Goal: Task Accomplishment & Management: Manage account settings

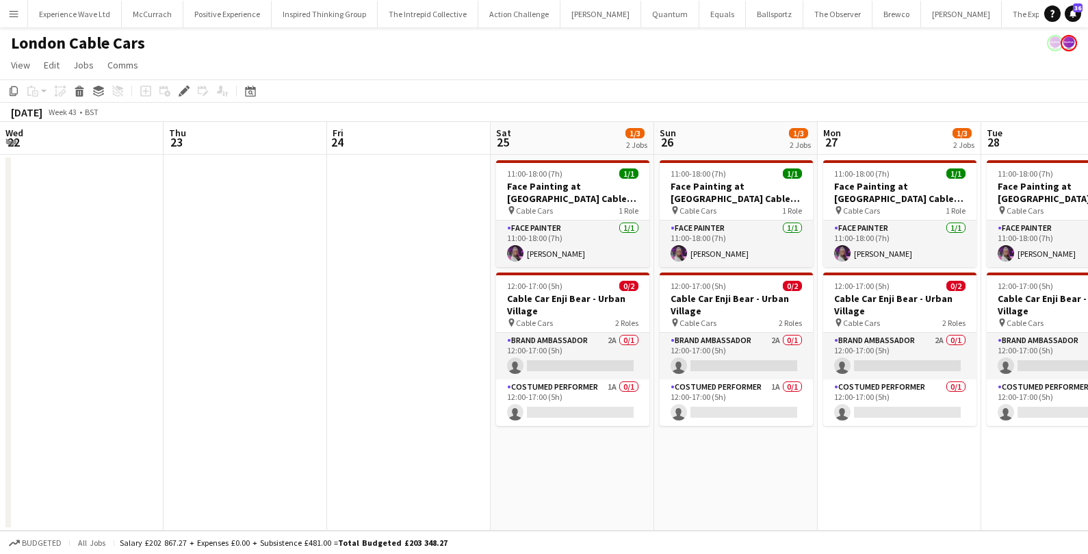
scroll to position [0, 391]
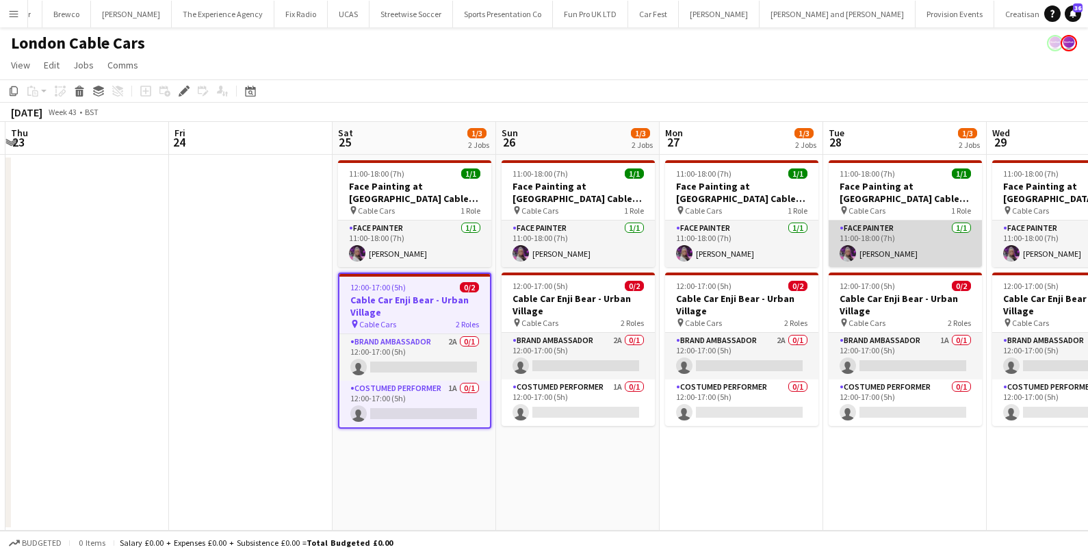
scroll to position [0, 290]
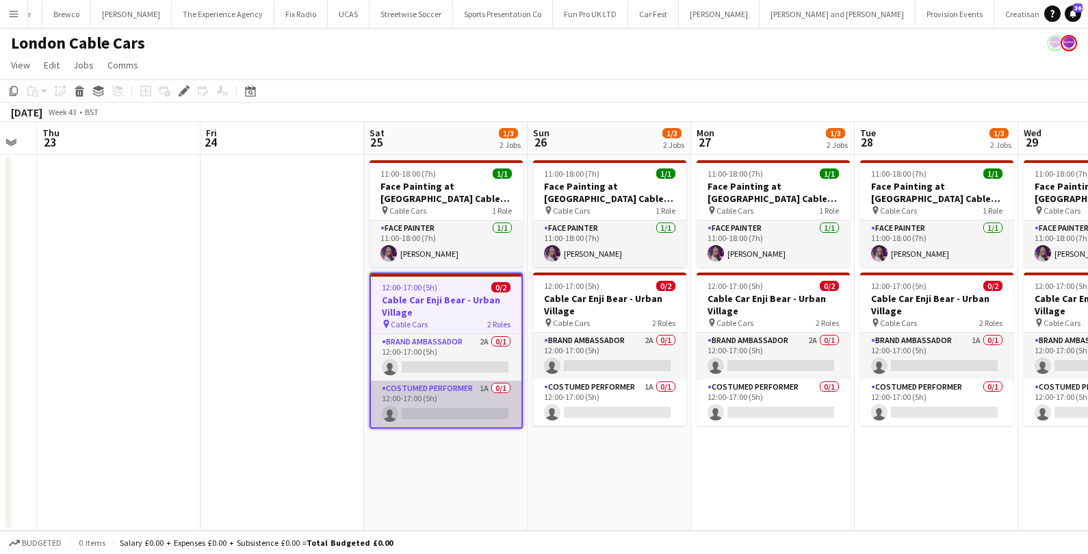
click at [457, 408] on app-card-role "Costumed Performer 1A 0/1 12:00-17:00 (5h) single-neutral-actions" at bounding box center [446, 403] width 151 height 47
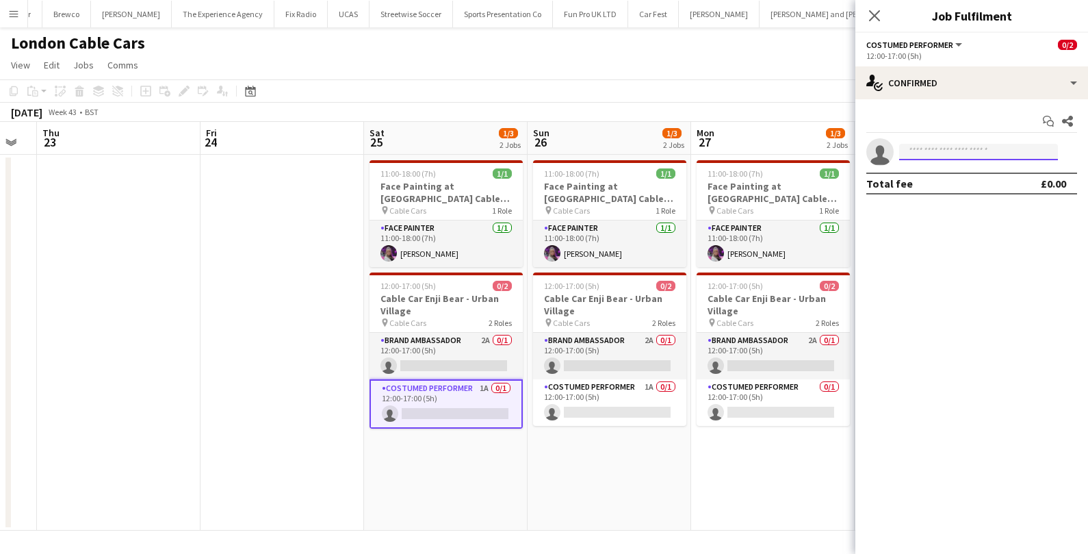
click at [960, 153] on input at bounding box center [978, 152] width 159 height 16
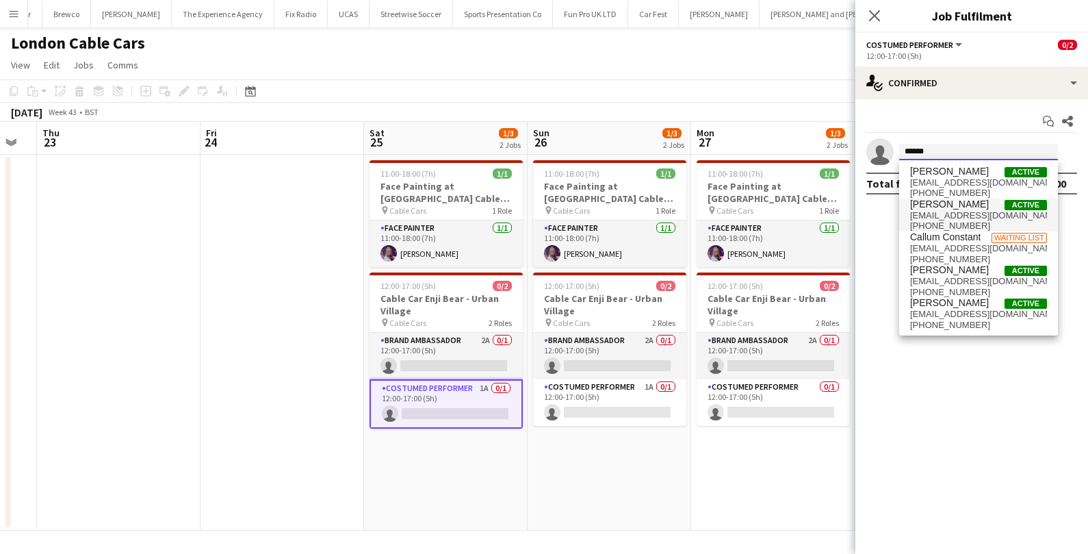
type input "******"
click at [959, 209] on span "Callum Banks" at bounding box center [949, 204] width 79 height 12
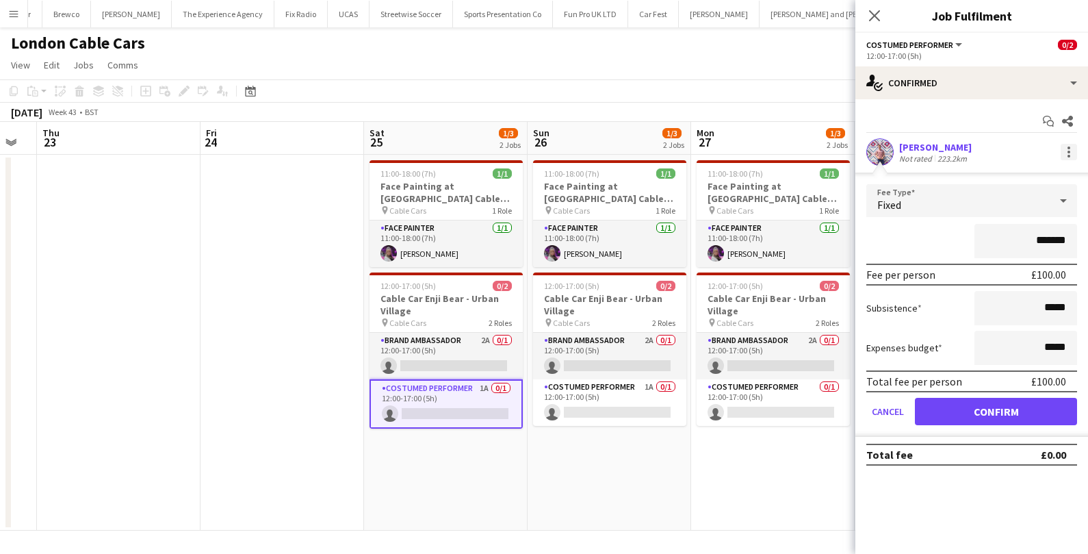
click at [1068, 156] on div at bounding box center [1069, 156] width 3 height 3
click at [1010, 277] on span "Remove" at bounding box center [1001, 275] width 41 height 12
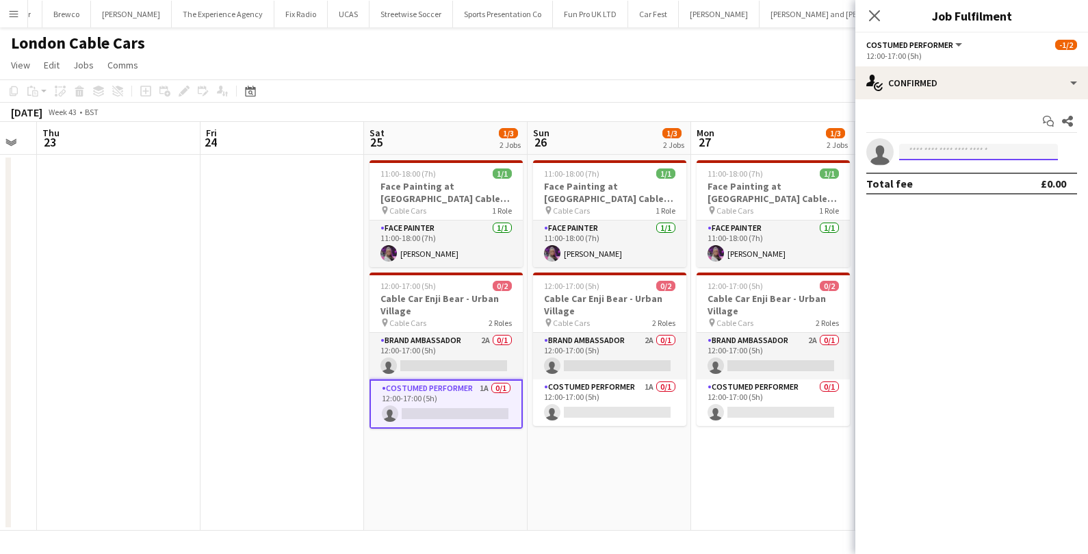
click at [940, 149] on input at bounding box center [978, 152] width 159 height 16
type input "**********"
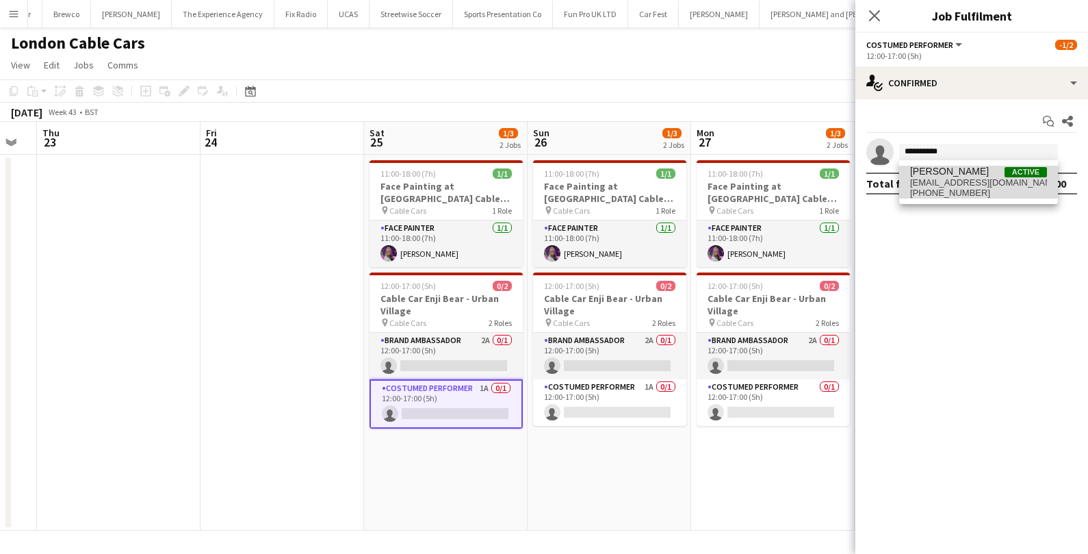
click at [968, 181] on span "callumnewman98@gmail.com" at bounding box center [978, 182] width 137 height 11
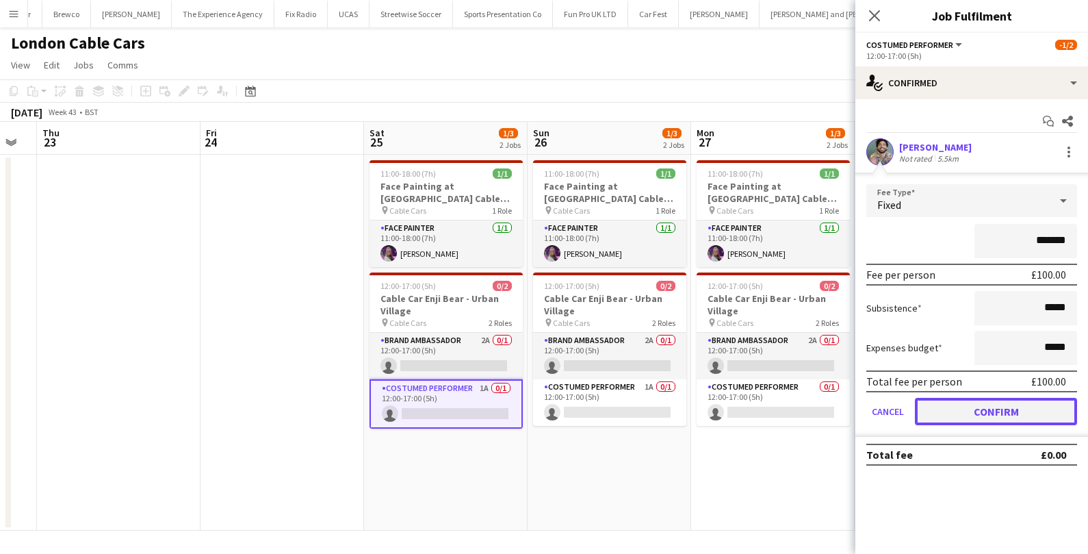
click at [974, 406] on button "Confirm" at bounding box center [996, 411] width 162 height 27
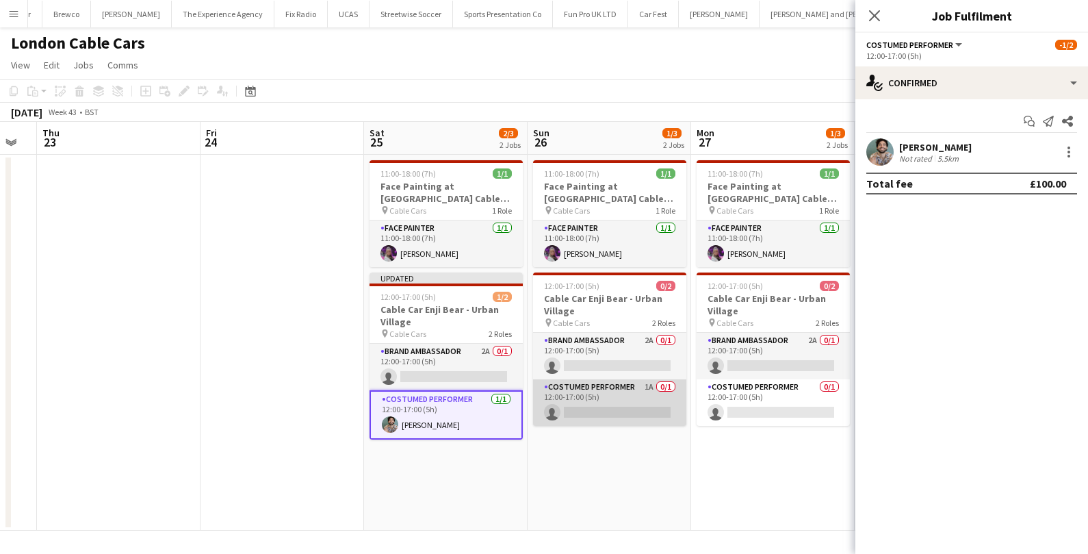
click at [622, 406] on app-card-role "Costumed Performer 1A 0/1 12:00-17:00 (5h) single-neutral-actions" at bounding box center [609, 402] width 153 height 47
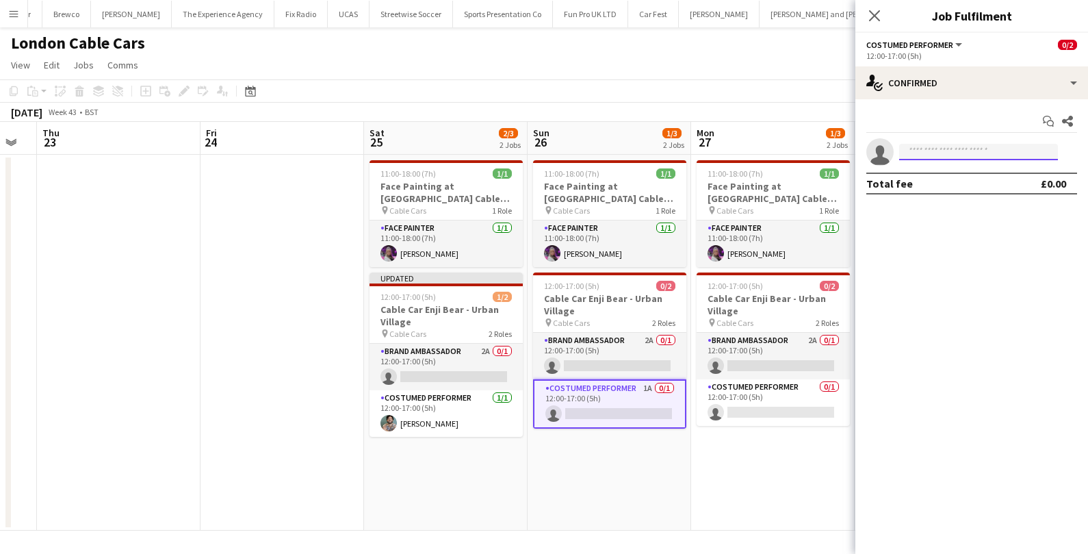
click at [931, 157] on input at bounding box center [978, 152] width 159 height 16
type input "**********"
click at [977, 182] on span "callumnewman98@gmail.com" at bounding box center [978, 182] width 137 height 11
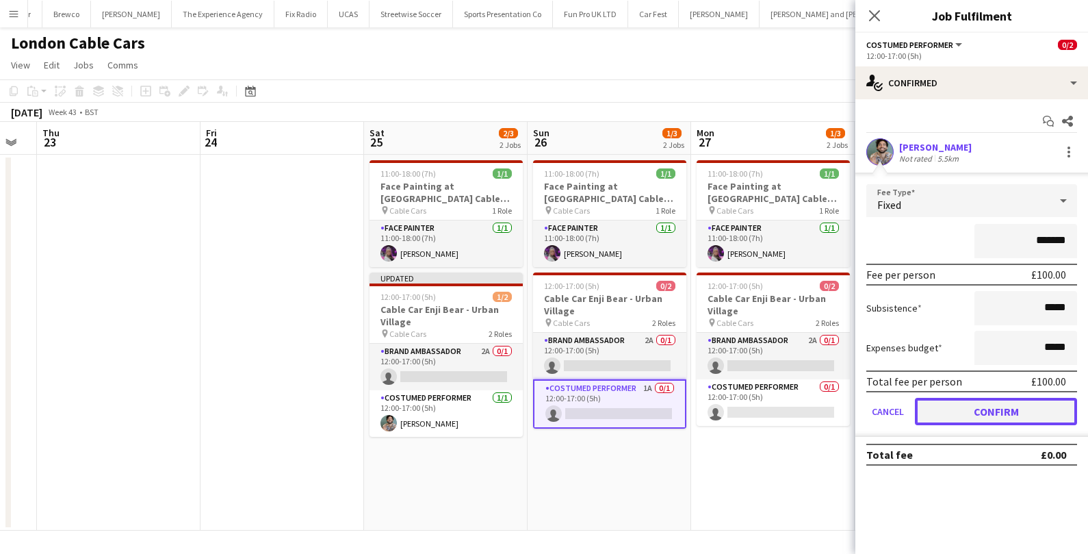
click at [942, 409] on button "Confirm" at bounding box center [996, 411] width 162 height 27
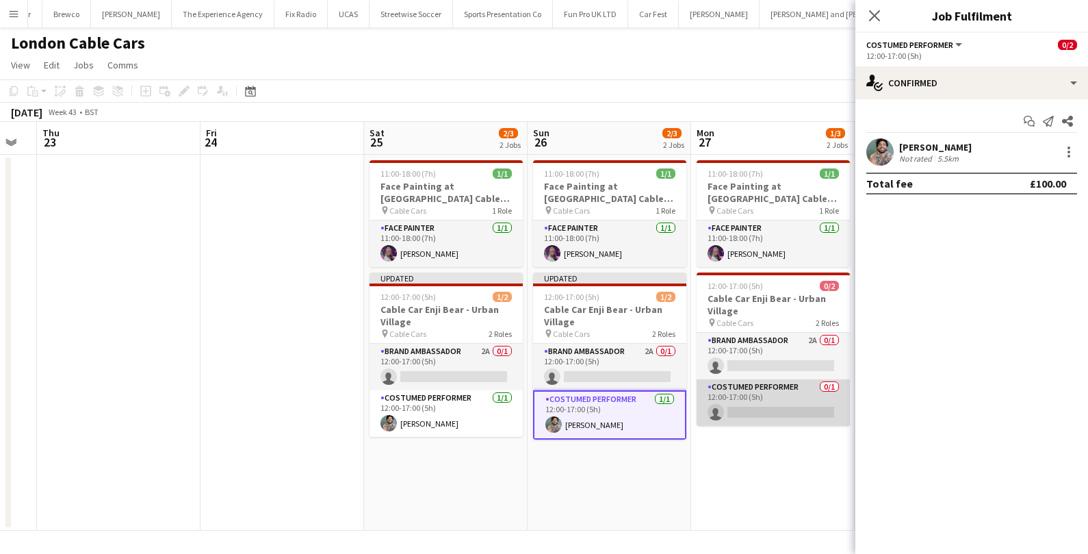
click at [806, 397] on app-card-role "Costumed Performer 0/1 12:00-17:00 (5h) single-neutral-actions" at bounding box center [773, 402] width 153 height 47
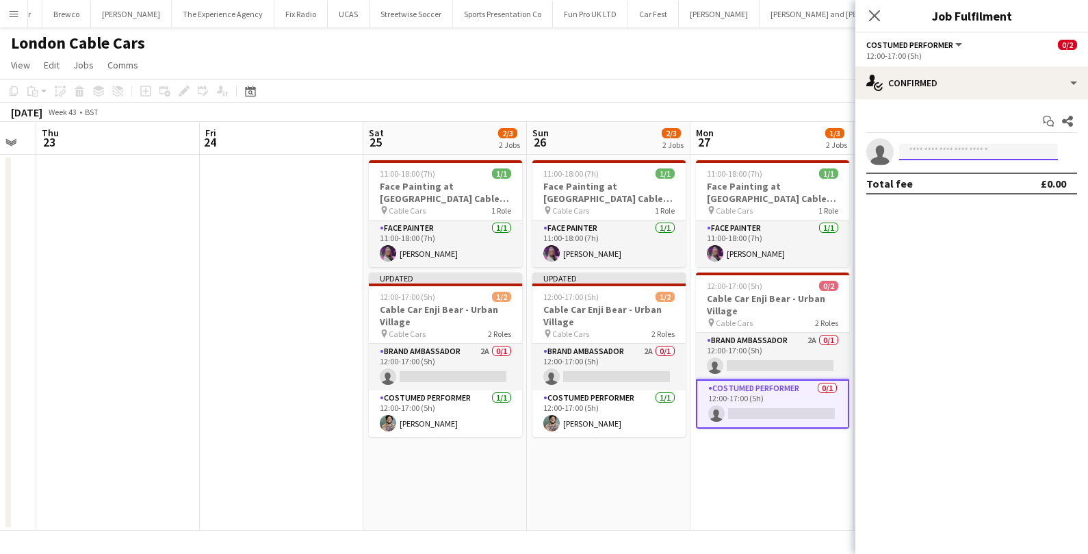
click at [925, 159] on input at bounding box center [978, 152] width 159 height 16
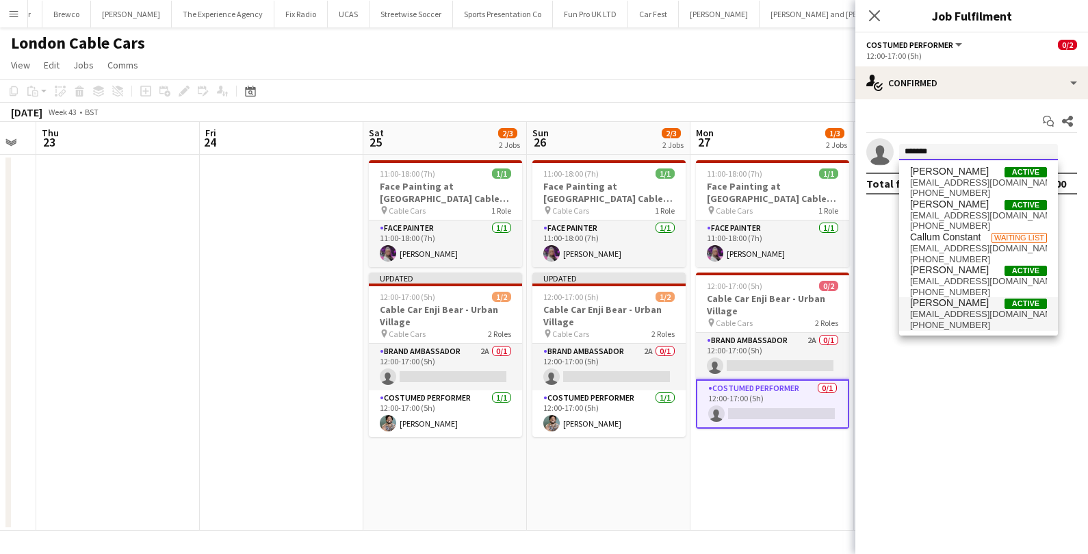
type input "******"
click at [925, 309] on span "callumnewman98@gmail.com" at bounding box center [978, 314] width 137 height 11
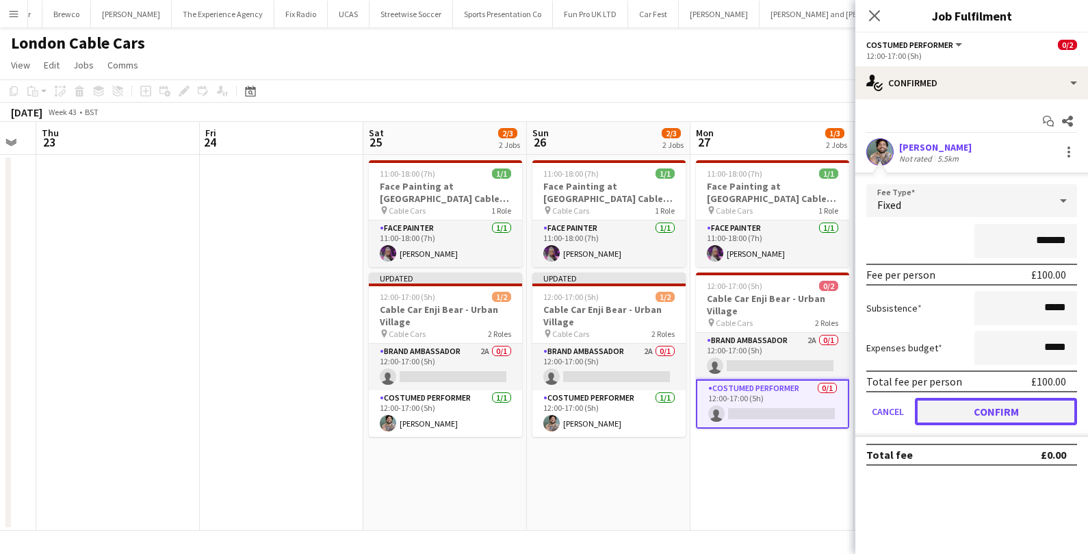
click at [946, 409] on button "Confirm" at bounding box center [996, 411] width 162 height 27
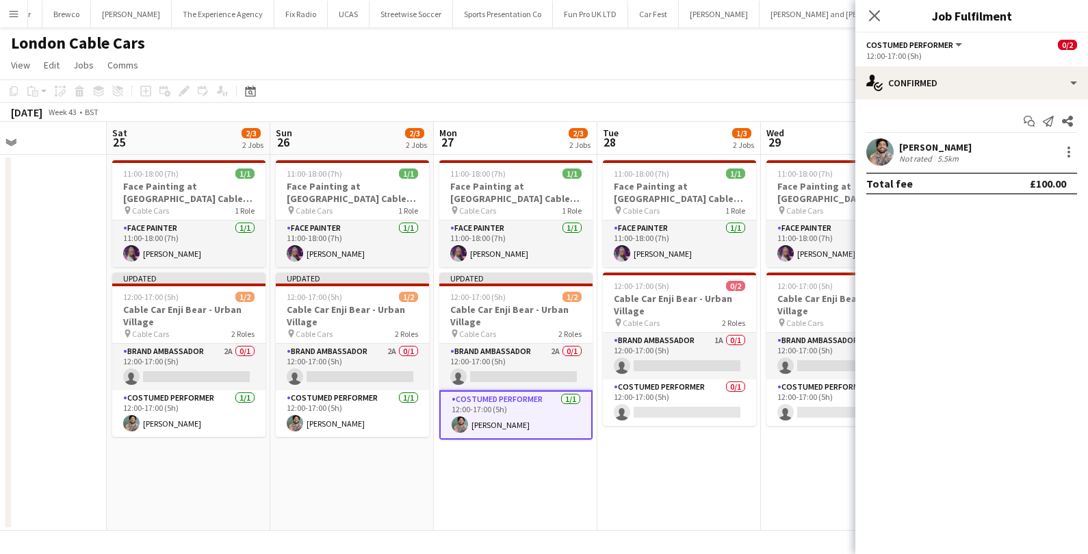
scroll to position [0, 527]
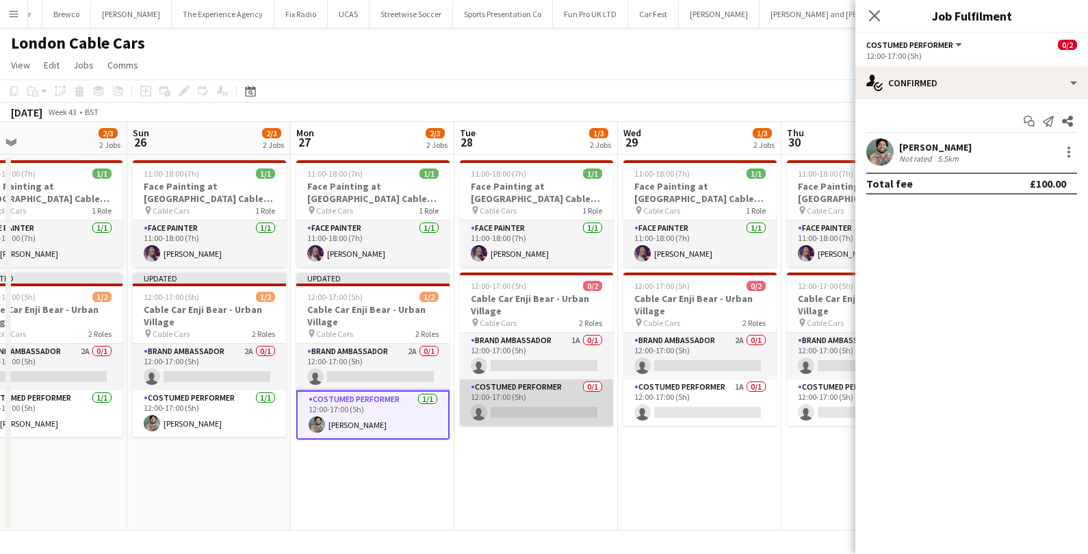
click at [567, 391] on app-card-role "Costumed Performer 0/1 12:00-17:00 (5h) single-neutral-actions" at bounding box center [536, 402] width 153 height 47
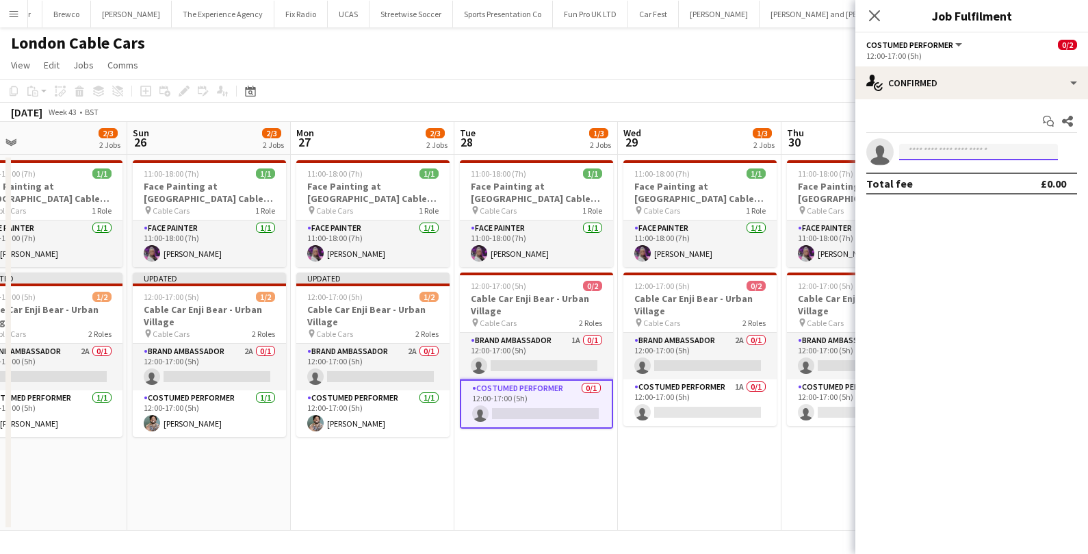
click at [927, 155] on input at bounding box center [978, 152] width 159 height 16
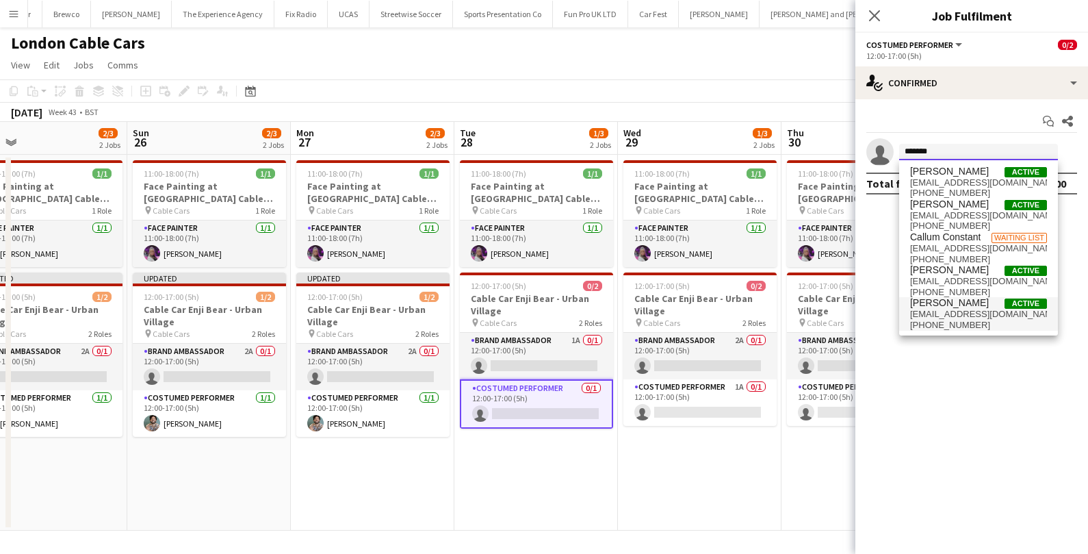
type input "******"
click at [948, 315] on span "callumnewman98@gmail.com" at bounding box center [978, 314] width 137 height 11
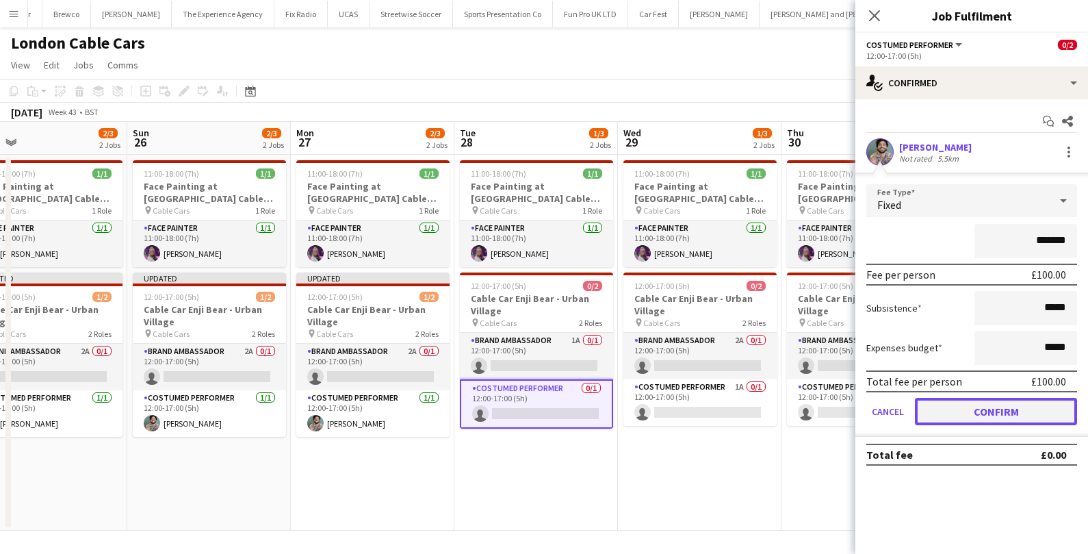
click at [954, 406] on button "Confirm" at bounding box center [996, 411] width 162 height 27
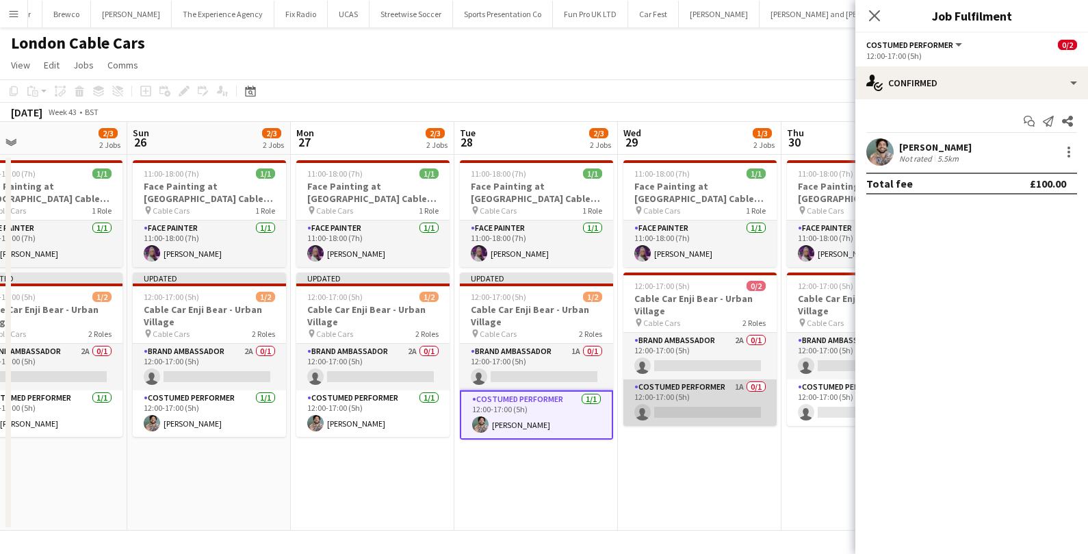
click at [721, 398] on app-card-role "Costumed Performer 1A 0/1 12:00-17:00 (5h) single-neutral-actions" at bounding box center [699, 402] width 153 height 47
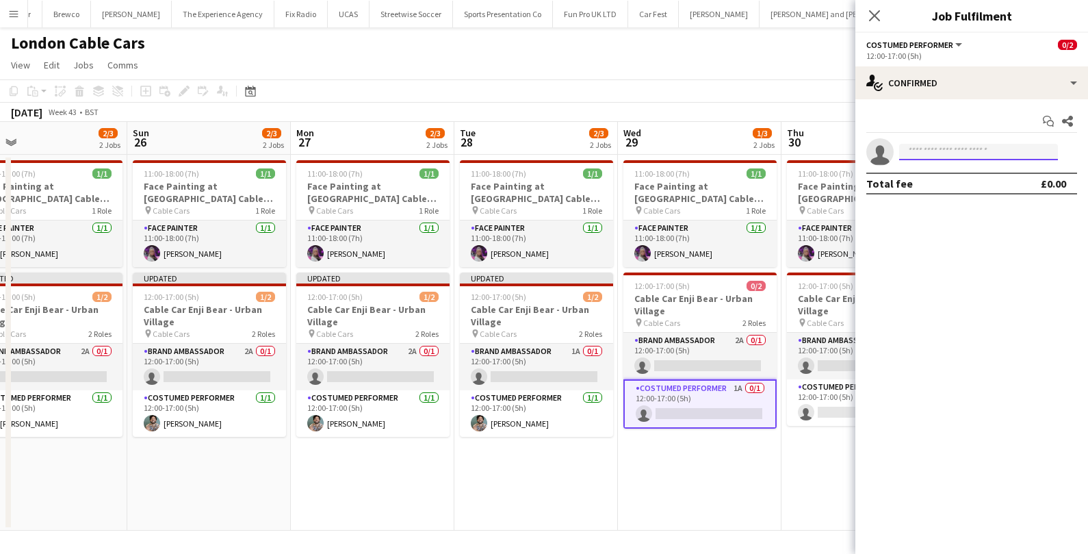
click at [949, 159] on body "Menu Boards Boards Boards All jobs Status Workforce Workforce My Workforce Recr…" at bounding box center [544, 277] width 1088 height 554
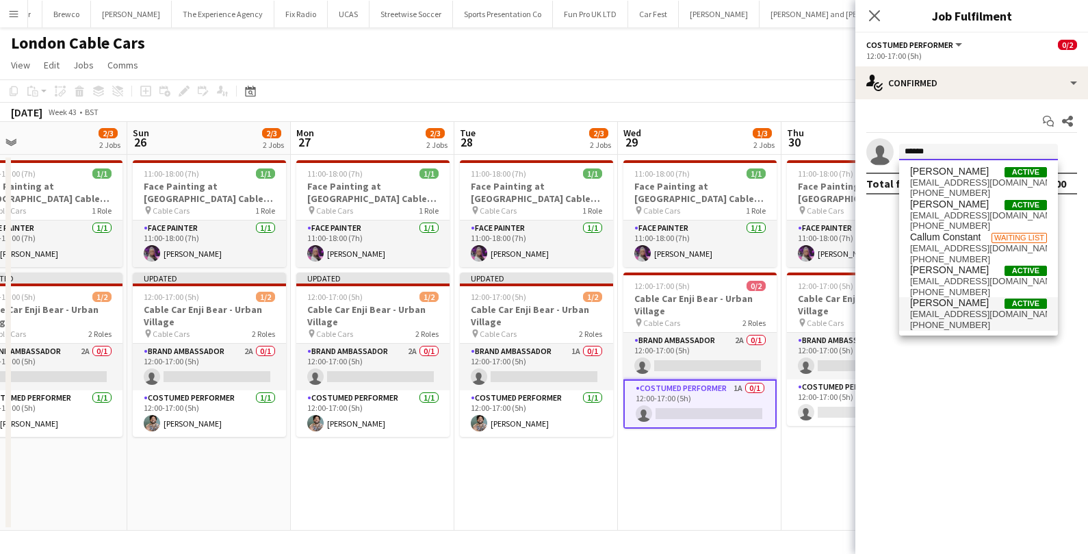
type input "******"
click at [925, 309] on span "callumnewman98@gmail.com" at bounding box center [978, 314] width 137 height 11
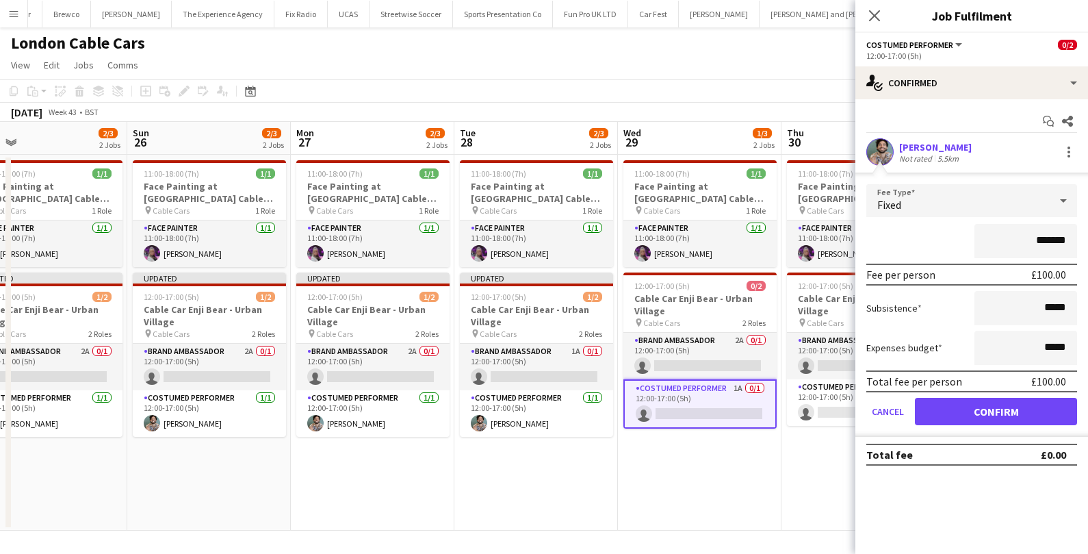
click at [940, 394] on form "Fee Type Fixed ******* Fee per person £100.00 Subsistence ***** Expenses budget…" at bounding box center [971, 310] width 233 height 253
click at [935, 406] on button "Confirm" at bounding box center [996, 411] width 162 height 27
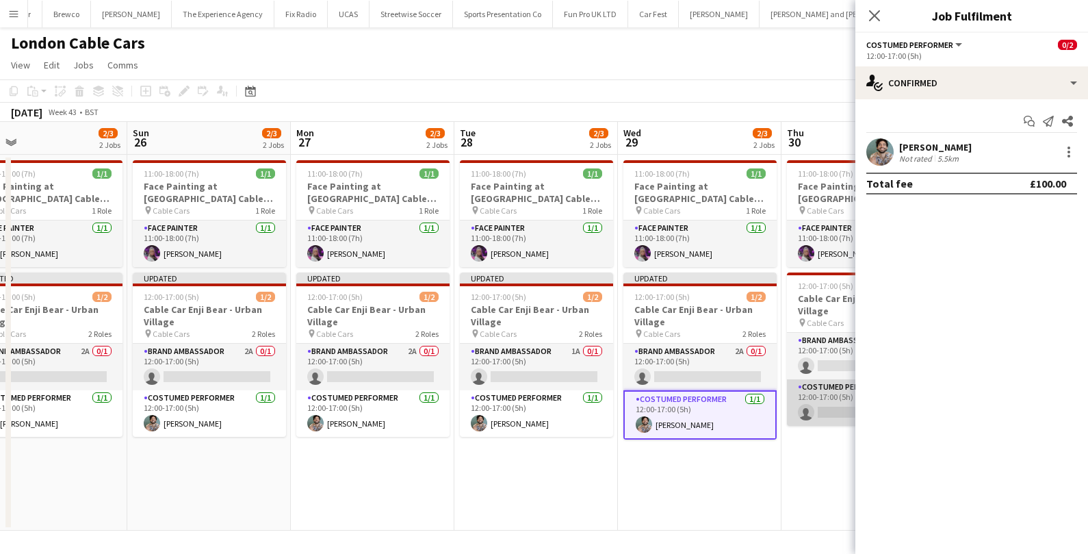
click at [818, 409] on app-card-role "Costumed Performer 0/1 12:00-17:00 (5h) single-neutral-actions" at bounding box center [863, 402] width 153 height 47
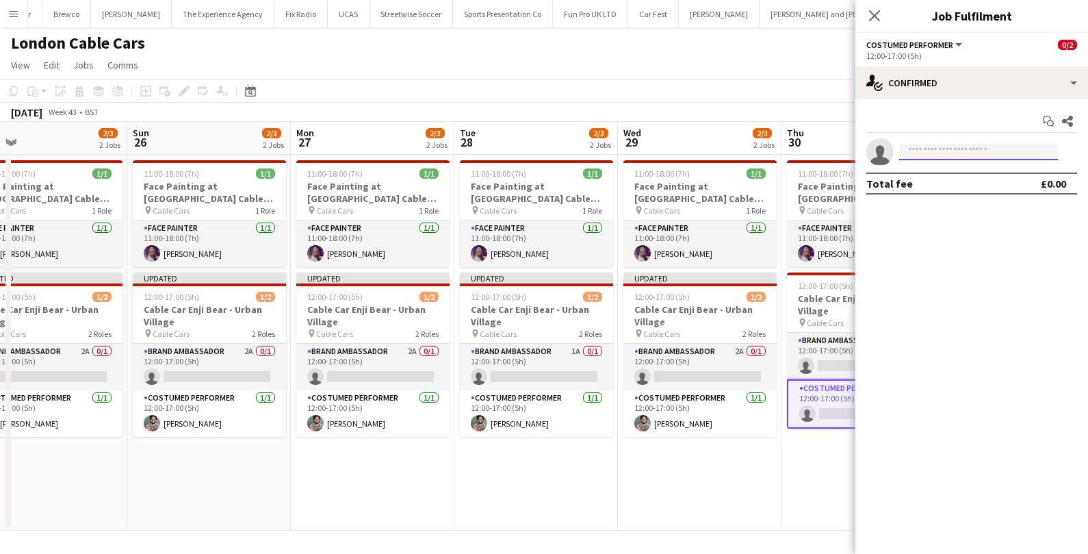
click at [942, 149] on input at bounding box center [978, 152] width 159 height 16
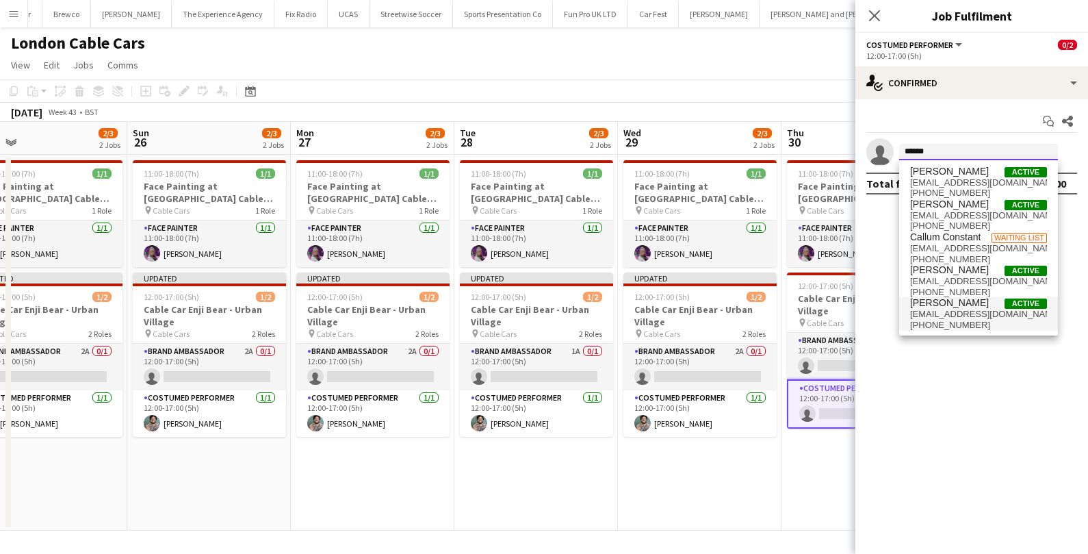
type input "******"
click at [938, 320] on span "+447890672376" at bounding box center [978, 325] width 137 height 11
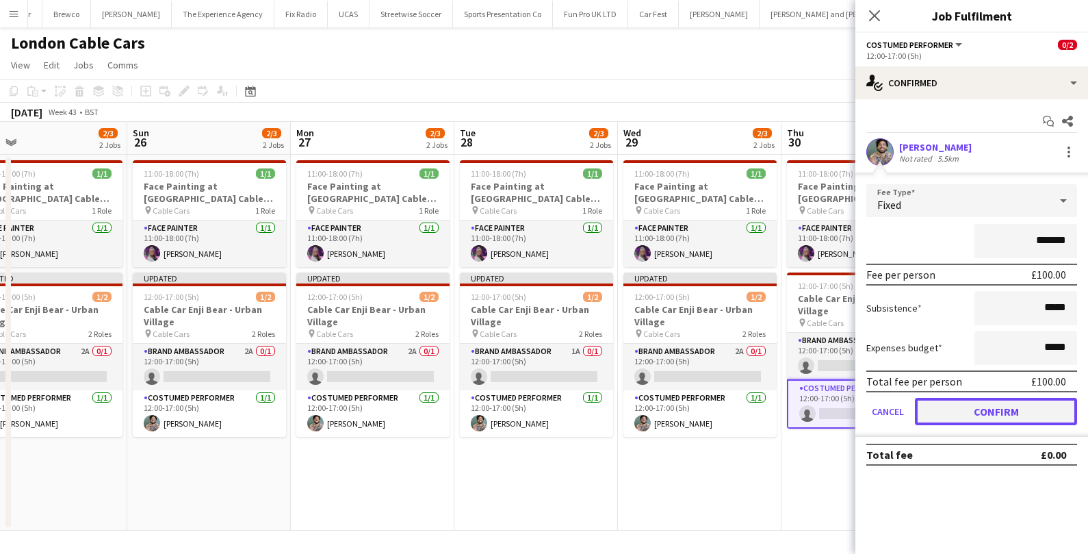
click at [957, 413] on button "Confirm" at bounding box center [996, 411] width 162 height 27
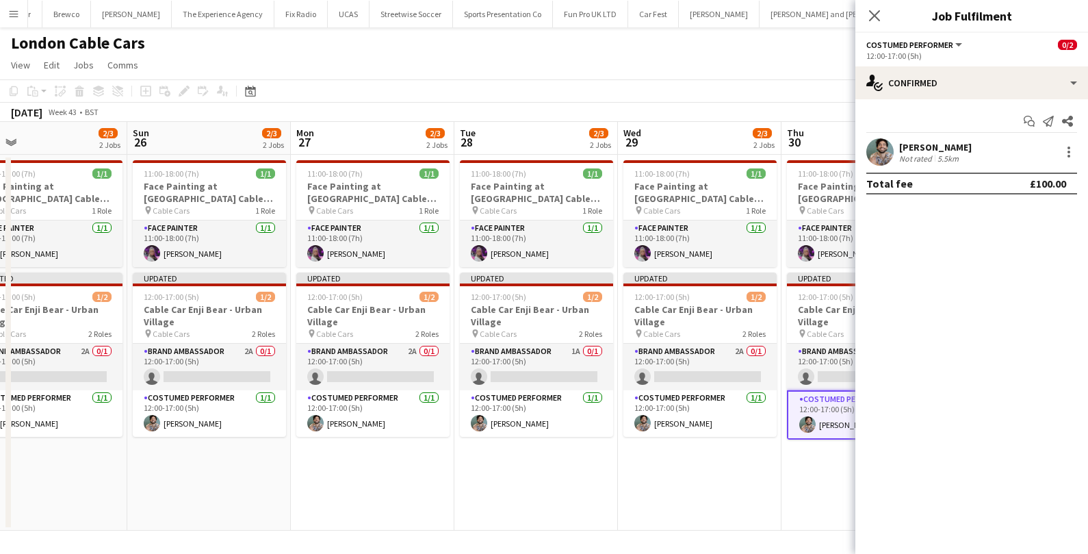
click at [772, 478] on app-date-cell "11:00-18:00 (7h) 1/1 Face Painting at London Cable Cars pin Cable Cars 1 Role F…" at bounding box center [700, 343] width 164 height 376
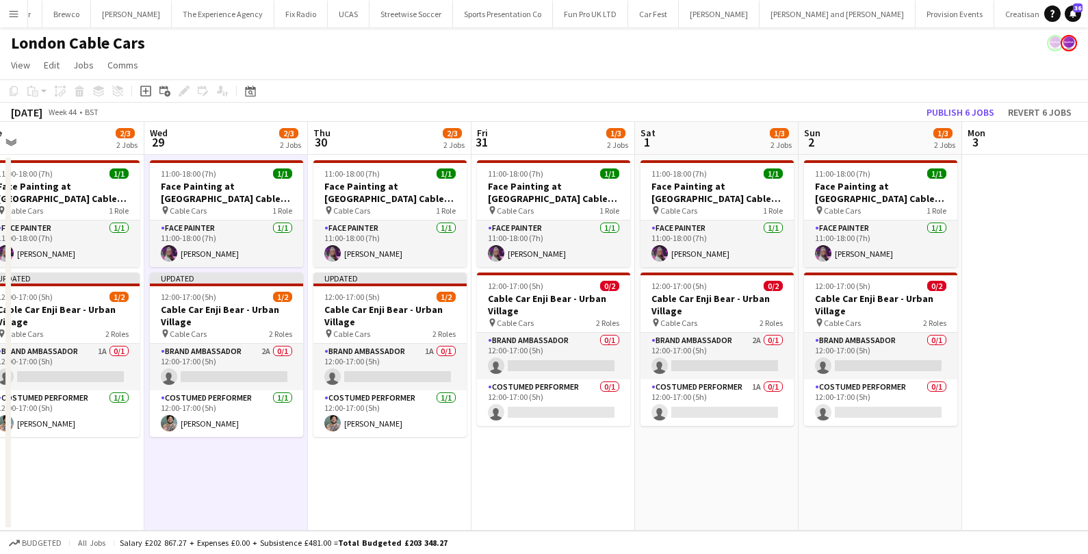
scroll to position [0, 515]
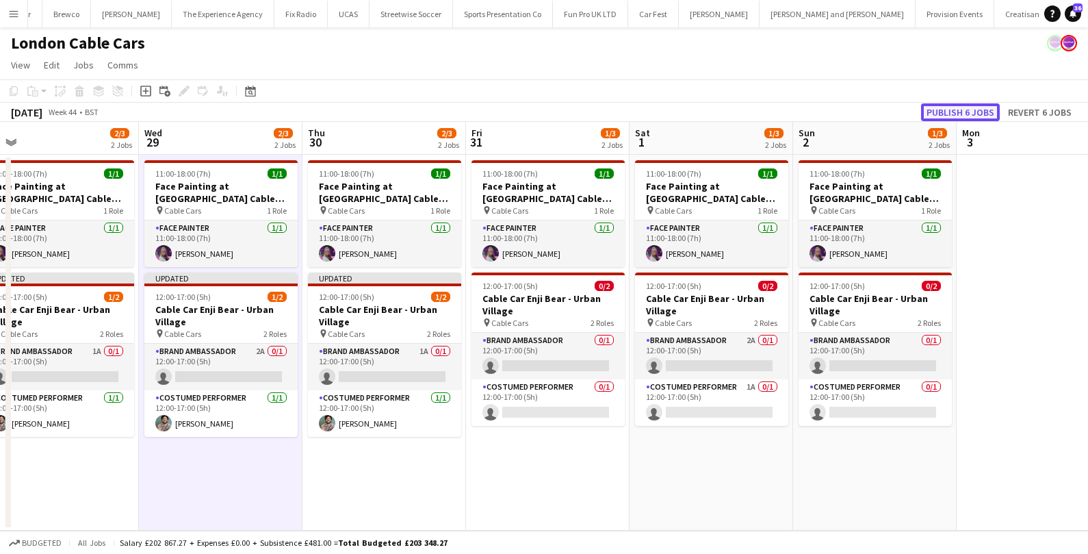
click at [948, 115] on button "Publish 6 jobs" at bounding box center [960, 112] width 79 height 18
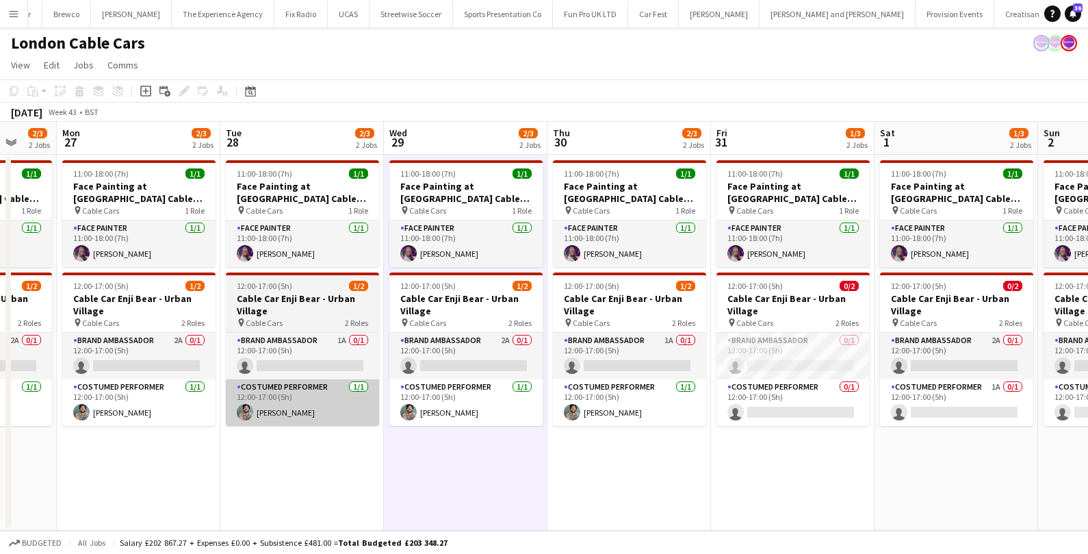
scroll to position [0, 456]
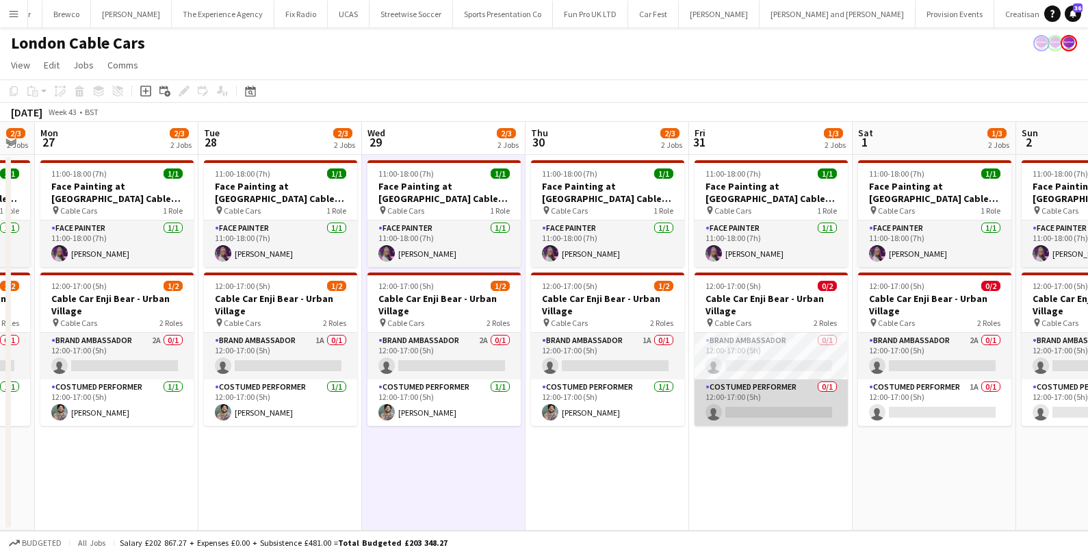
click at [762, 404] on app-card-role "Costumed Performer 0/1 12:00-17:00 (5h) single-neutral-actions" at bounding box center [771, 402] width 153 height 47
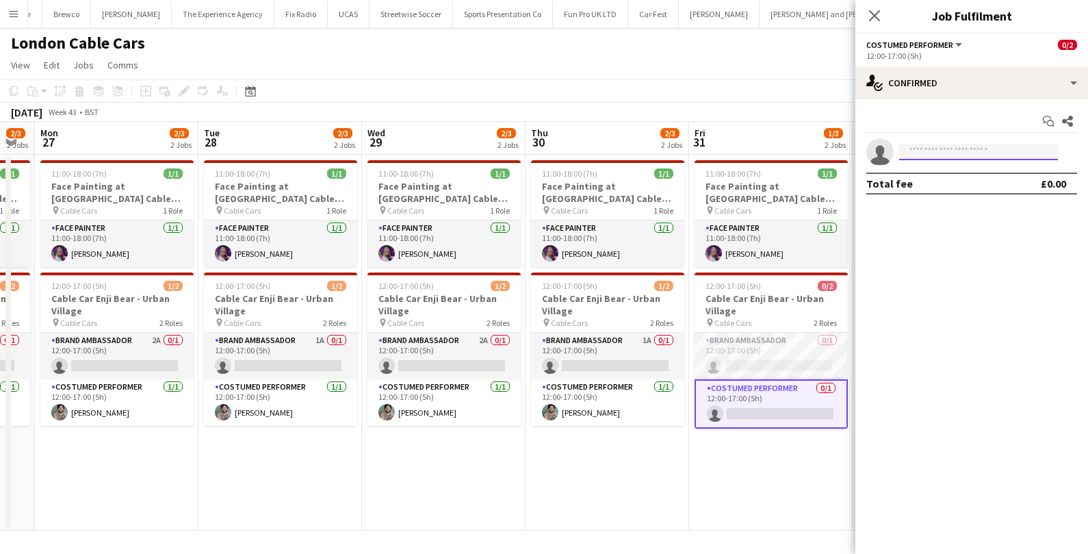
click at [959, 148] on input at bounding box center [978, 152] width 159 height 16
type input "*********"
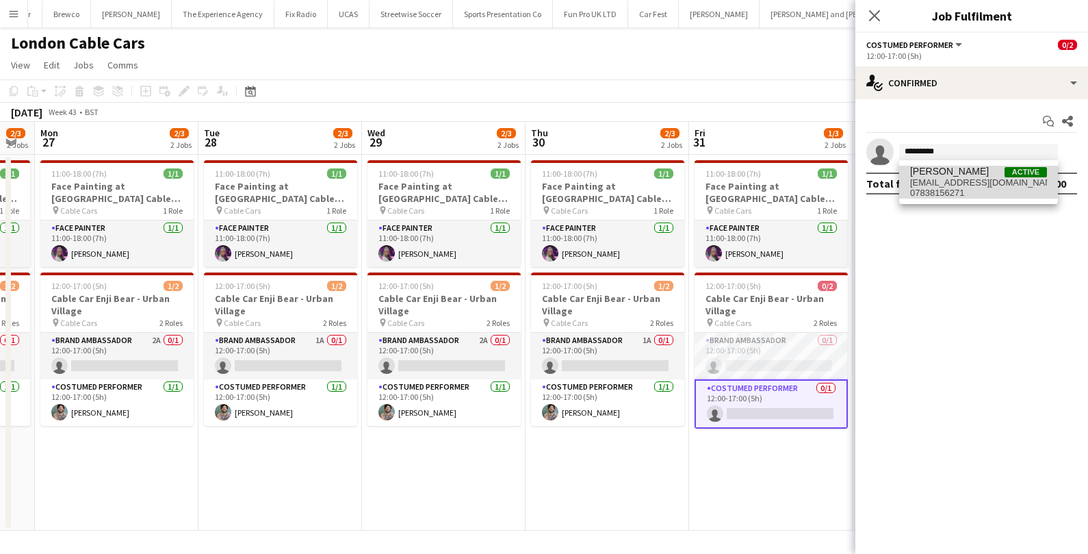
click at [959, 180] on span "nikkithebimbo@aol.com" at bounding box center [978, 182] width 137 height 11
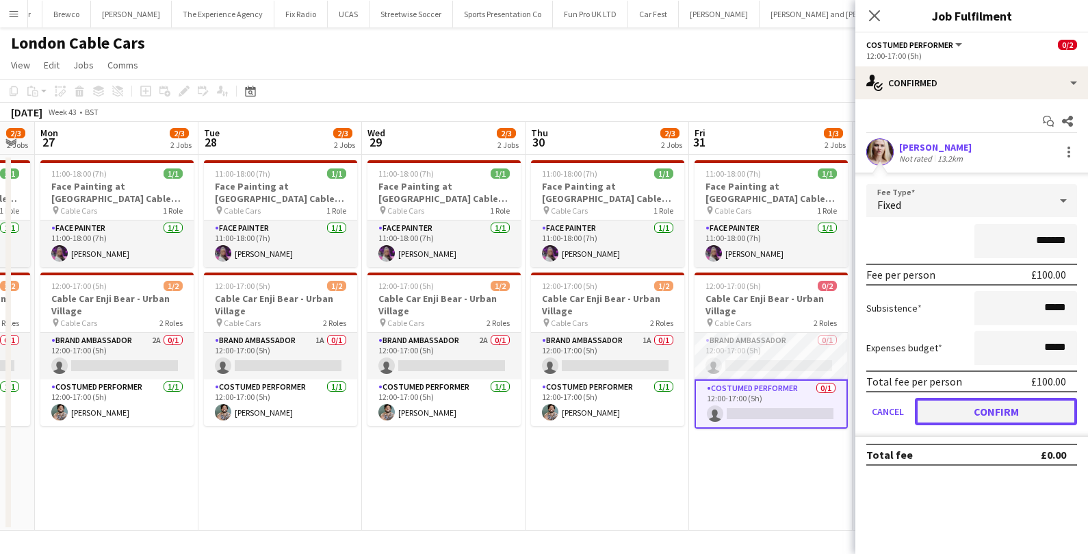
click at [954, 407] on button "Confirm" at bounding box center [996, 411] width 162 height 27
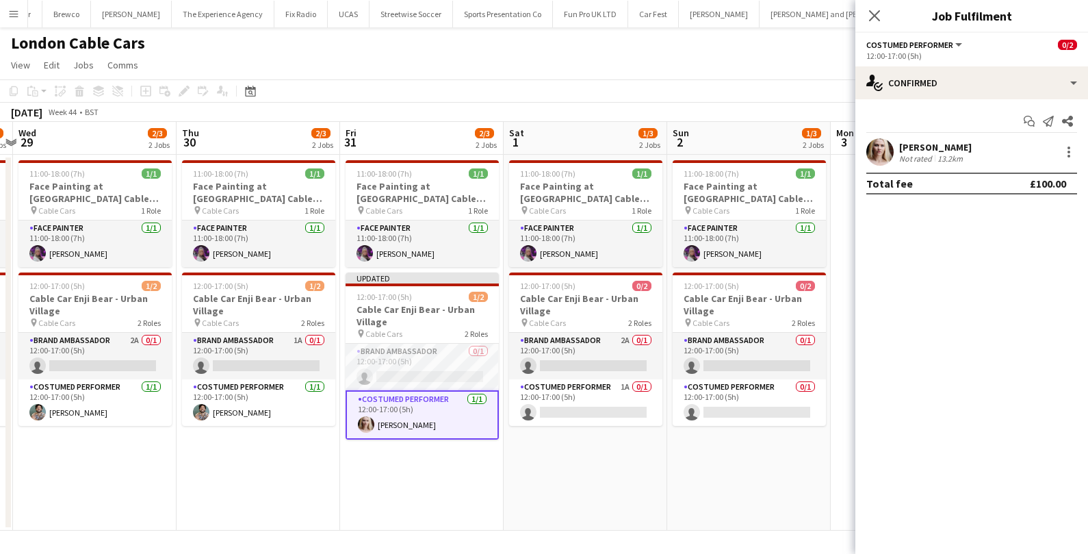
scroll to position [0, 514]
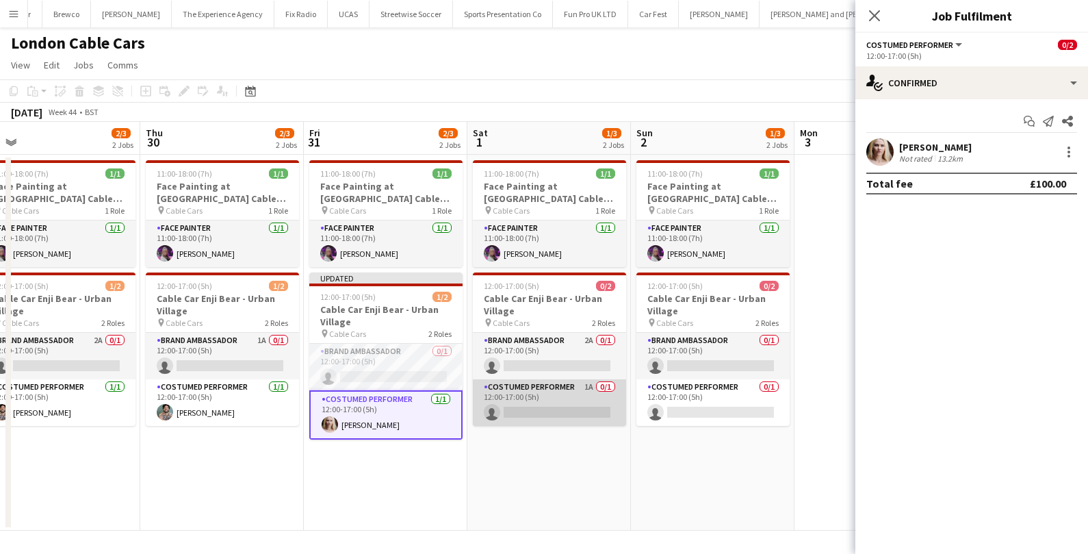
click at [579, 415] on app-card-role "Costumed Performer 1A 0/1 12:00-17:00 (5h) single-neutral-actions" at bounding box center [549, 402] width 153 height 47
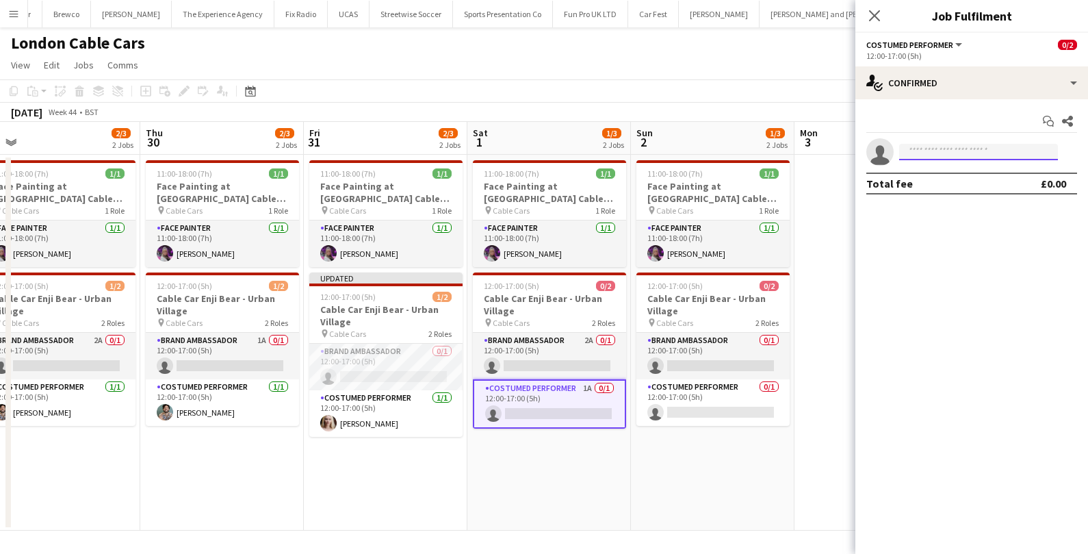
click at [945, 148] on input at bounding box center [978, 152] width 159 height 16
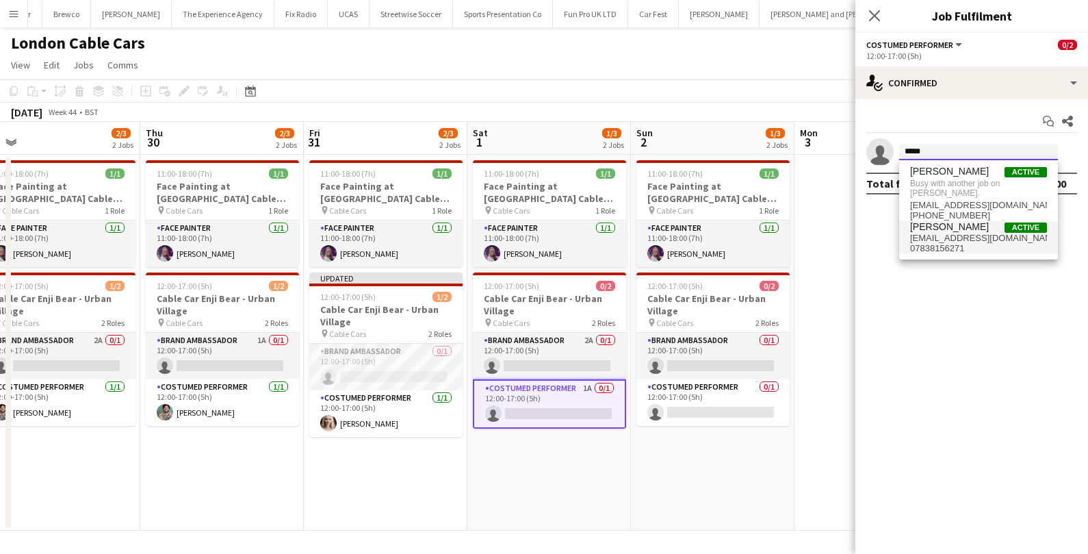
type input "*****"
click at [943, 233] on span "nikkithebimbo@aol.com" at bounding box center [978, 238] width 137 height 11
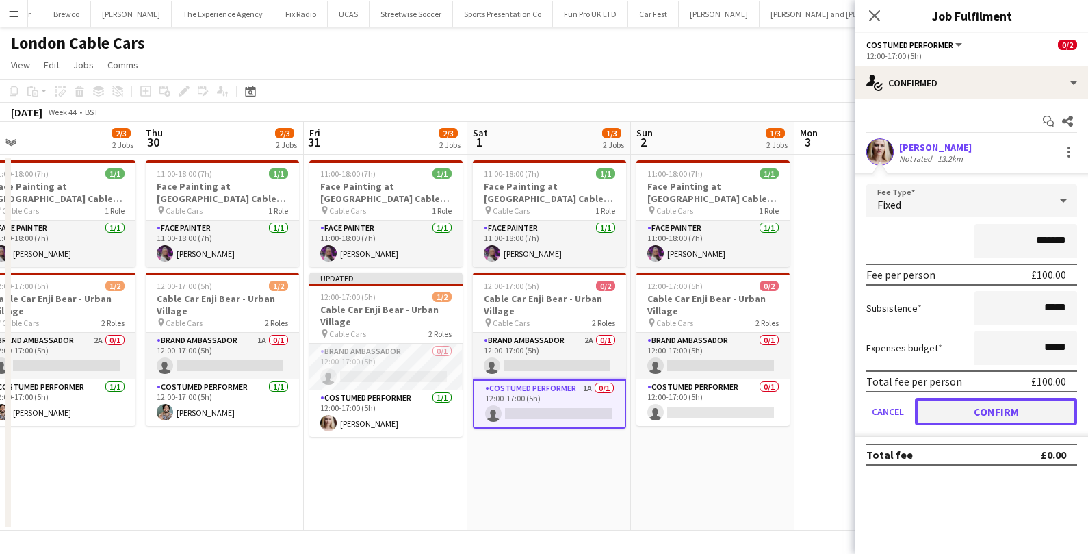
click at [944, 400] on button "Confirm" at bounding box center [996, 411] width 162 height 27
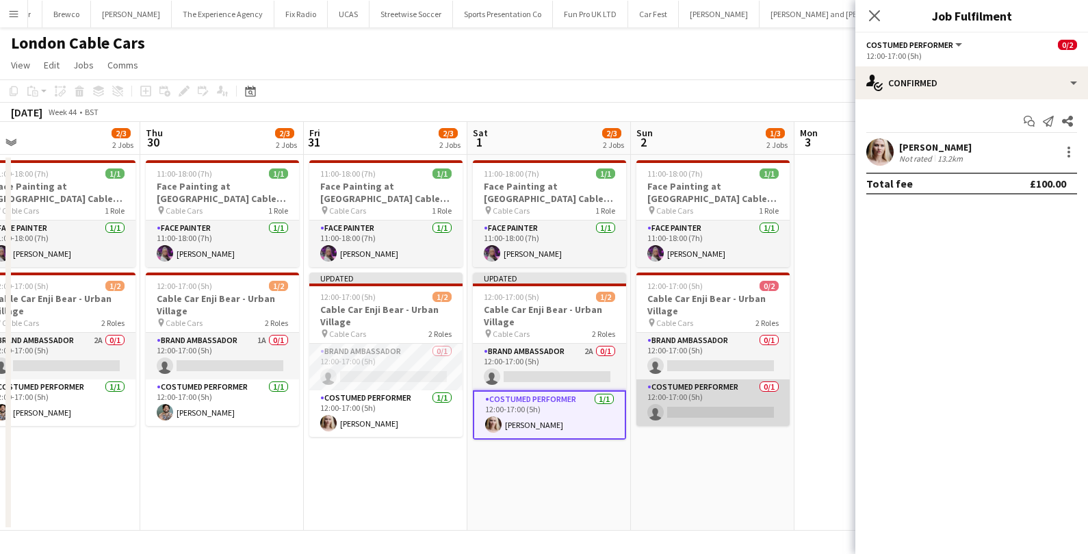
click at [717, 416] on app-card-role "Costumed Performer 0/1 12:00-17:00 (5h) single-neutral-actions" at bounding box center [712, 402] width 153 height 47
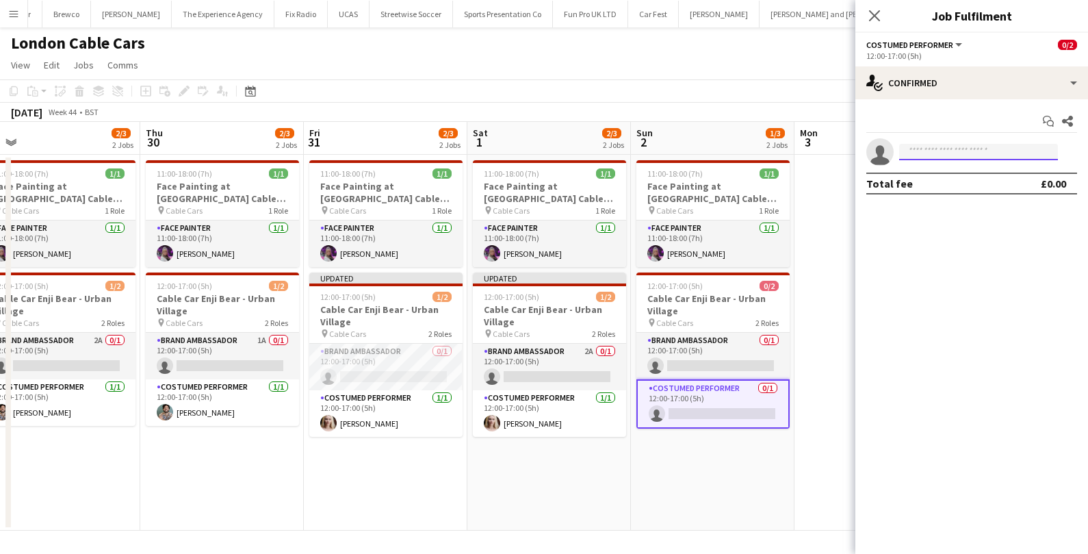
click at [975, 151] on input at bounding box center [978, 152] width 159 height 16
type input "*********"
click at [960, 185] on span "nikkithebimbo@aol.com" at bounding box center [978, 182] width 137 height 11
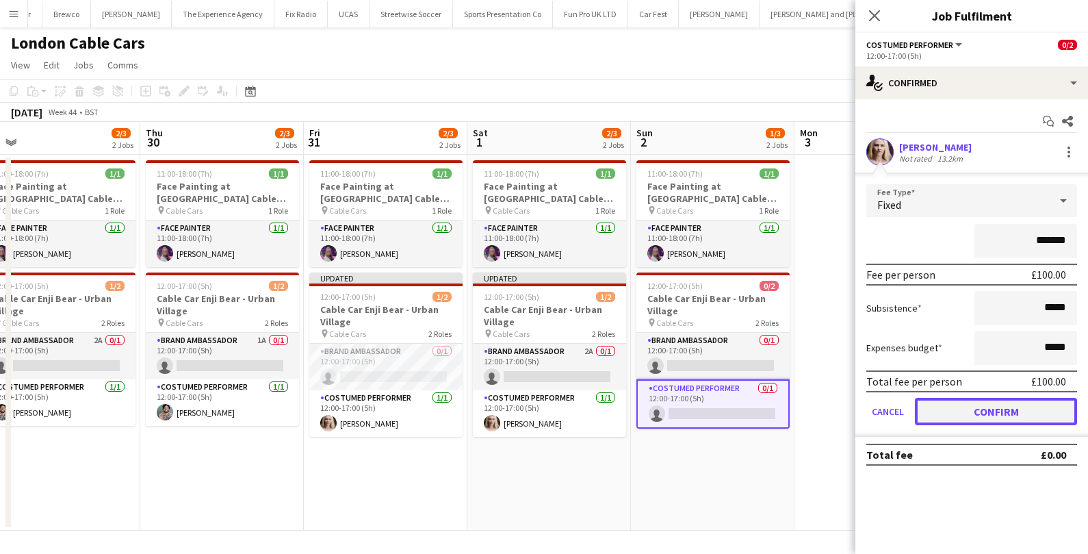
click at [954, 406] on button "Confirm" at bounding box center [996, 411] width 162 height 27
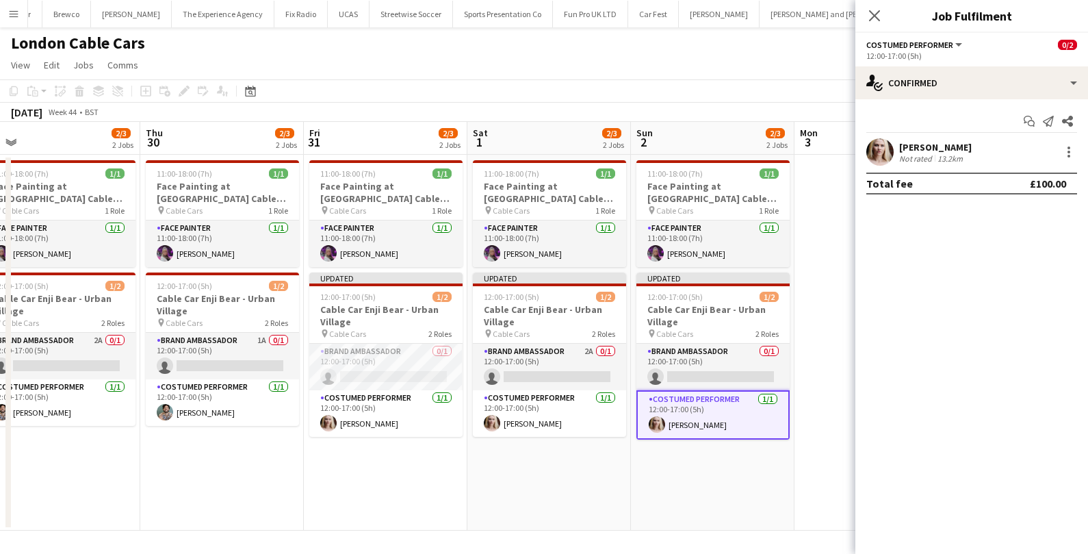
click at [743, 486] on app-date-cell "11:00-18:00 (7h) 1/1 Face Painting at London Cable Cars pin Cable Cars 1 Role F…" at bounding box center [713, 343] width 164 height 376
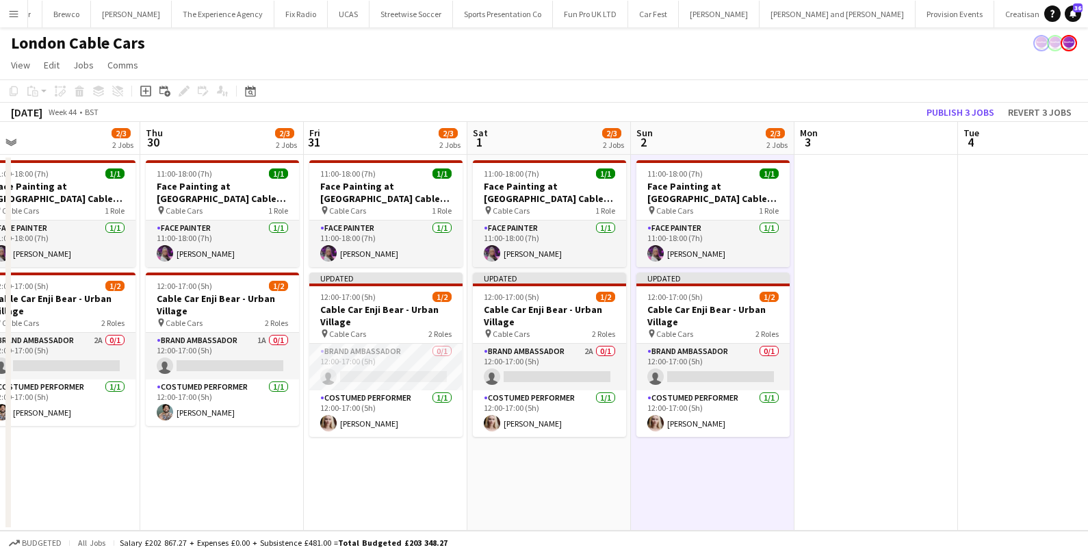
click at [942, 122] on app-board-header-date "Mon 3" at bounding box center [877, 138] width 164 height 33
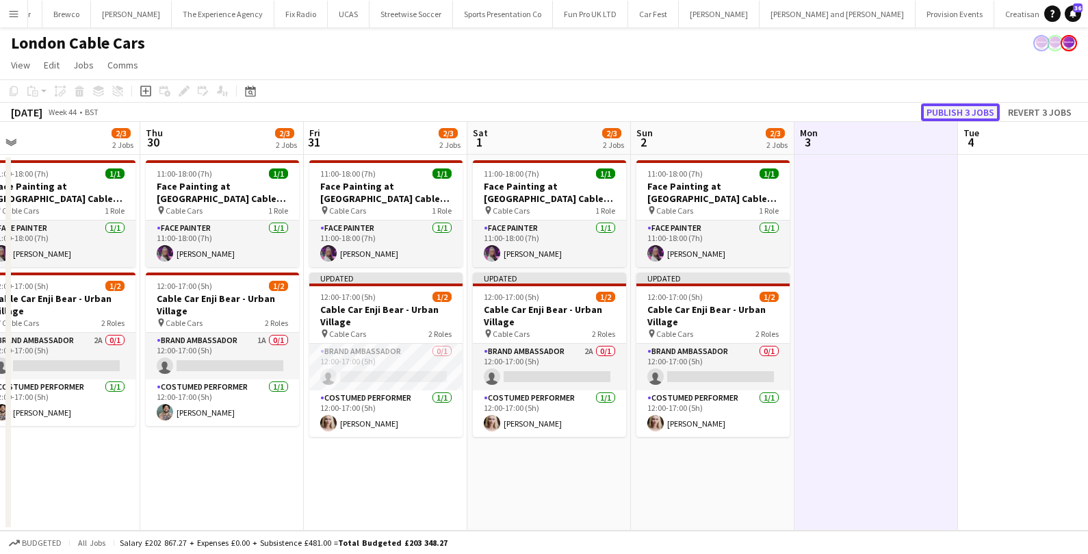
click at [944, 112] on button "Publish 3 jobs" at bounding box center [960, 112] width 79 height 18
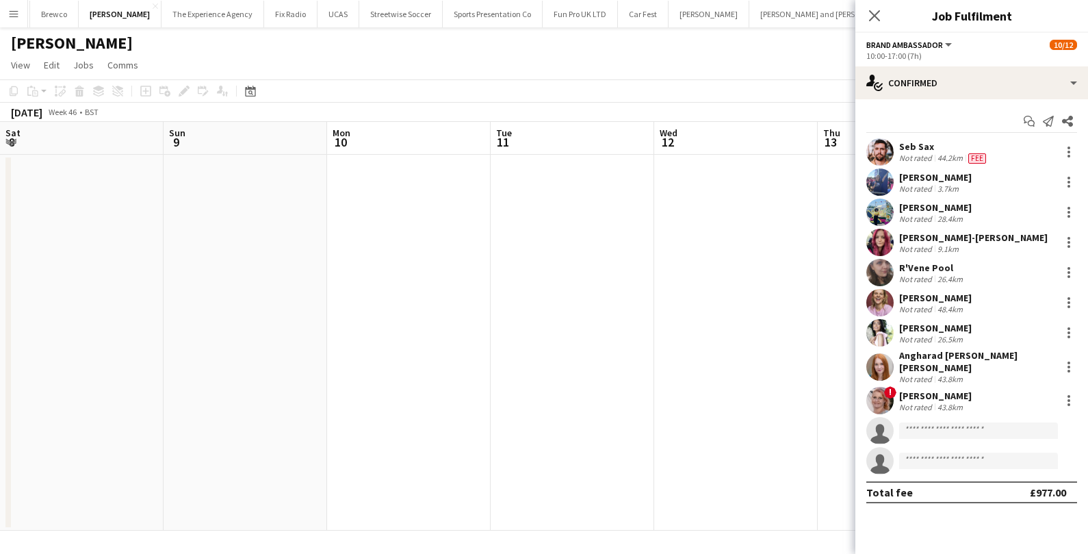
scroll to position [0, 534]
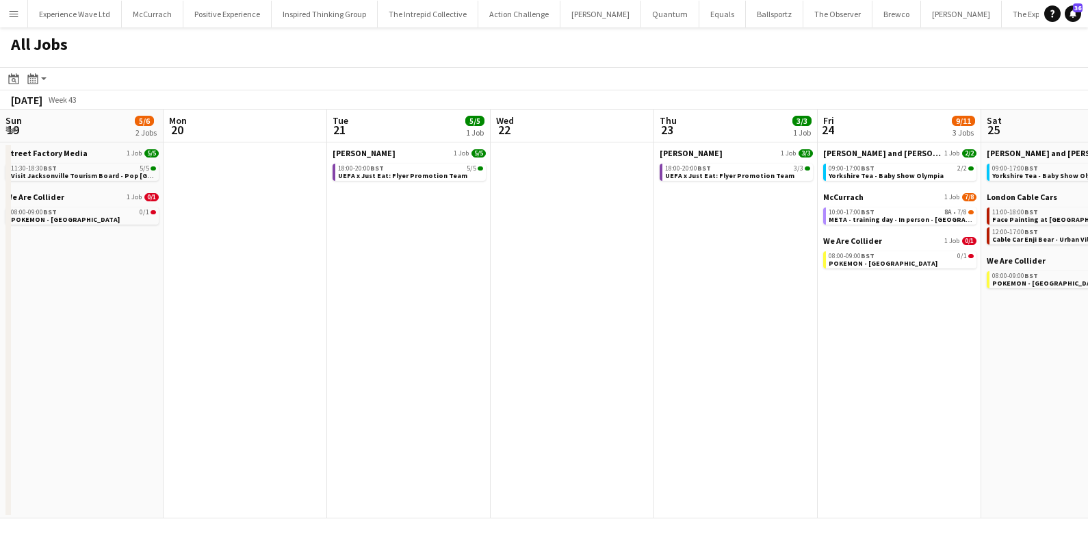
scroll to position [0, 529]
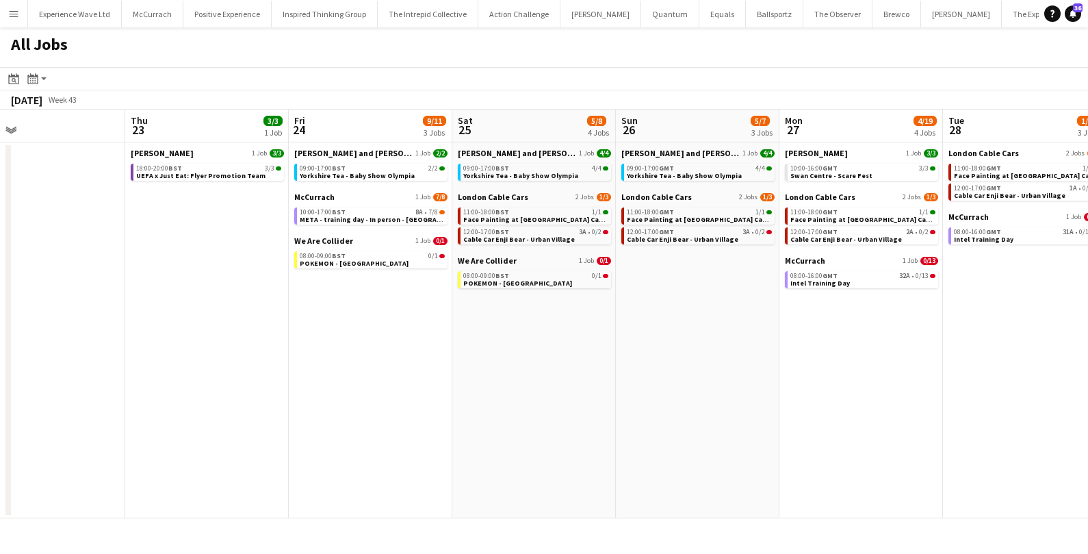
click at [8, 6] on button "Menu" at bounding box center [13, 13] width 27 height 27
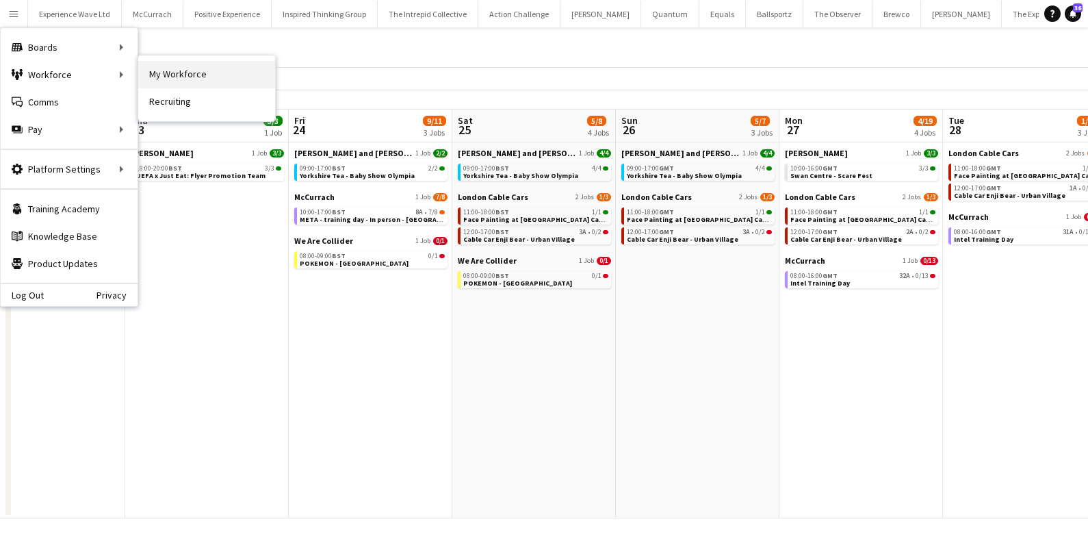
click at [189, 62] on link "My Workforce" at bounding box center [206, 74] width 137 height 27
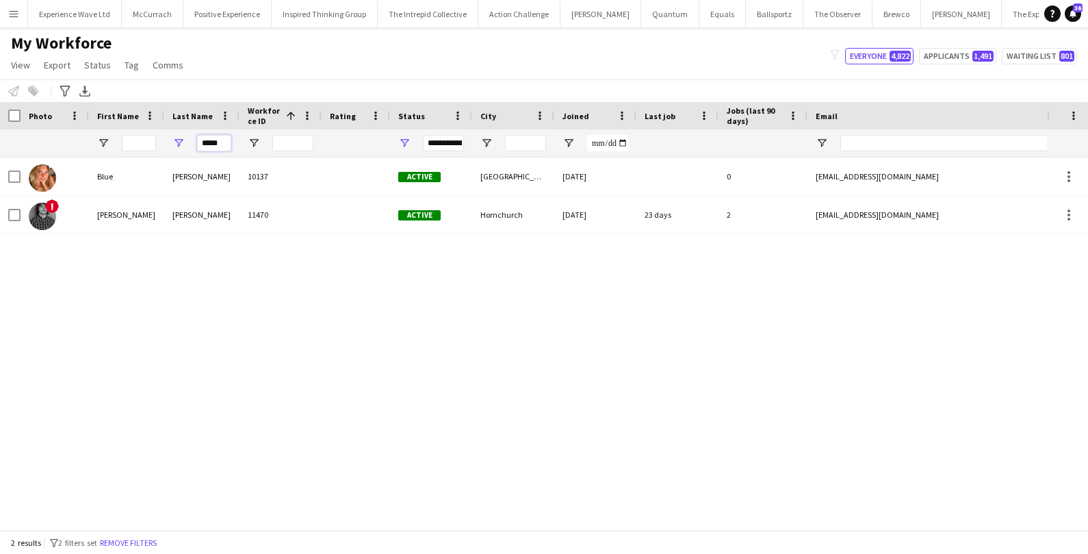
drag, startPoint x: 228, startPoint y: 143, endPoint x: 142, endPoint y: 138, distance: 86.4
click at [142, 138] on div "*****" at bounding box center [742, 142] width 1484 height 27
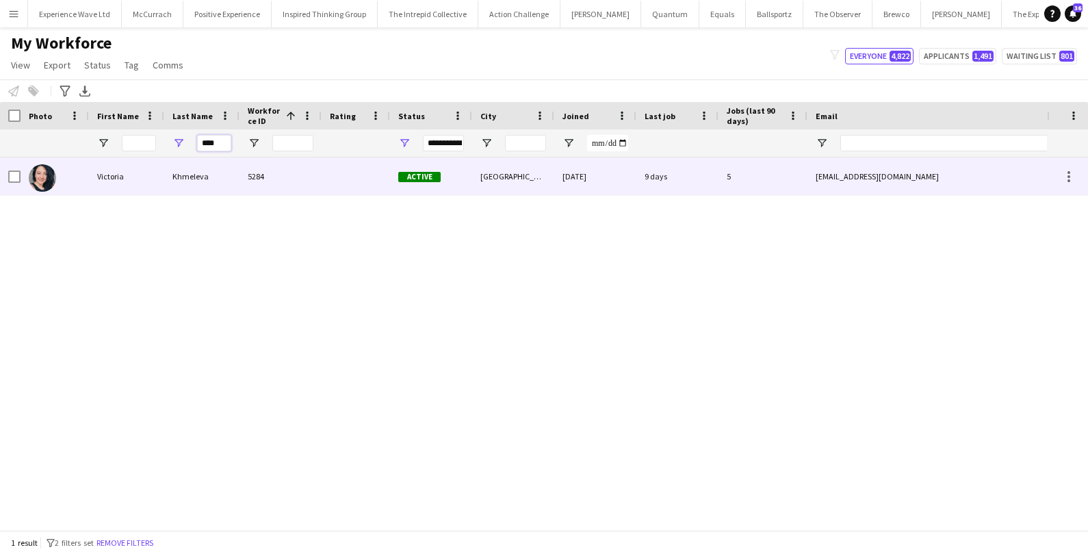
type input "****"
click at [168, 180] on div "Khmeleva" at bounding box center [201, 176] width 75 height 38
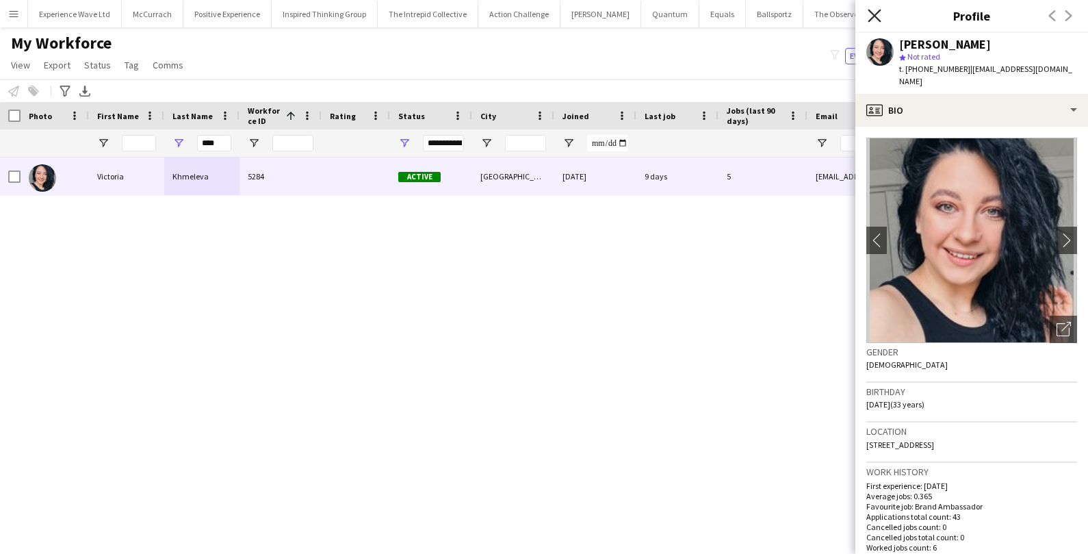
click at [871, 15] on icon "Close pop-in" at bounding box center [874, 15] width 13 height 13
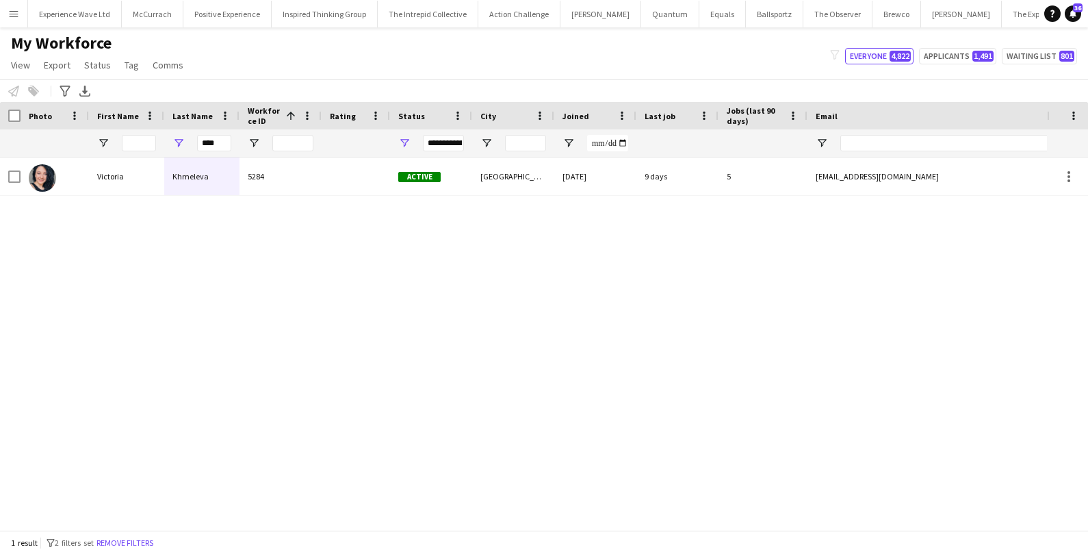
click at [16, 12] on app-icon "Menu" at bounding box center [13, 13] width 11 height 11
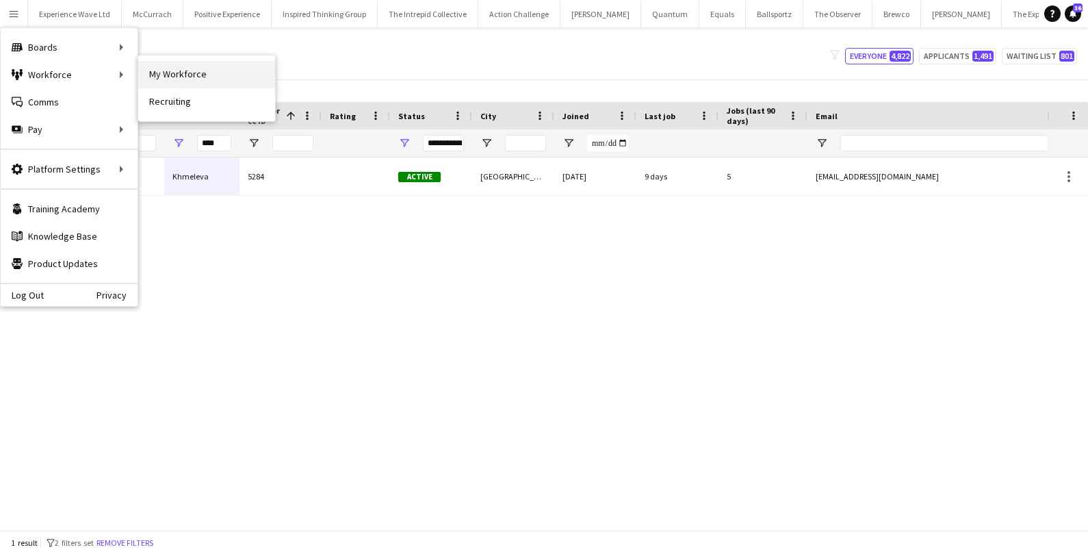
click at [193, 77] on link "My Workforce" at bounding box center [206, 74] width 137 height 27
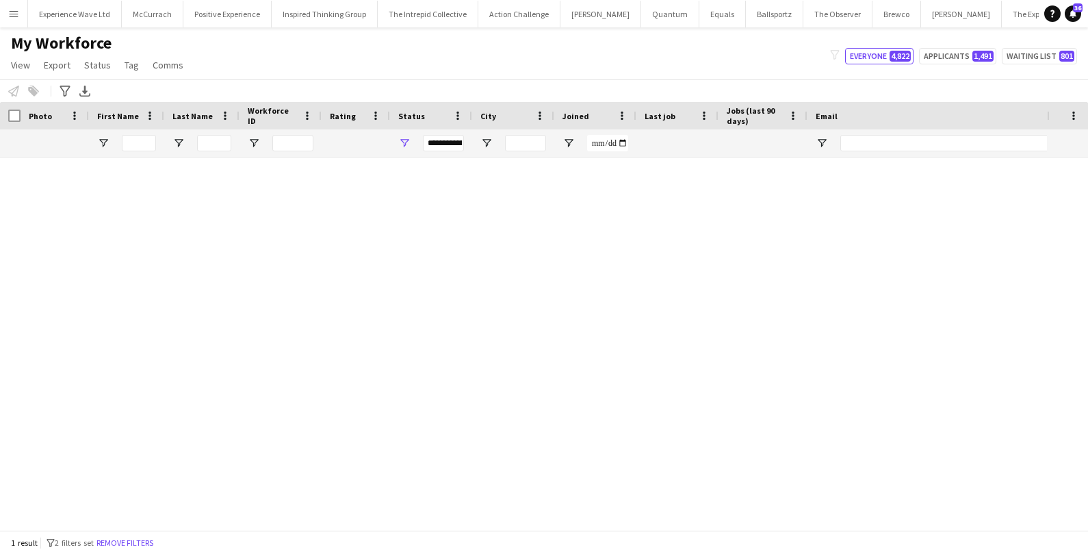
type input "****"
type input "**********"
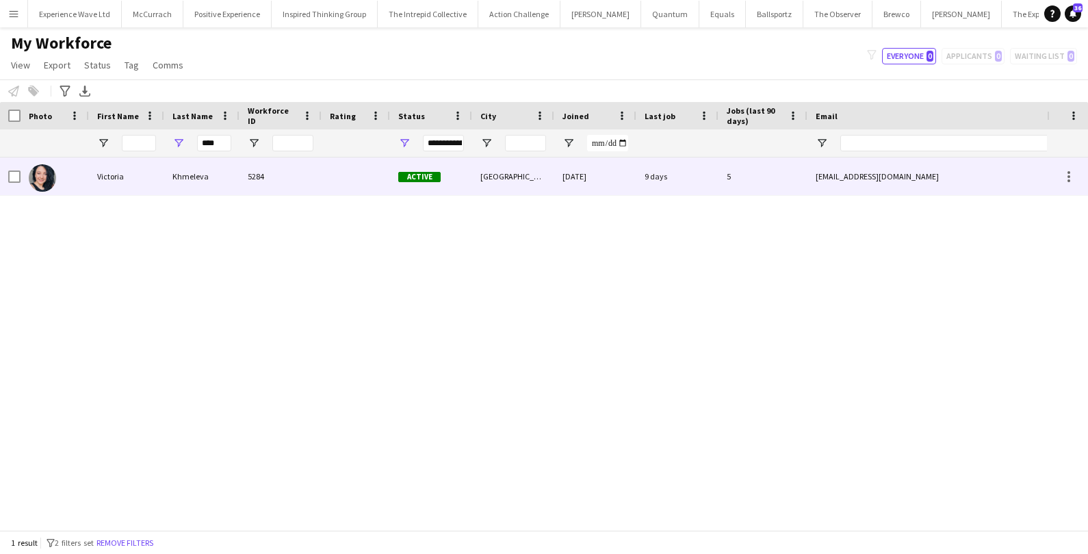
click at [201, 188] on div "Khmeleva" at bounding box center [201, 176] width 75 height 38
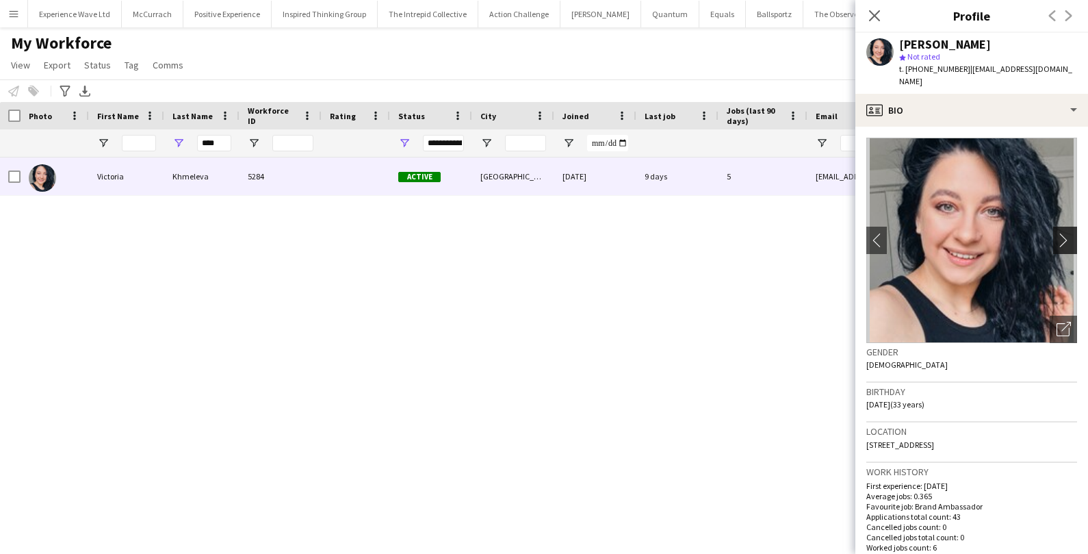
click at [1070, 233] on app-icon "chevron-right" at bounding box center [1067, 240] width 21 height 14
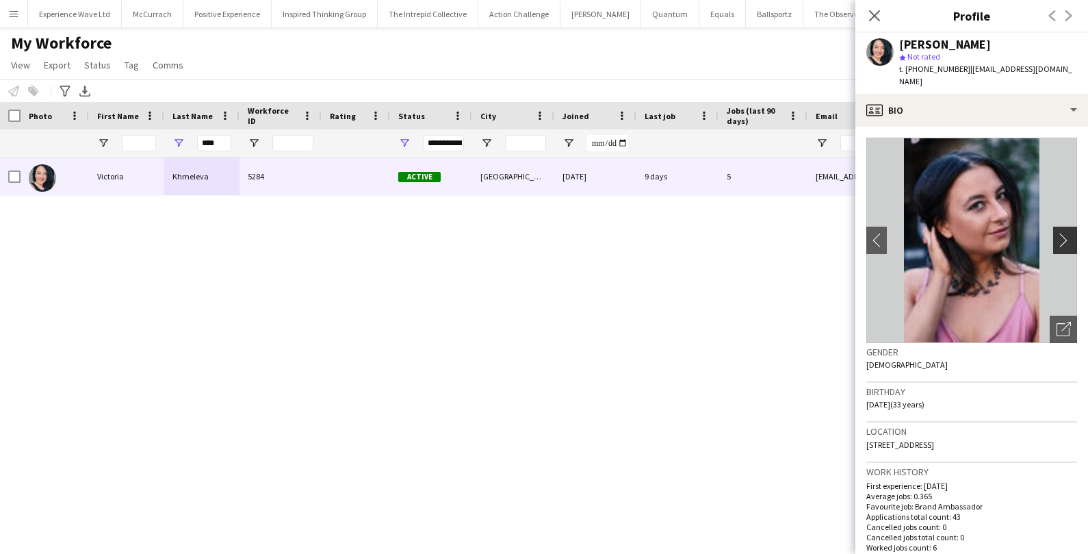
click at [1070, 233] on app-icon "chevron-right" at bounding box center [1067, 240] width 21 height 14
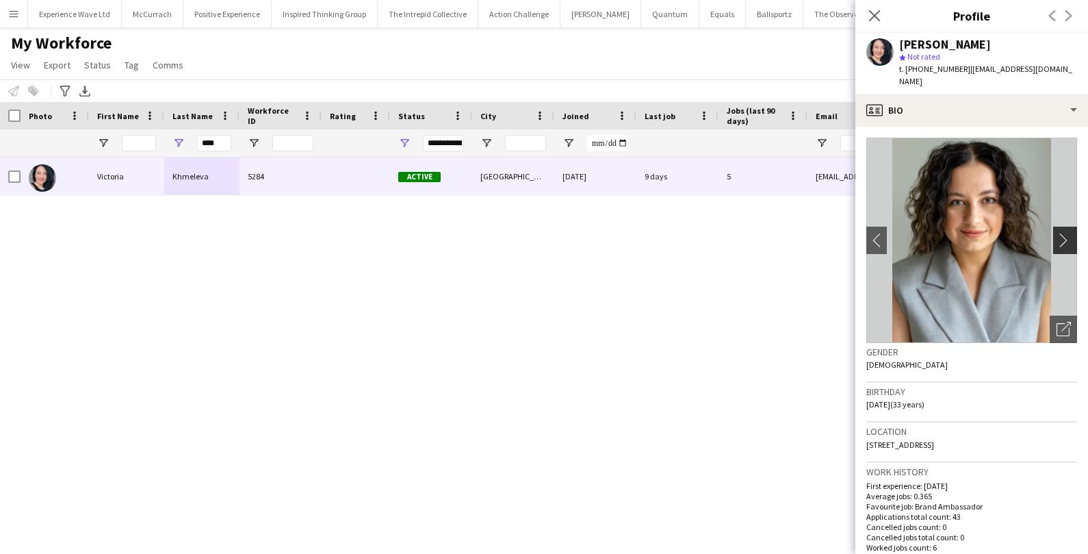
click at [1070, 233] on app-icon "chevron-right" at bounding box center [1067, 240] width 21 height 14
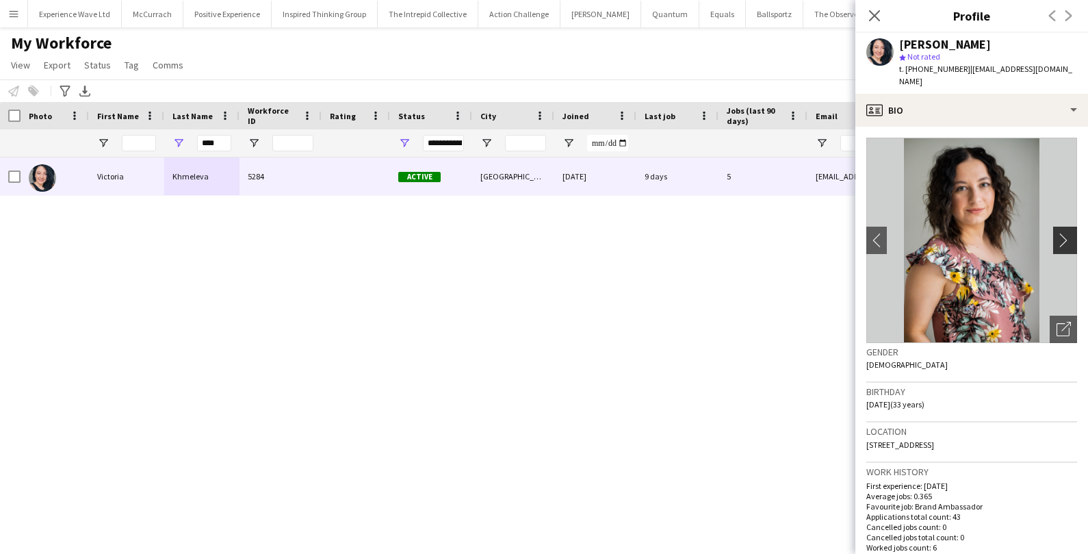
click at [1070, 233] on app-icon "chevron-right" at bounding box center [1067, 240] width 21 height 14
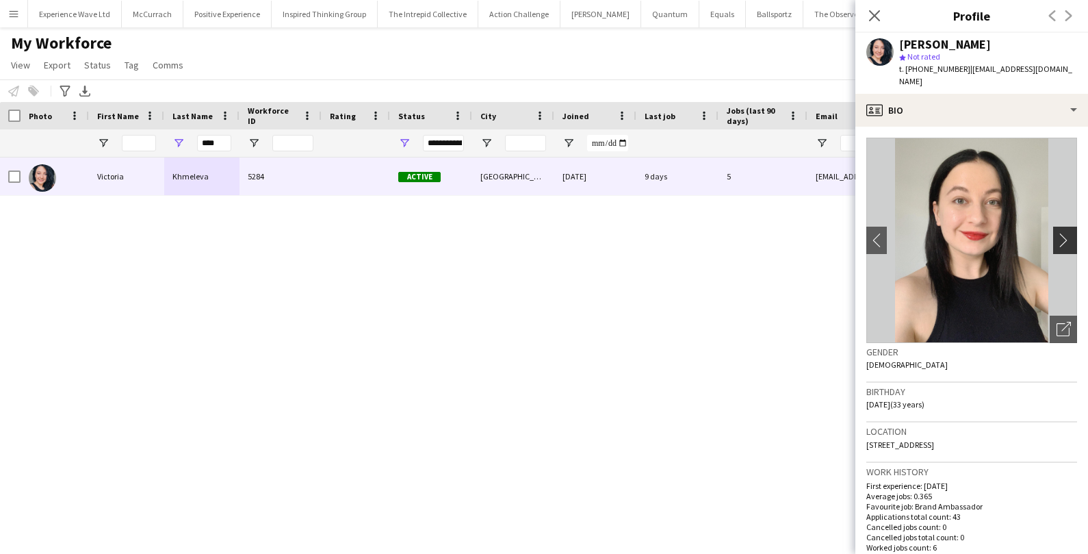
click at [1070, 233] on app-icon "chevron-right" at bounding box center [1067, 240] width 21 height 14
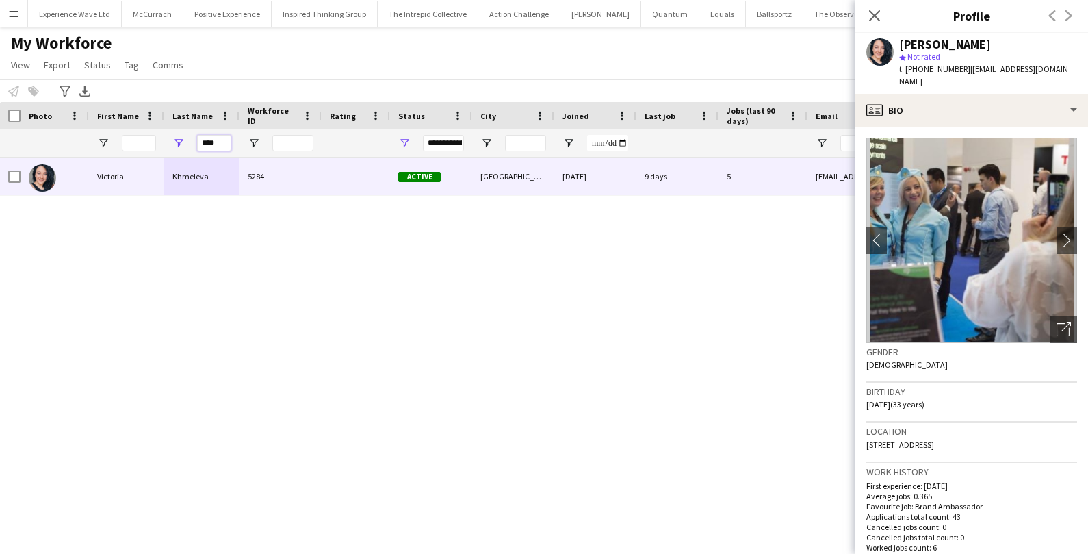
drag, startPoint x: 227, startPoint y: 140, endPoint x: 189, endPoint y: 142, distance: 37.7
click at [189, 142] on div "****" at bounding box center [201, 142] width 75 height 27
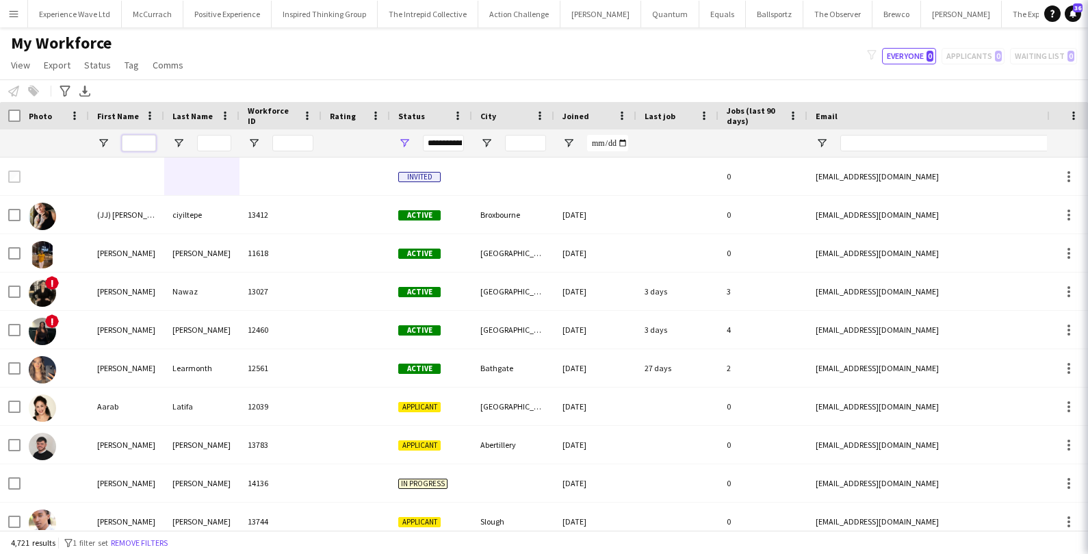
click at [138, 144] on input "First Name Filter Input" at bounding box center [139, 143] width 34 height 16
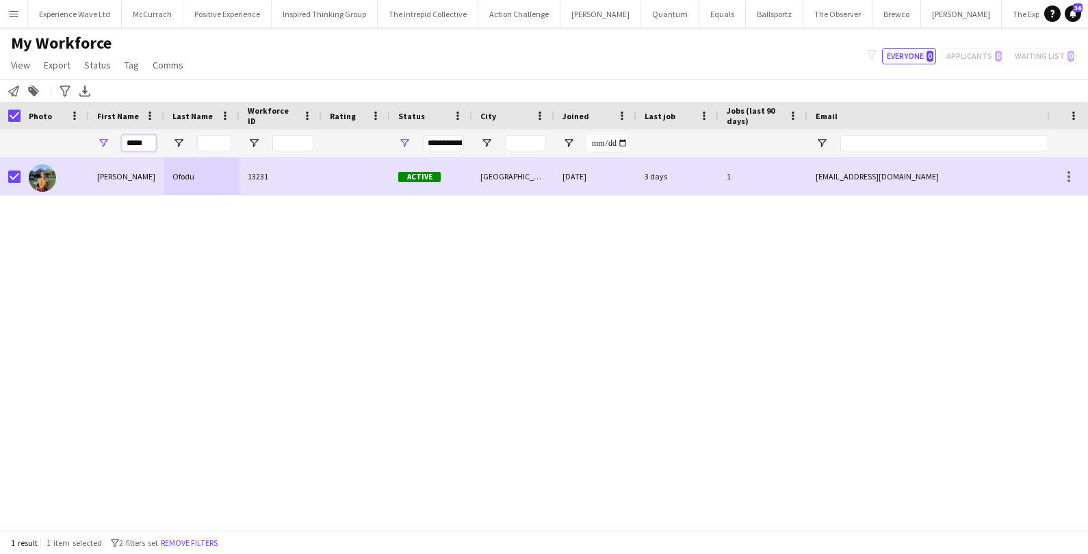
drag, startPoint x: 148, startPoint y: 142, endPoint x: 79, endPoint y: 142, distance: 69.8
click at [79, 142] on div "*****" at bounding box center [742, 142] width 1484 height 27
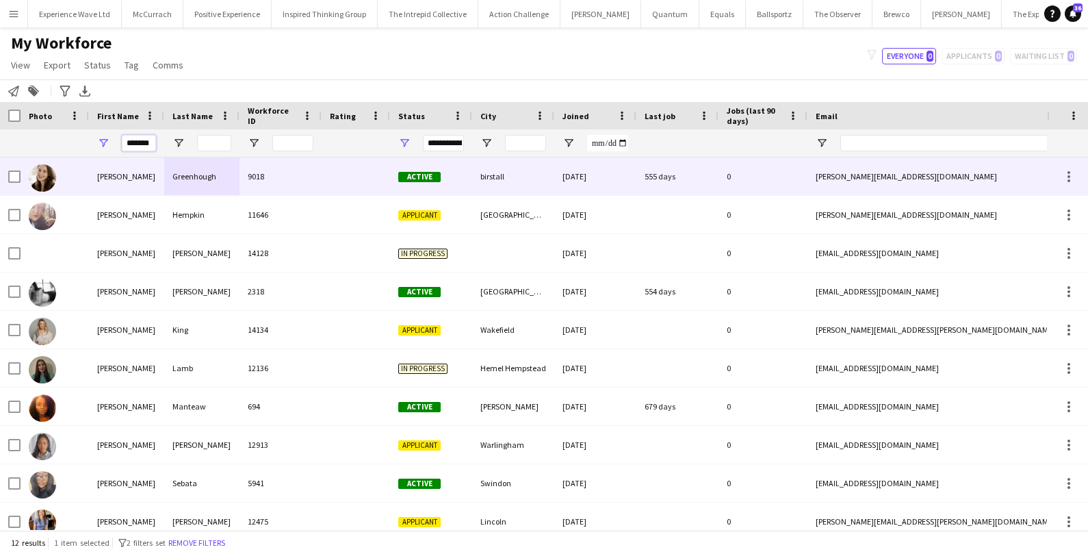
type input "*******"
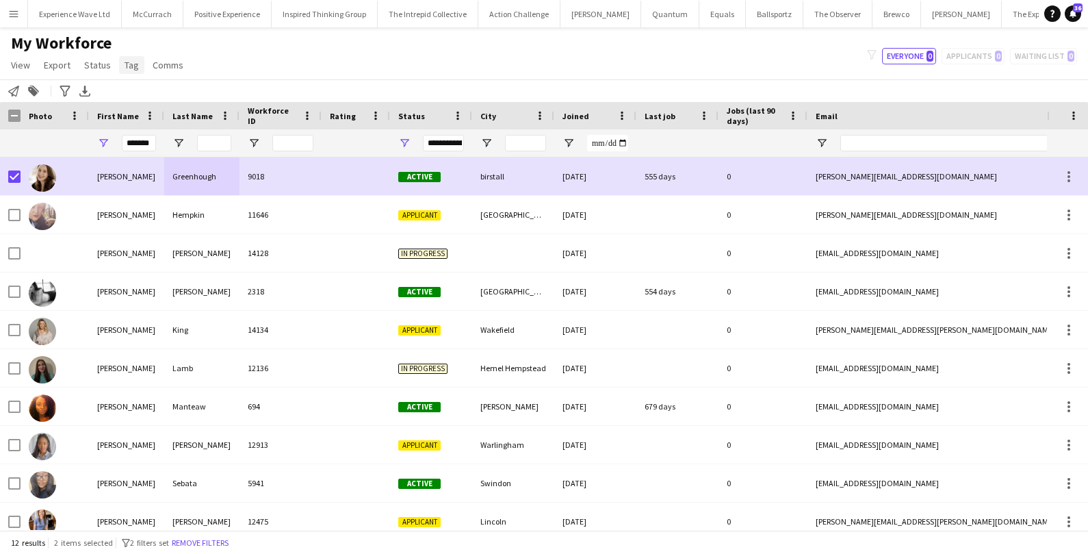
click at [134, 63] on span "Tag" at bounding box center [132, 65] width 14 height 12
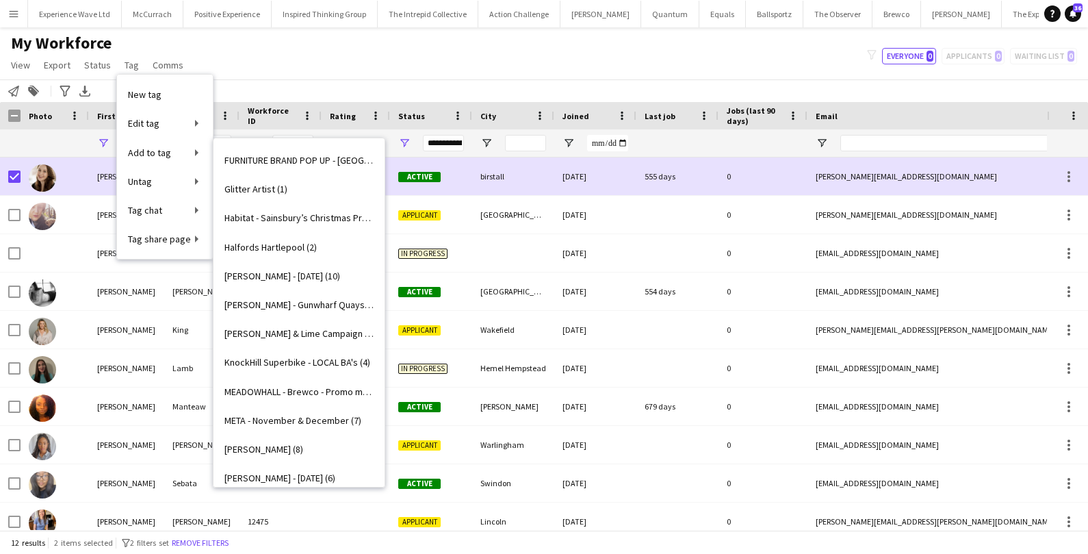
scroll to position [1274, 0]
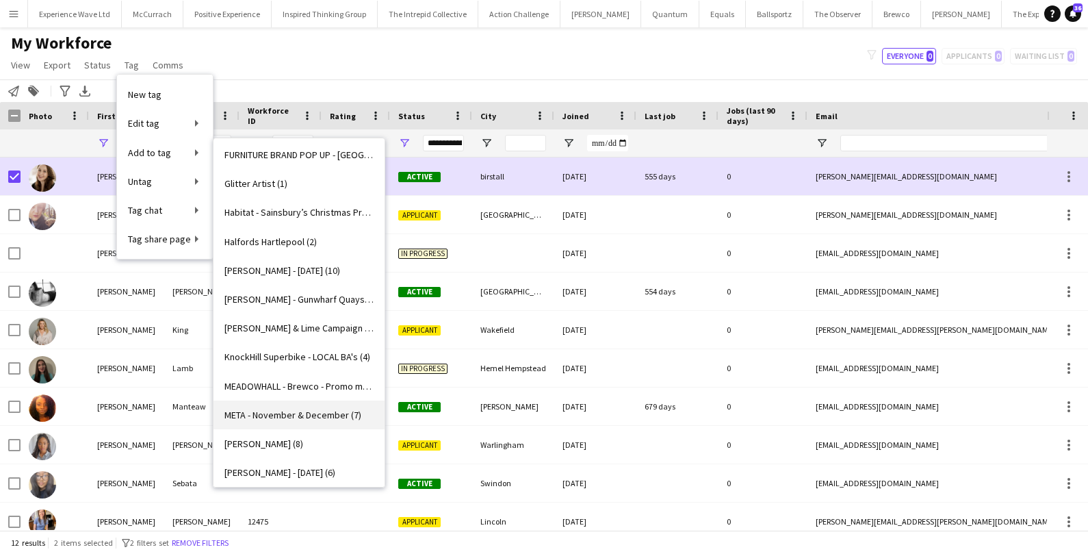
click at [260, 417] on span "META - November & December (7)" at bounding box center [292, 415] width 137 height 12
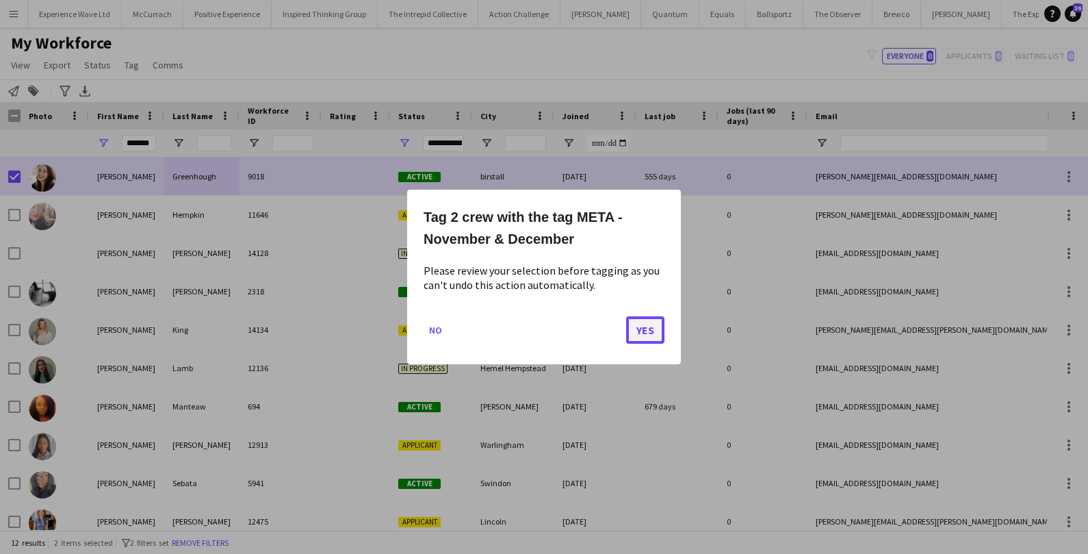
click at [644, 318] on button "Yes" at bounding box center [645, 329] width 38 height 27
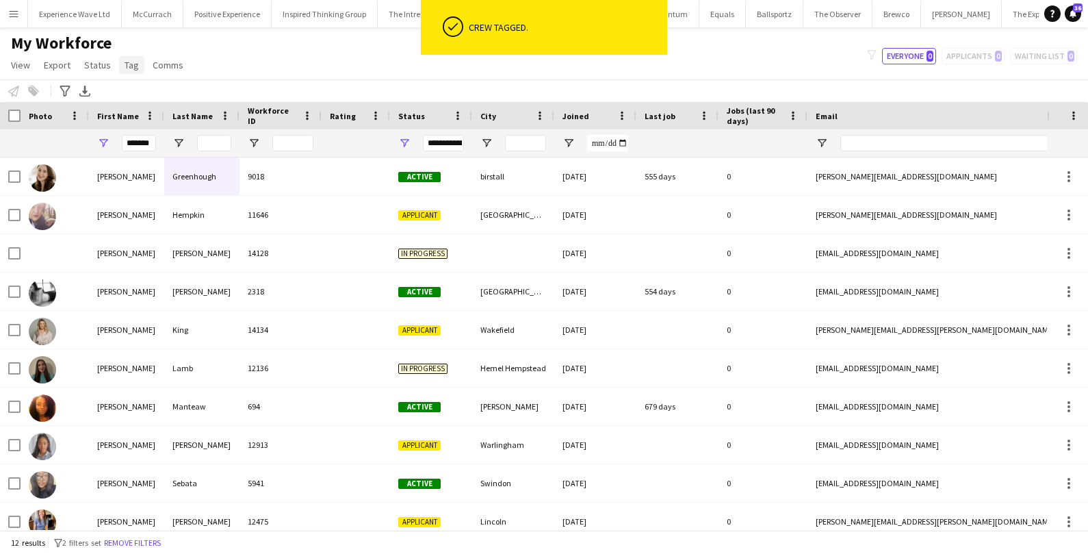
click at [131, 70] on span "Tag" at bounding box center [132, 65] width 14 height 12
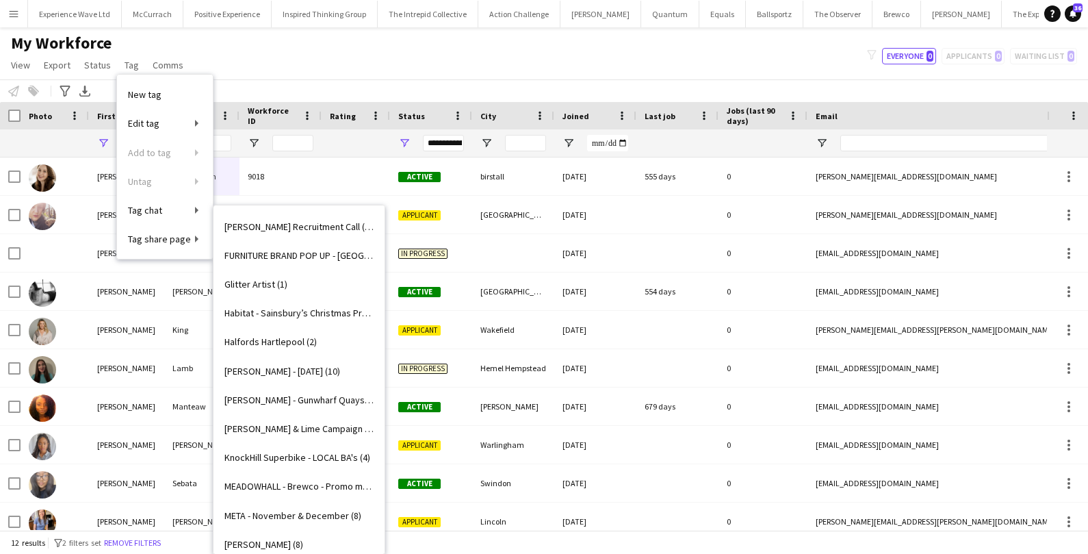
scroll to position [1248, 0]
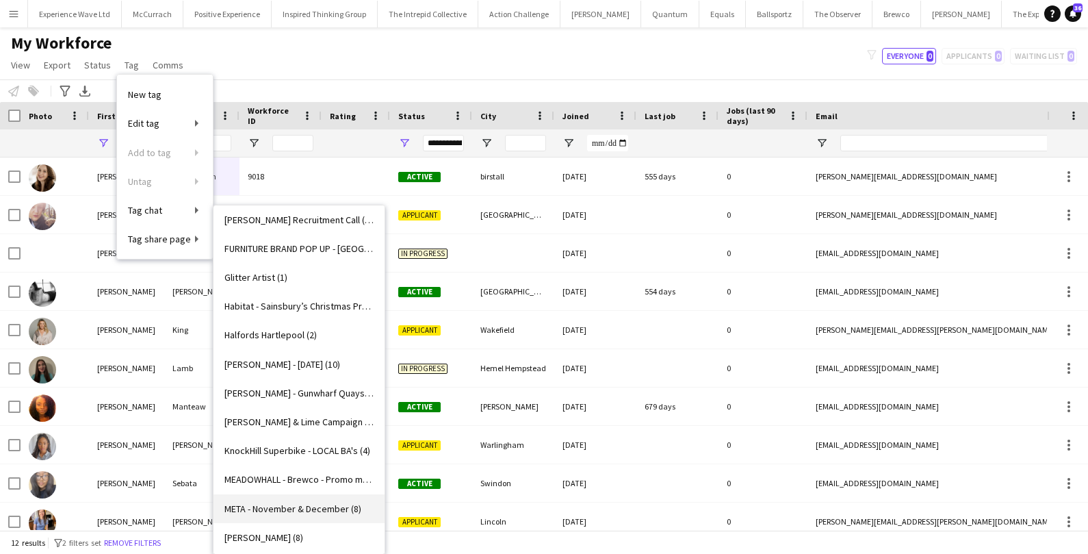
click at [283, 503] on span "META - November & December (8)" at bounding box center [292, 508] width 137 height 12
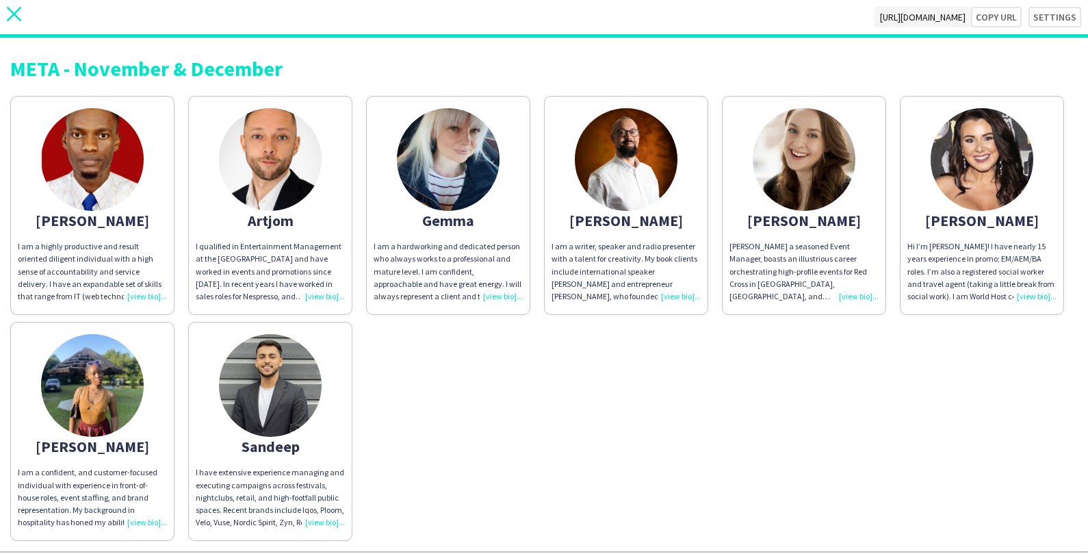
click at [16, 17] on icon at bounding box center [14, 14] width 14 height 14
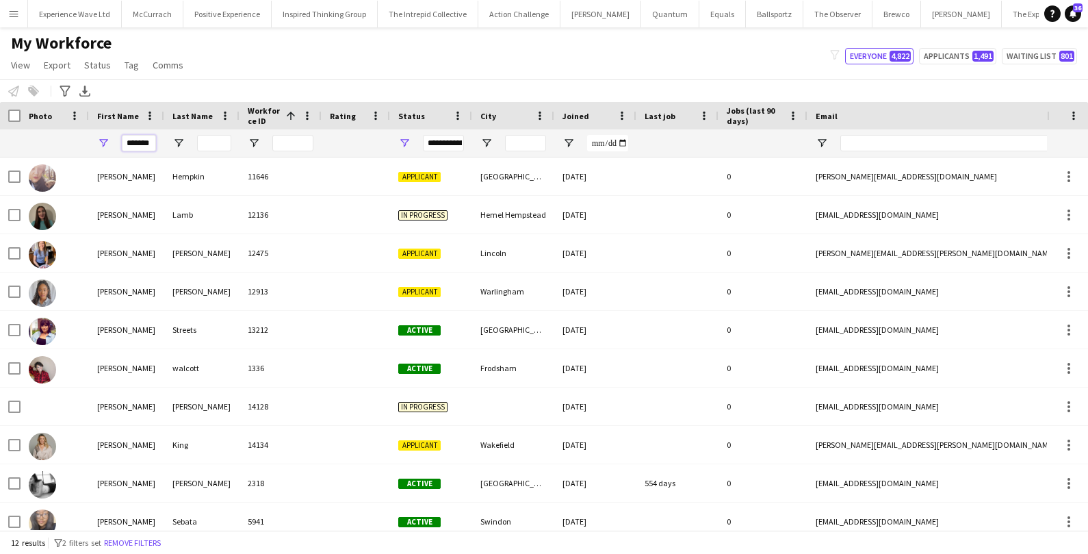
drag, startPoint x: 153, startPoint y: 145, endPoint x: 59, endPoint y: 141, distance: 94.5
click at [62, 142] on div "*******" at bounding box center [742, 142] width 1484 height 27
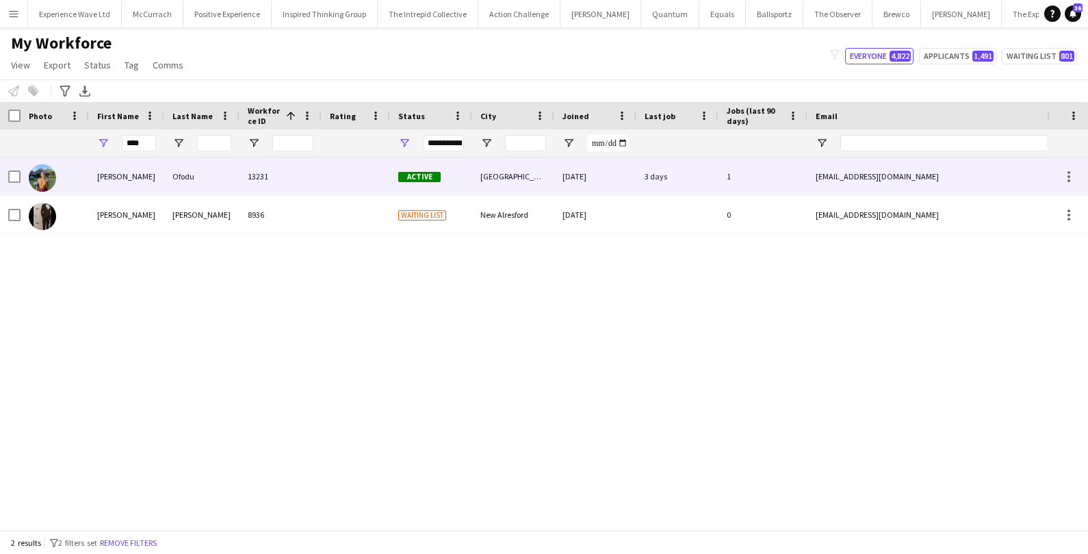
click at [55, 172] on img at bounding box center [42, 177] width 27 height 27
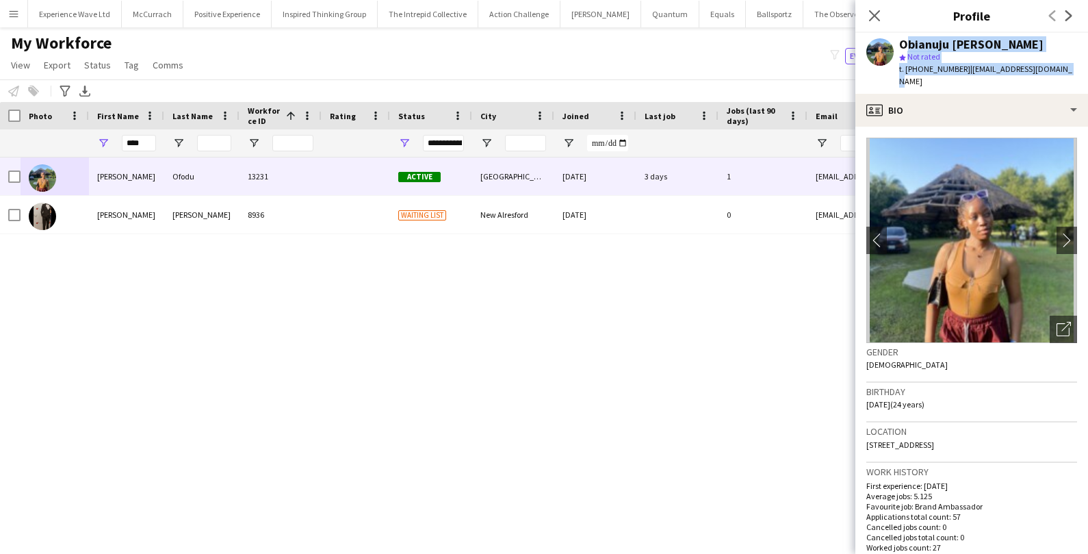
drag, startPoint x: 900, startPoint y: 44, endPoint x: 1055, endPoint y: 75, distance: 158.4
click at [1055, 75] on div "Obianuju Rosemary Ofodu star Not rated t. +447760108878 | obianujuofodu@gmail.c…" at bounding box center [971, 63] width 233 height 61
copy div "Obianuju Rosemary Ofodu star Not rated t. +447760108878 | obianujuofodu@gmail.c…"
drag, startPoint x: 151, startPoint y: 137, endPoint x: 70, endPoint y: 133, distance: 80.9
click at [70, 133] on div "****" at bounding box center [742, 142] width 1484 height 27
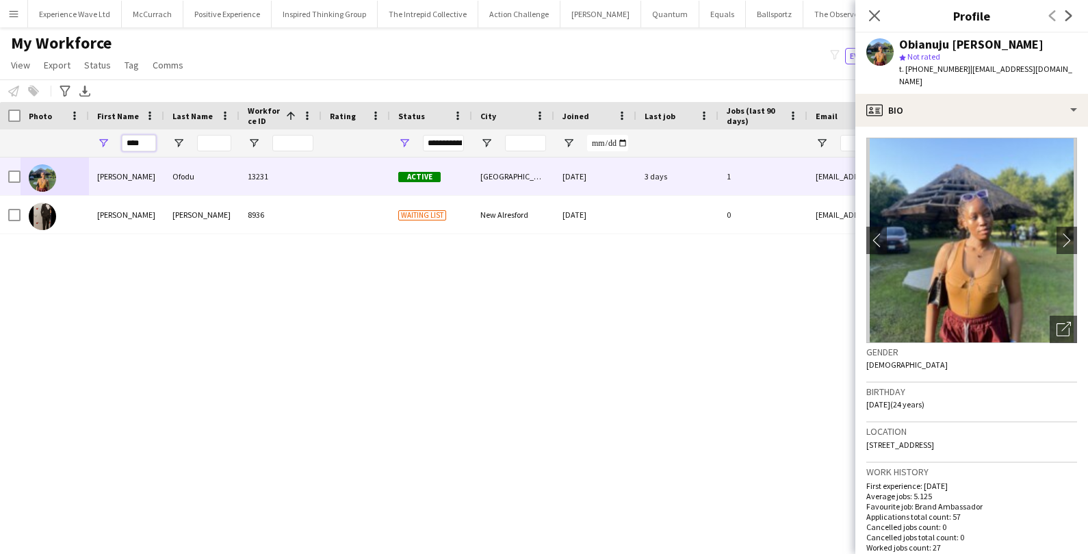
drag, startPoint x: 147, startPoint y: 141, endPoint x: 71, endPoint y: 140, distance: 76.0
click at [71, 140] on div "****" at bounding box center [742, 142] width 1484 height 27
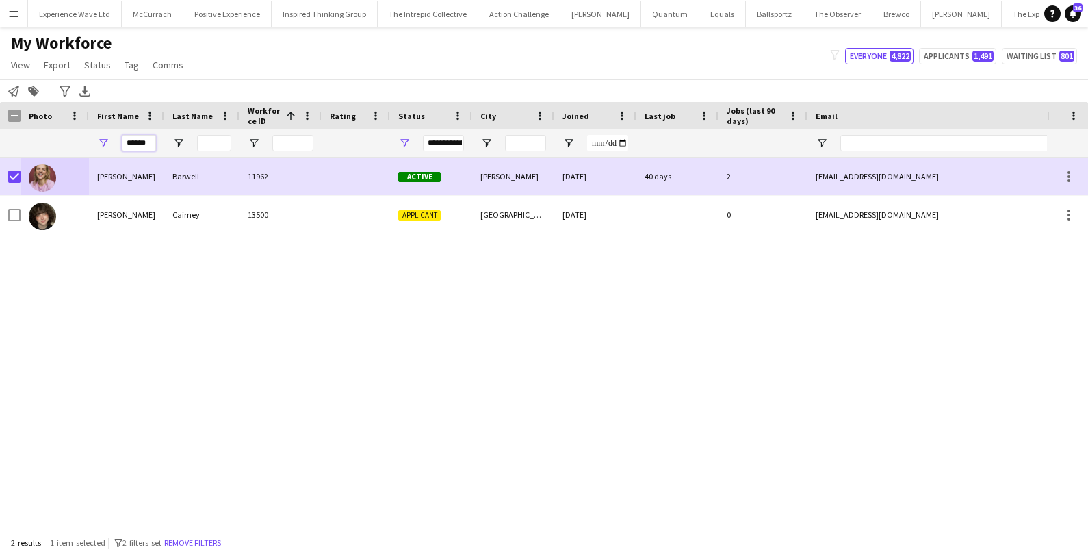
drag, startPoint x: 148, startPoint y: 143, endPoint x: 87, endPoint y: 142, distance: 61.6
click at [87, 142] on div "******" at bounding box center [742, 142] width 1484 height 27
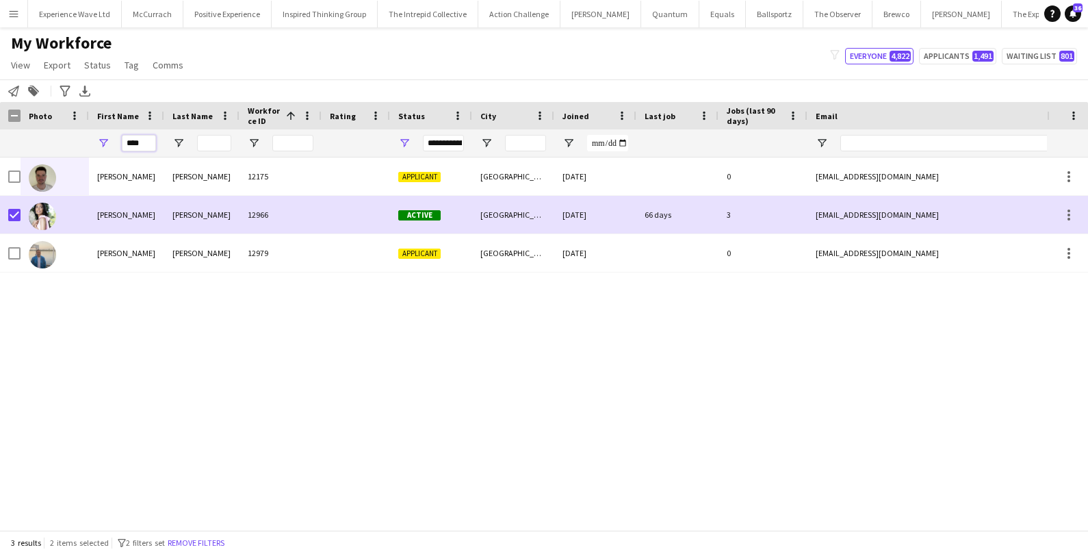
drag, startPoint x: 151, startPoint y: 142, endPoint x: 78, endPoint y: 142, distance: 72.5
click at [82, 142] on div "****" at bounding box center [742, 142] width 1484 height 27
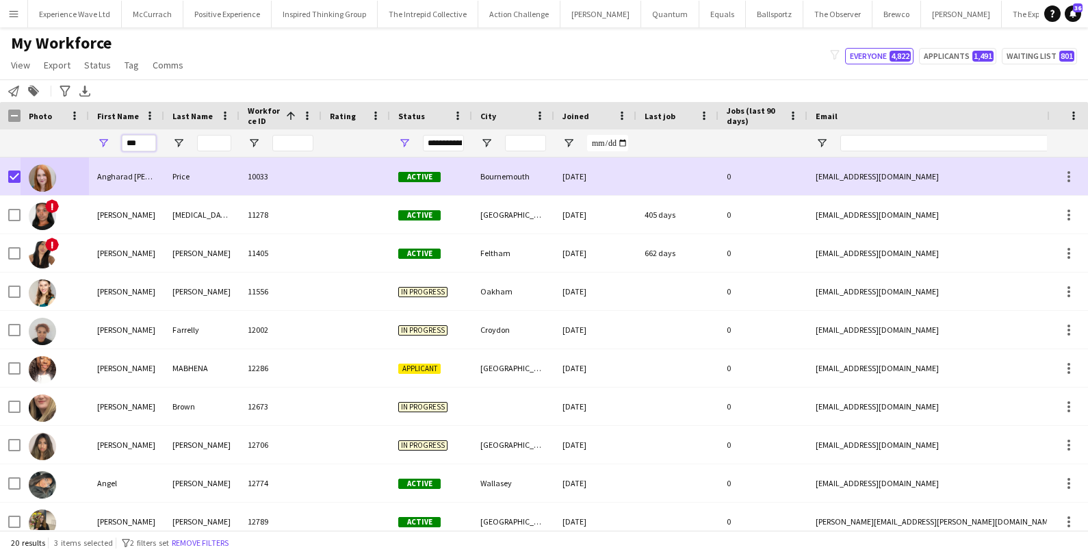
drag, startPoint x: 144, startPoint y: 145, endPoint x: 116, endPoint y: 145, distance: 28.7
click at [116, 145] on div "***" at bounding box center [126, 142] width 75 height 27
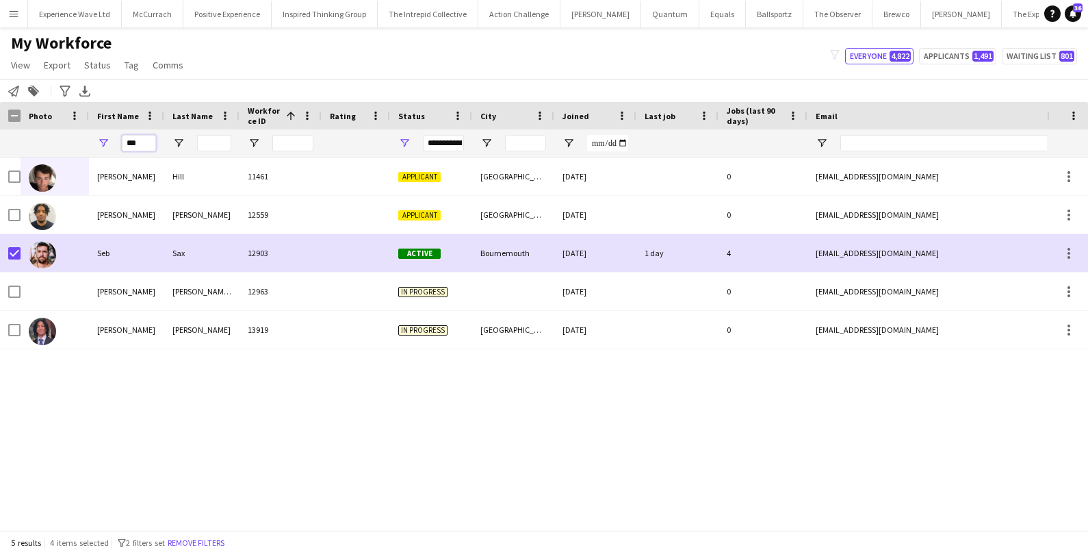
drag, startPoint x: 146, startPoint y: 142, endPoint x: 98, endPoint y: 142, distance: 48.6
click at [99, 142] on div "***" at bounding box center [126, 142] width 75 height 27
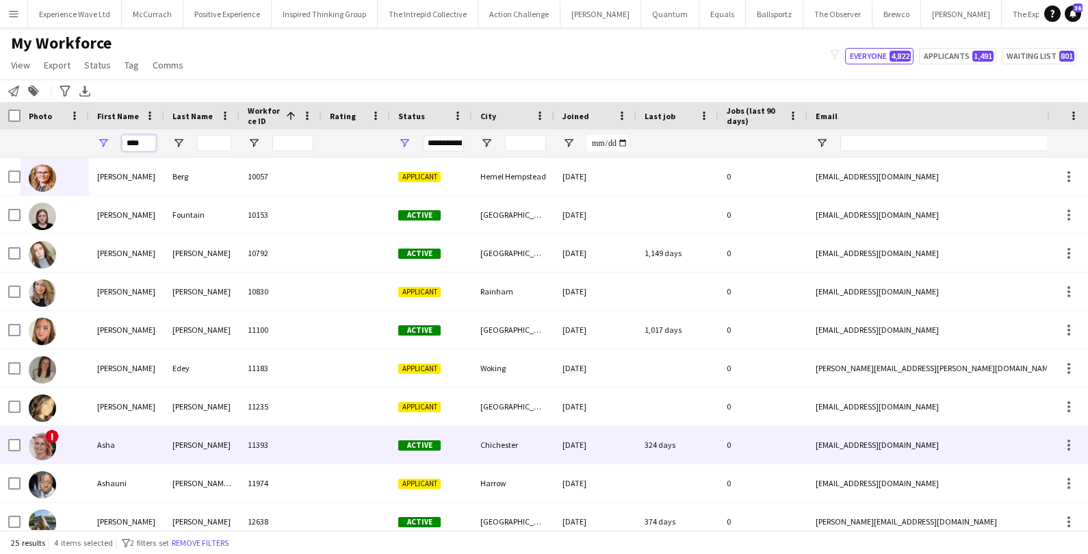
type input "****"
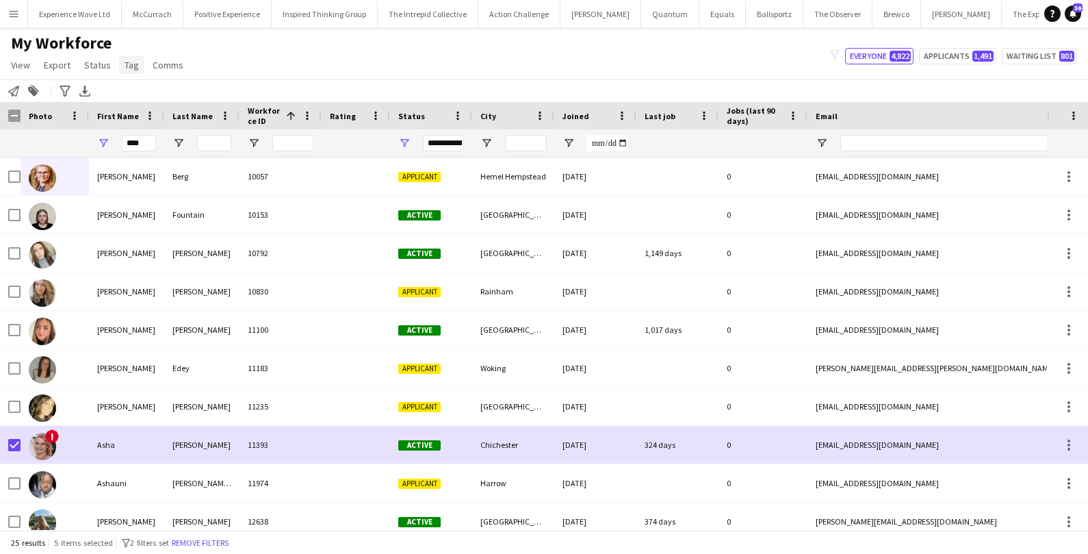
click at [135, 70] on span "Tag" at bounding box center [132, 65] width 14 height 12
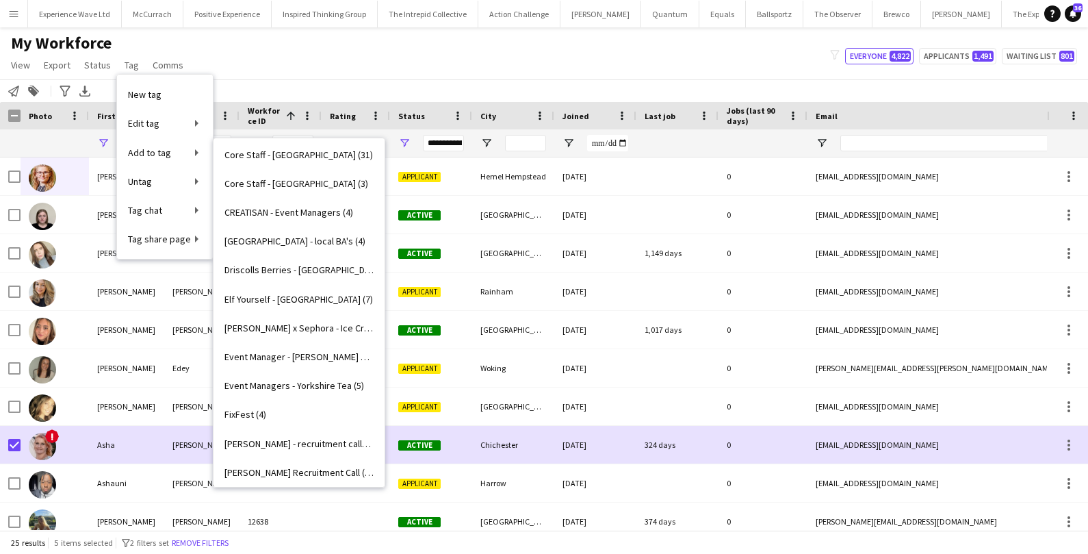
scroll to position [943, 0]
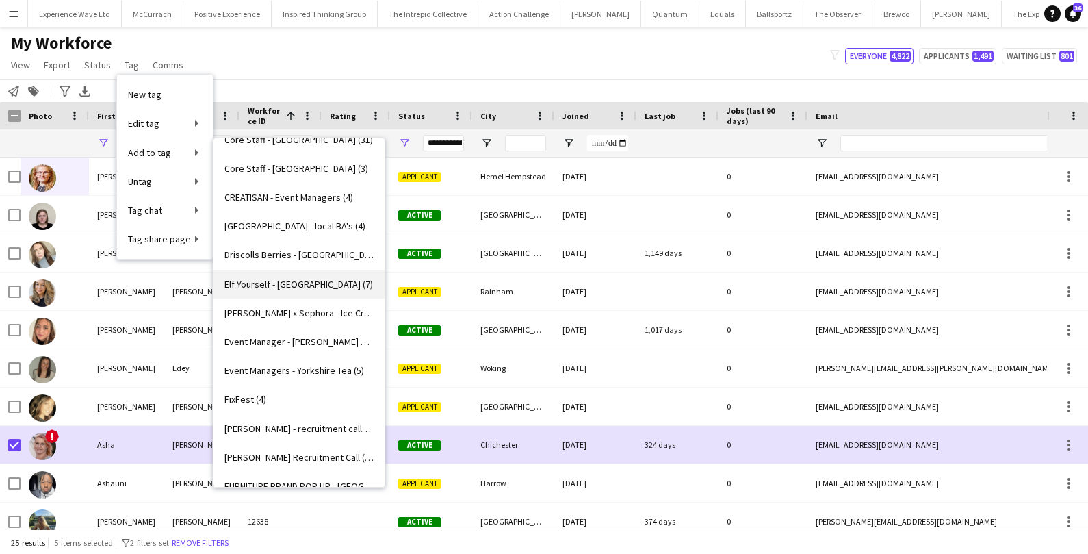
click at [284, 281] on span "Elf Yourself - Eastleigh (7)" at bounding box center [298, 284] width 148 height 12
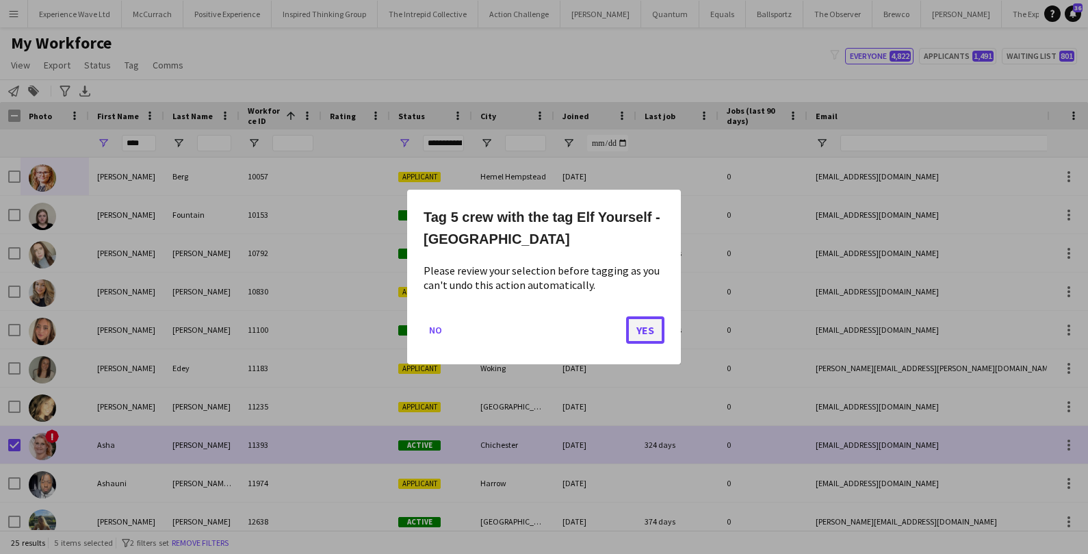
click at [647, 329] on button "Yes" at bounding box center [645, 329] width 38 height 27
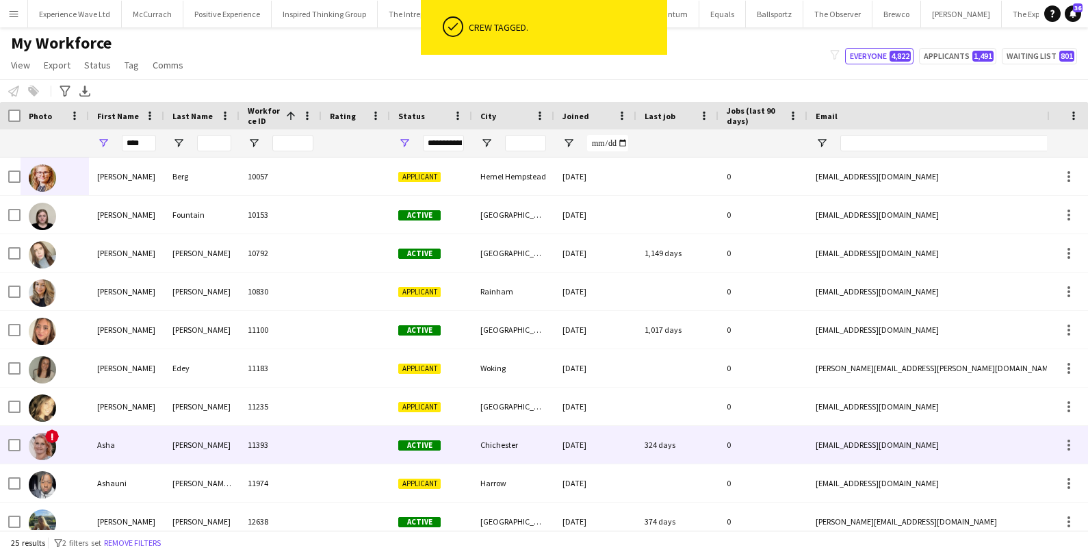
click at [312, 448] on div "11393" at bounding box center [281, 445] width 82 height 38
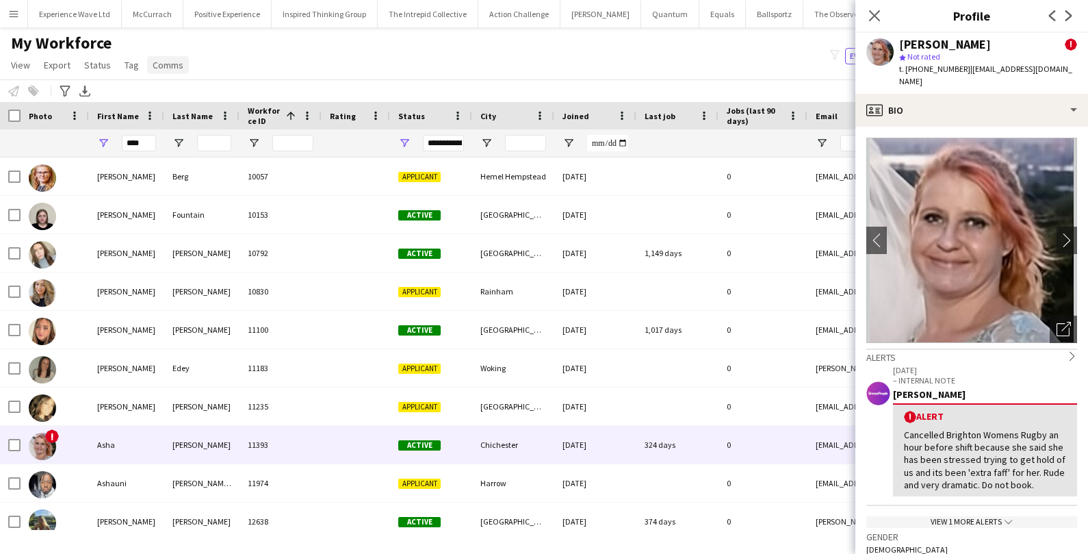
click at [147, 67] on link "Comms" at bounding box center [168, 65] width 42 height 18
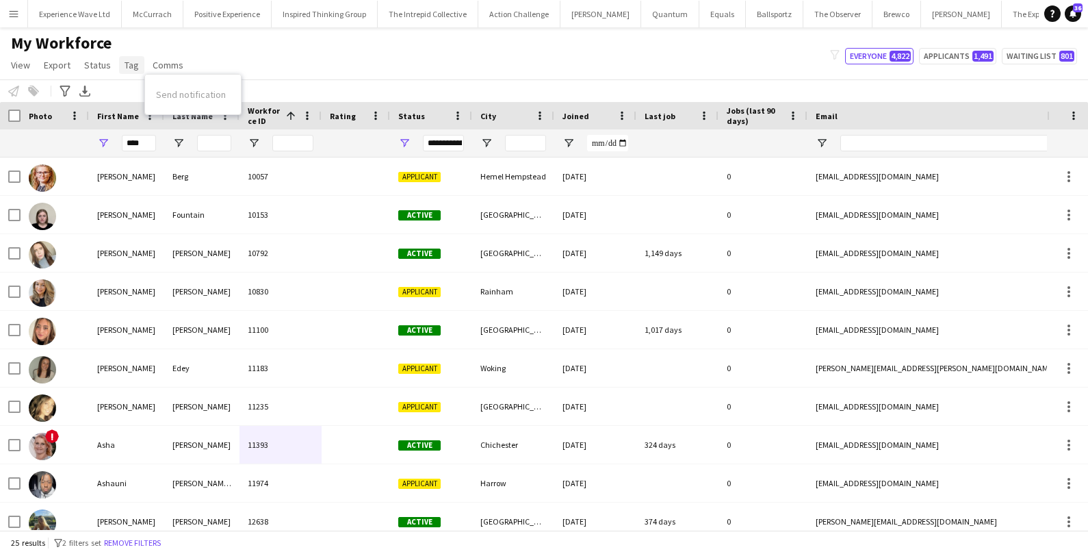
click at [125, 66] on span "Tag" at bounding box center [132, 65] width 14 height 12
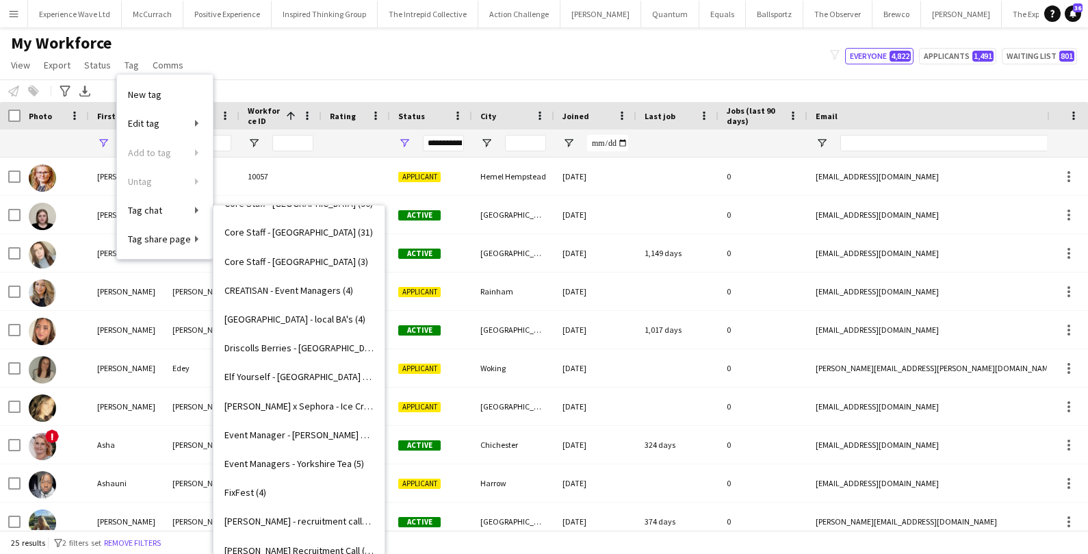
scroll to position [922, 0]
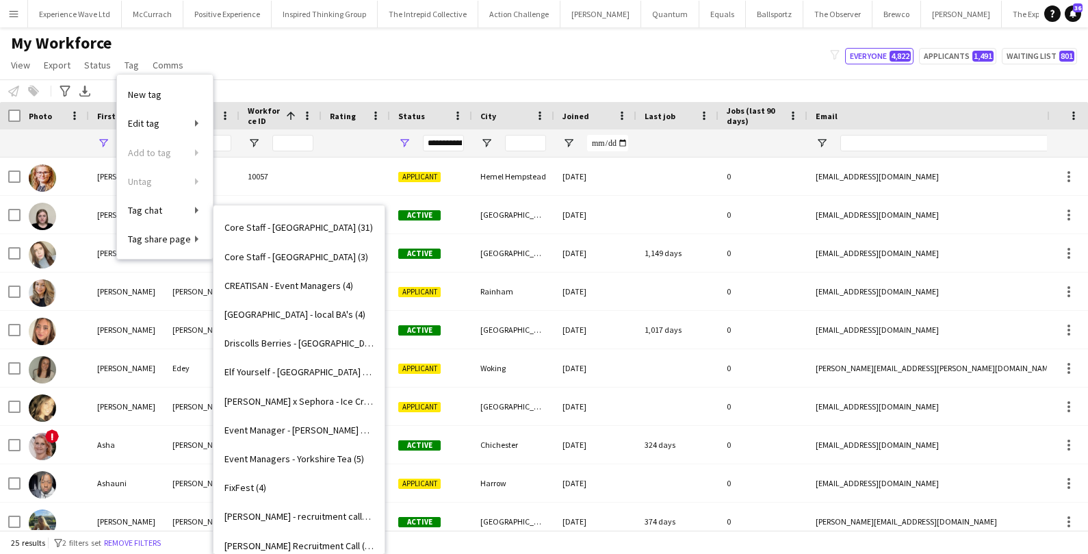
click at [297, 367] on span "Elf Yourself - Eastleigh (10)" at bounding box center [298, 371] width 149 height 12
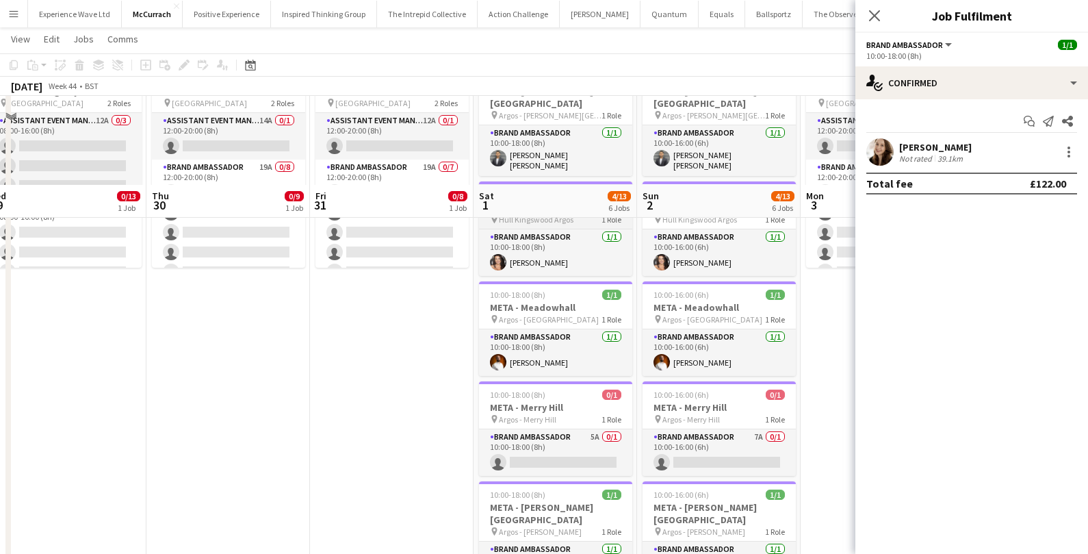
scroll to position [240, 0]
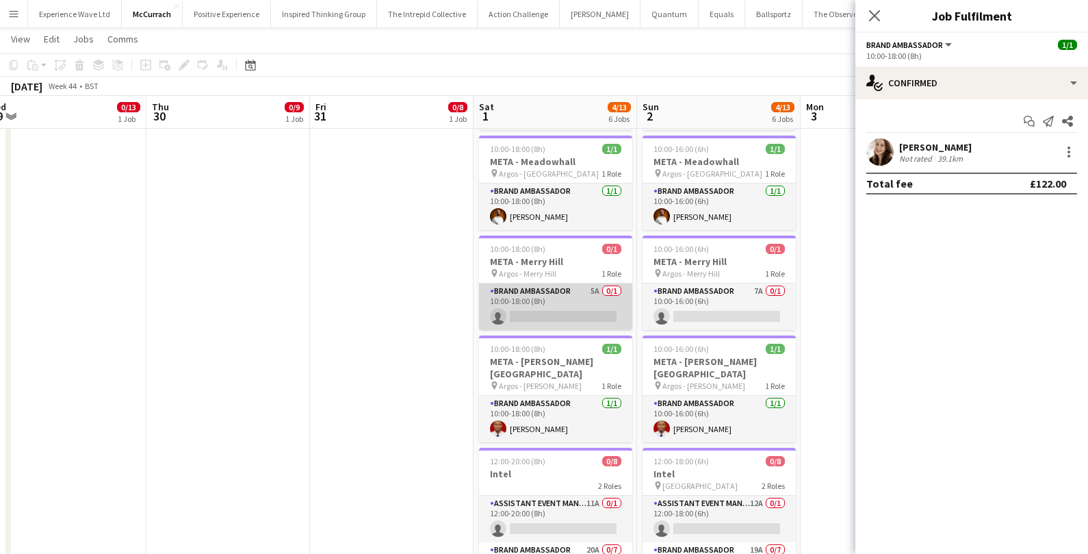
click at [574, 289] on app-card-role "Brand Ambassador 5A 0/1 10:00-18:00 (8h) single-neutral-actions" at bounding box center [555, 306] width 153 height 47
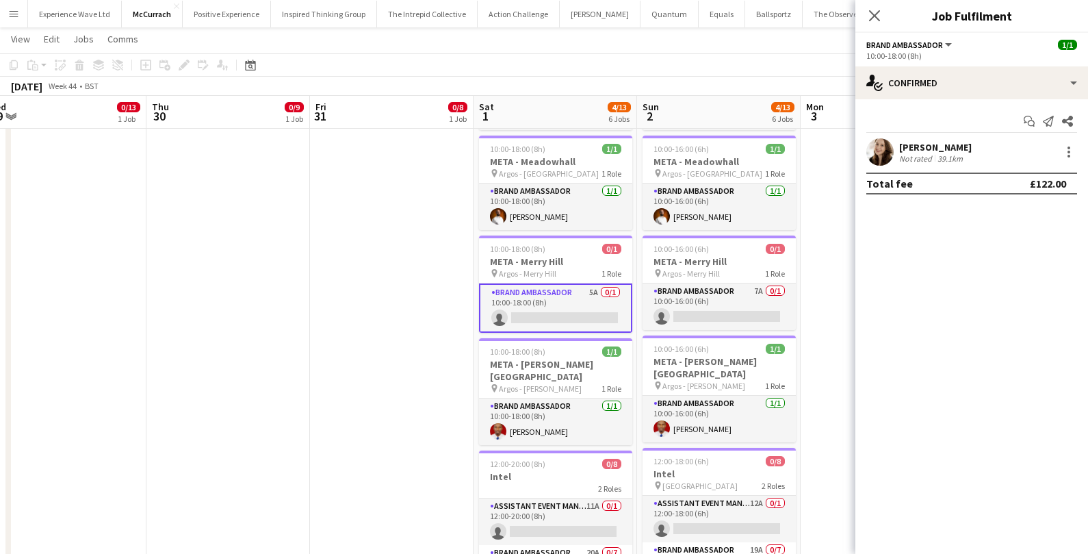
click at [574, 289] on app-card-role "Brand Ambassador 5A 0/1 10:00-18:00 (8h) single-neutral-actions" at bounding box center [555, 307] width 153 height 49
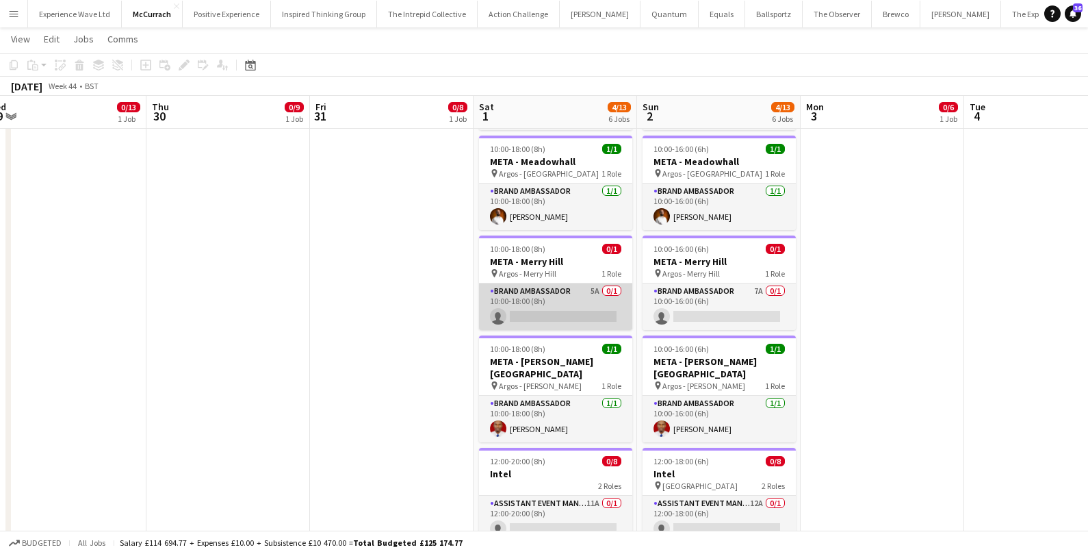
click at [574, 289] on app-card-role "Brand Ambassador 5A 0/1 10:00-18:00 (8h) single-neutral-actions" at bounding box center [555, 306] width 153 height 47
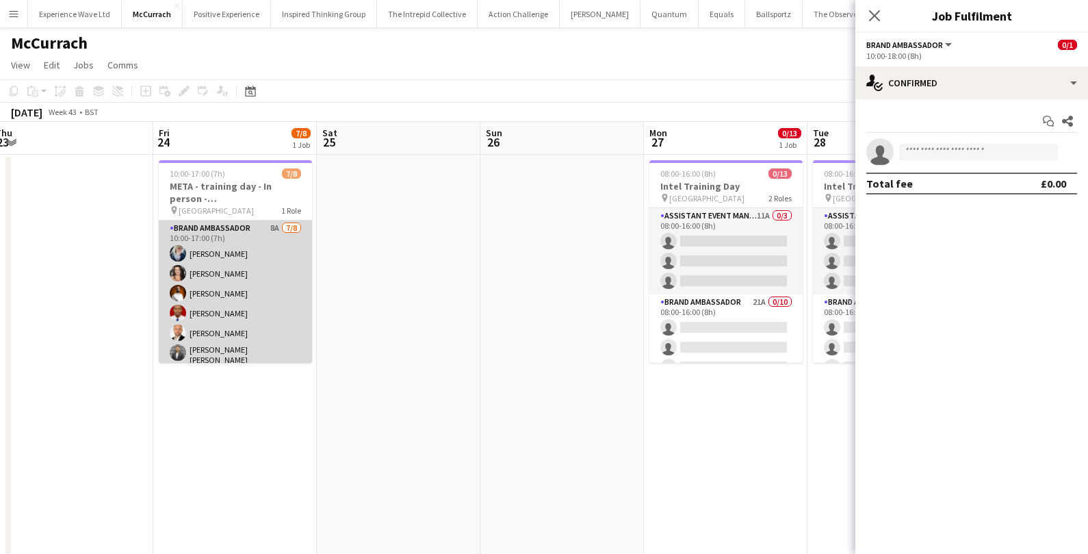
scroll to position [42, 0]
click at [211, 284] on app-card-role "Brand Ambassador 8A 7/8 10:00-17:00 (7h) Gemma Owen-Kendall Nikki Brooks Martin…" at bounding box center [235, 273] width 153 height 190
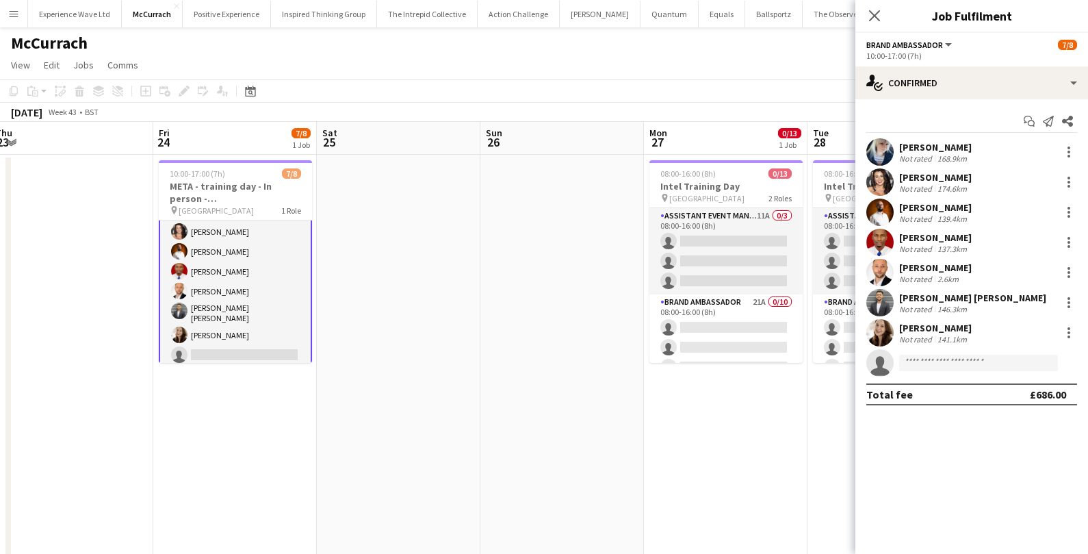
scroll to position [0, 0]
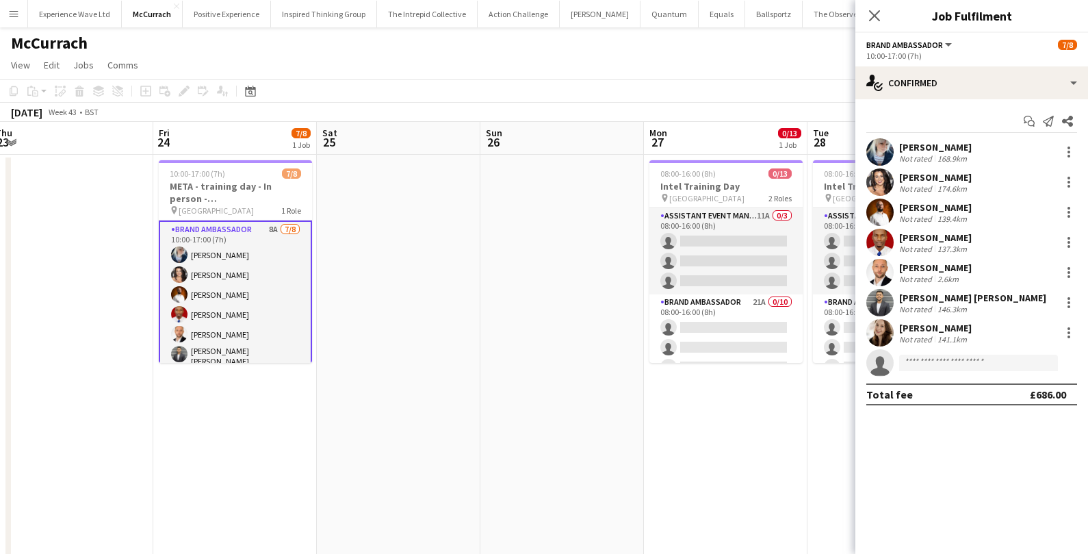
click at [255, 266] on app-card-role "Brand Ambassador 8A 7/8 10:00-17:00 (7h) Gemma Owen-Kendall Nikki Brooks Martin…" at bounding box center [235, 316] width 153 height 192
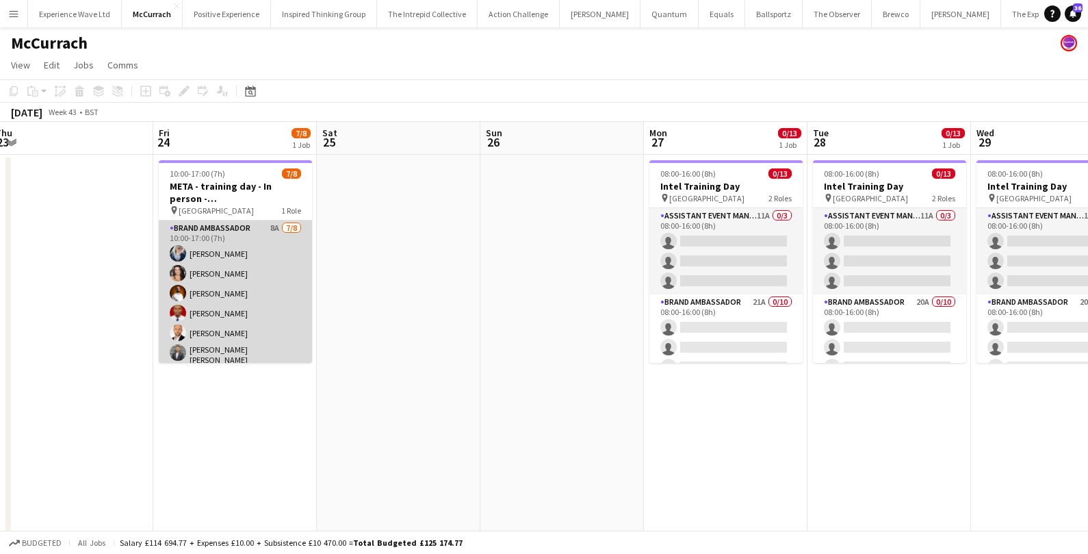
click at [255, 266] on app-card-role "Brand Ambassador 8A 7/8 10:00-17:00 (7h) Gemma Owen-Kendall Nikki Brooks Martin…" at bounding box center [235, 315] width 153 height 190
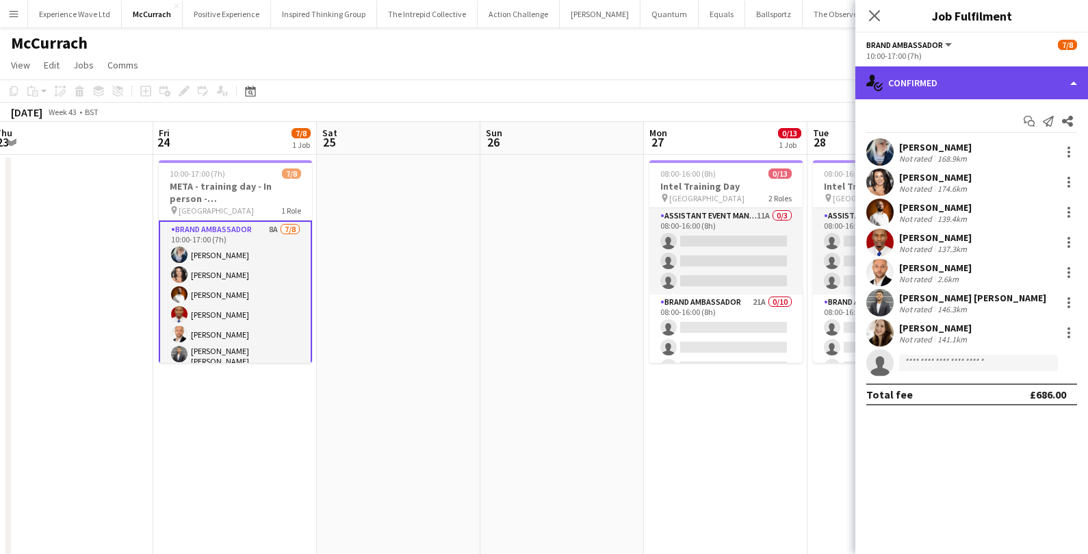
click at [948, 86] on div "single-neutral-actions-check-2 Confirmed" at bounding box center [971, 82] width 233 height 33
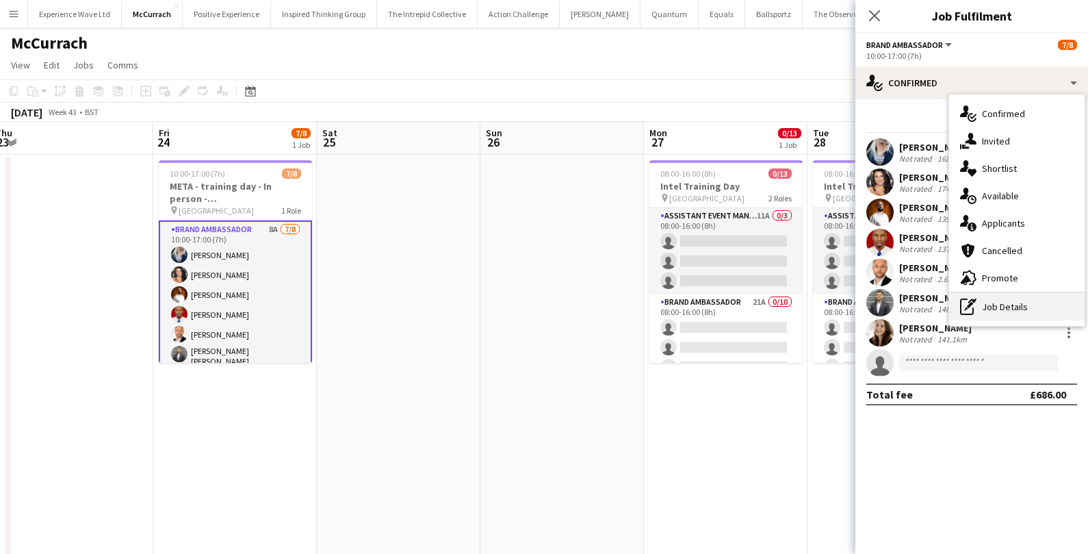
click at [1000, 298] on div "pen-write Job Details" at bounding box center [1016, 306] width 135 height 27
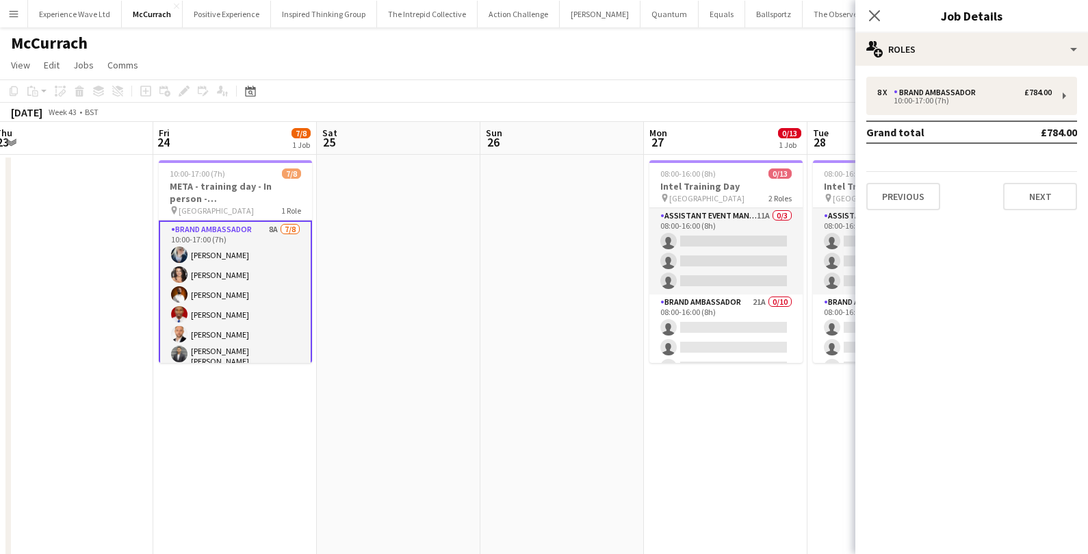
click at [272, 296] on app-card-role "Brand Ambassador 8A 7/8 10:00-17:00 (7h) Gemma Owen-Kendall Nikki Brooks Martin…" at bounding box center [235, 316] width 153 height 192
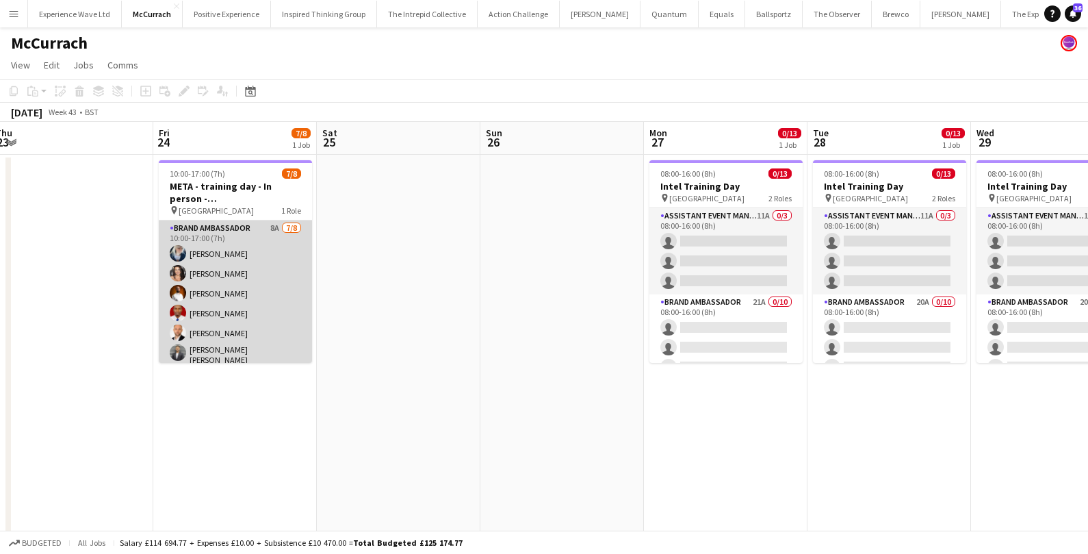
click at [270, 296] on app-card-role "Brand Ambassador 8A 7/8 10:00-17:00 (7h) Gemma Owen-Kendall Nikki Brooks Martin…" at bounding box center [235, 315] width 153 height 190
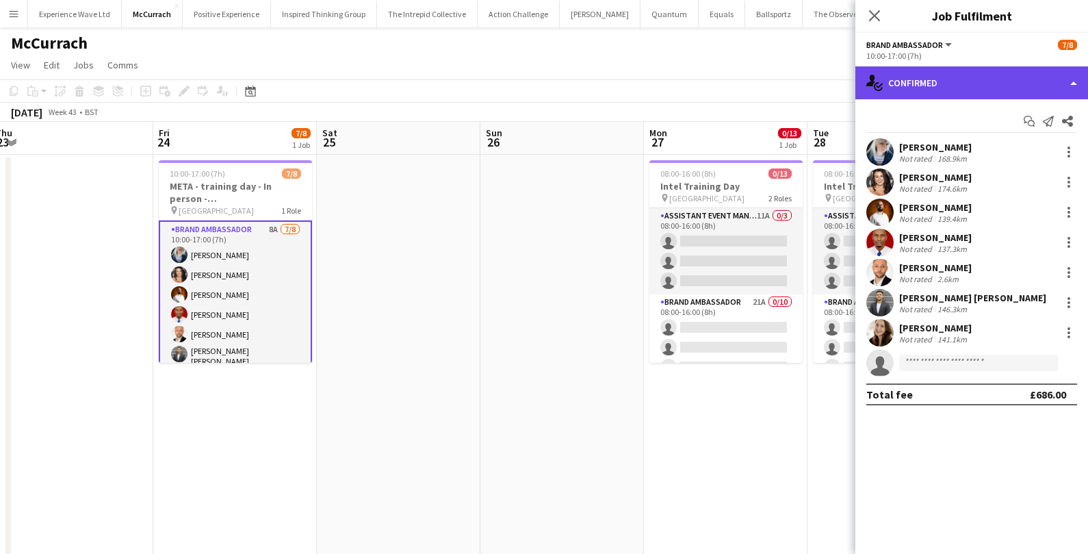
click at [946, 75] on div "single-neutral-actions-check-2 Confirmed" at bounding box center [971, 82] width 233 height 33
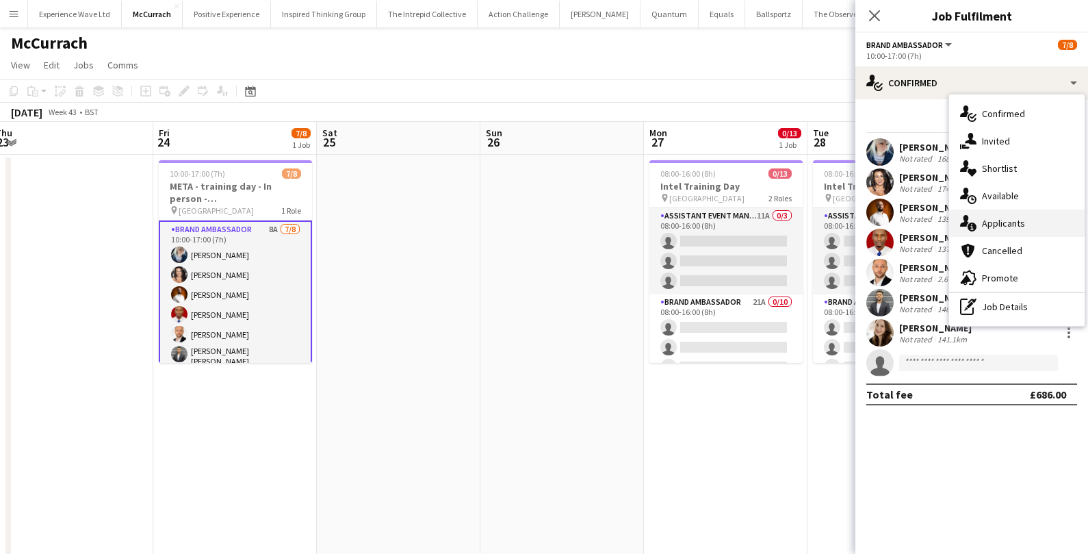
click at [1005, 231] on div "single-neutral-actions-information Applicants" at bounding box center [1016, 222] width 135 height 27
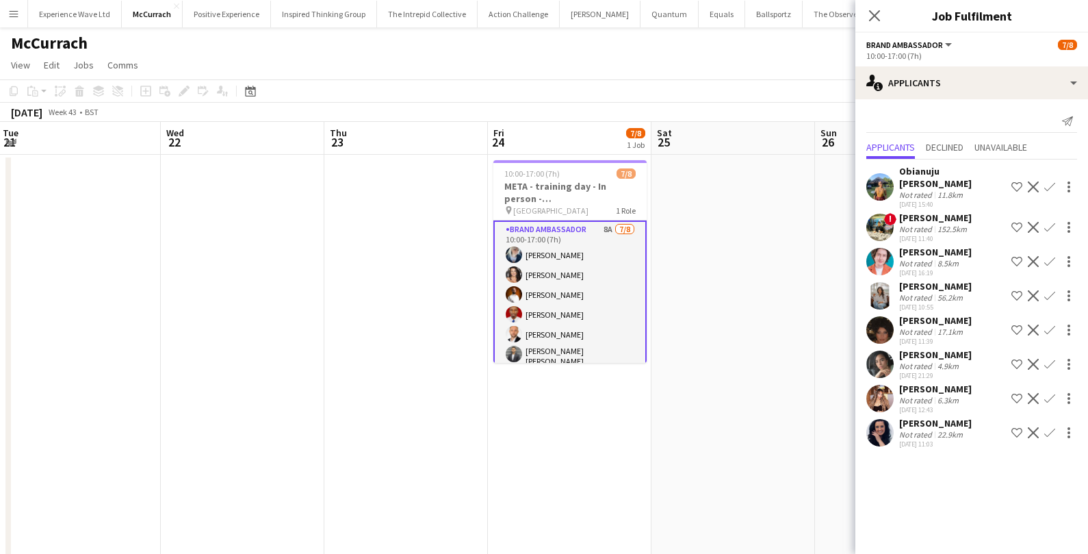
scroll to position [44, 0]
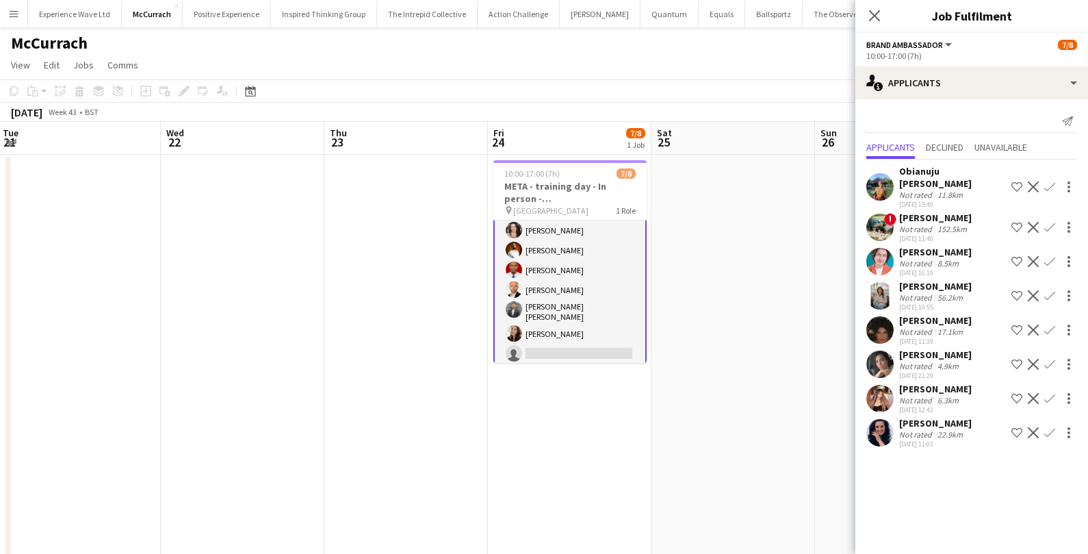
click at [538, 341] on app-card-role "Brand Ambassador 8A 7/8 10:00-17:00 (7h) Gemma Owen-Kendall Nikki Brooks Martin…" at bounding box center [569, 272] width 153 height 192
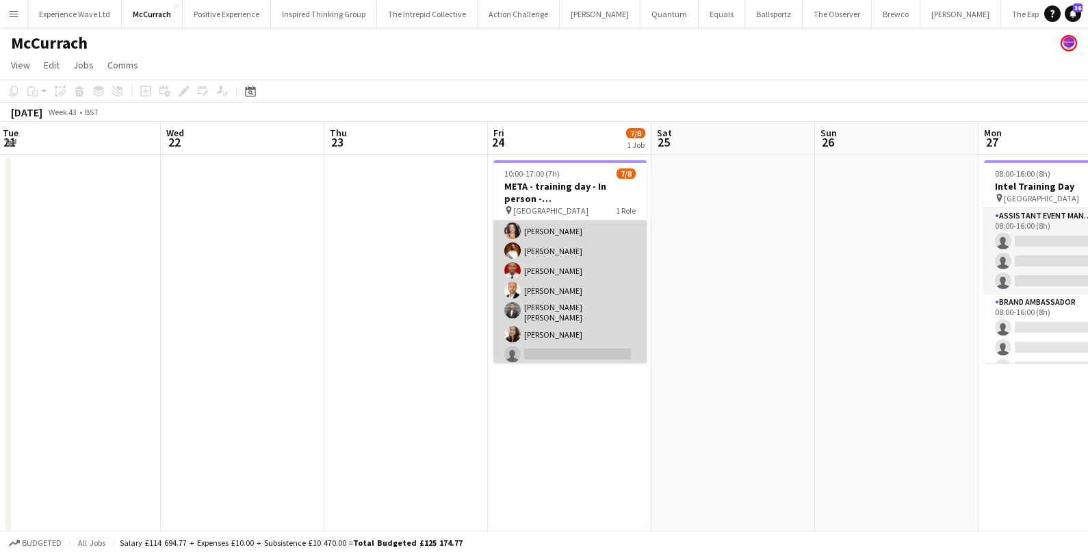
click at [563, 340] on app-card-role "Brand Ambassador 8A 7/8 10:00-17:00 (7h) Gemma Owen-Kendall Nikki Brooks Martin…" at bounding box center [569, 273] width 153 height 190
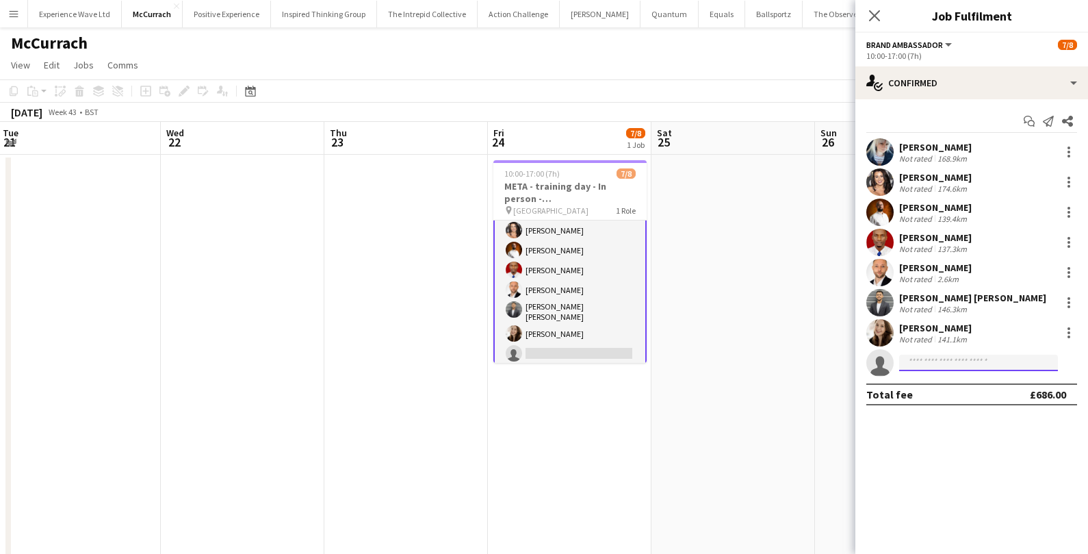
click at [974, 361] on input at bounding box center [978, 362] width 159 height 16
type input "*"
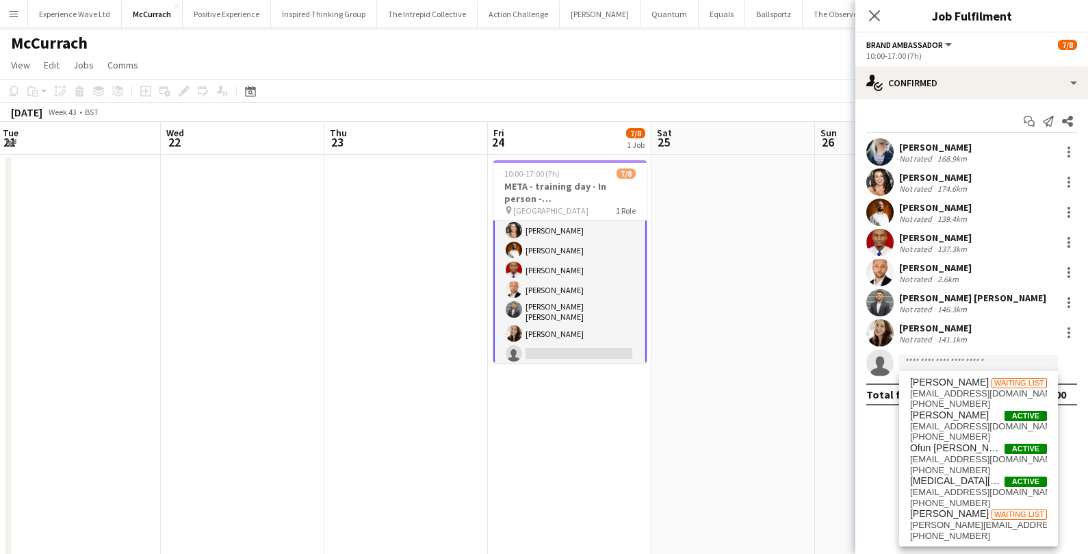
click at [732, 227] on app-date-cell at bounding box center [733, 537] width 164 height 765
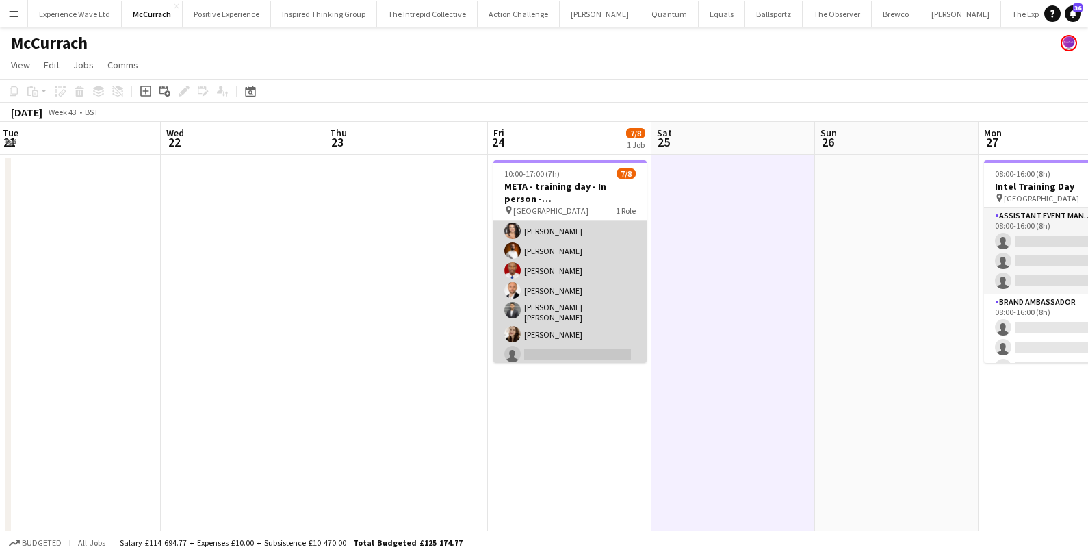
scroll to position [0, 0]
click at [607, 231] on app-card-role "Brand Ambassador 8A 7/8 10:00-17:00 (7h) Gemma Owen-Kendall Nikki Brooks Martin…" at bounding box center [569, 315] width 153 height 190
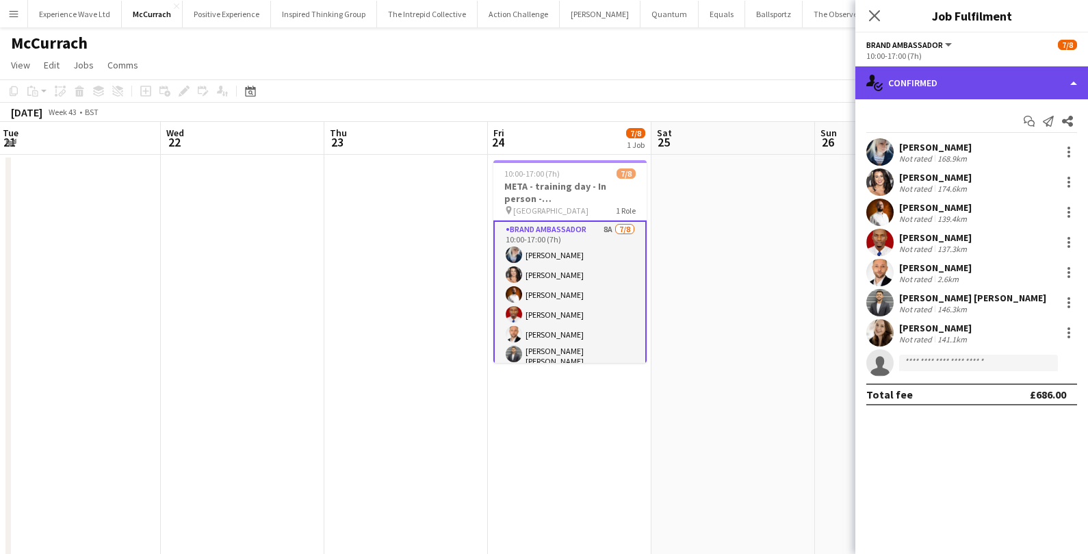
click at [1029, 82] on div "single-neutral-actions-check-2 Confirmed" at bounding box center [971, 82] width 233 height 33
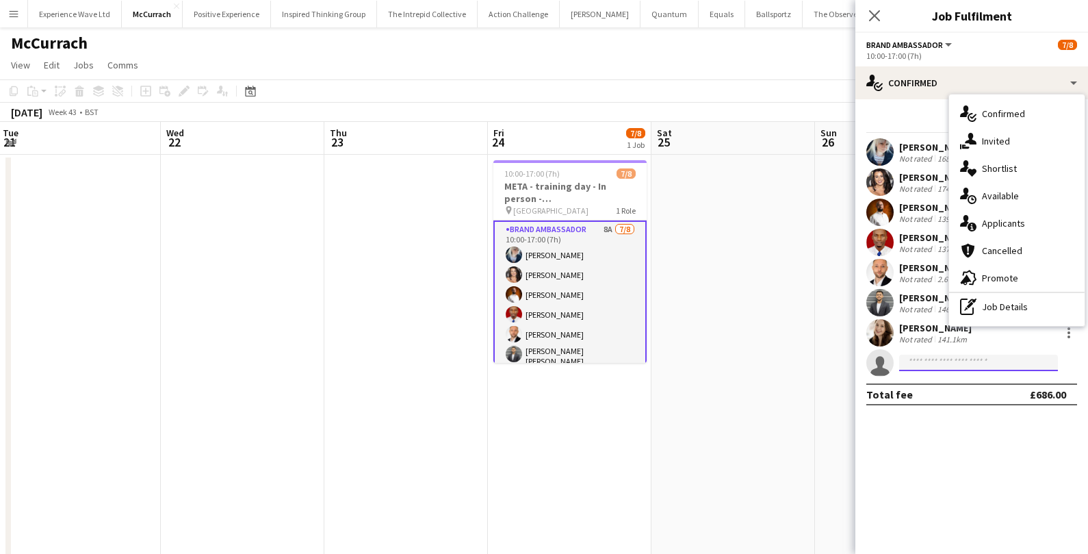
click at [953, 360] on input at bounding box center [978, 362] width 159 height 16
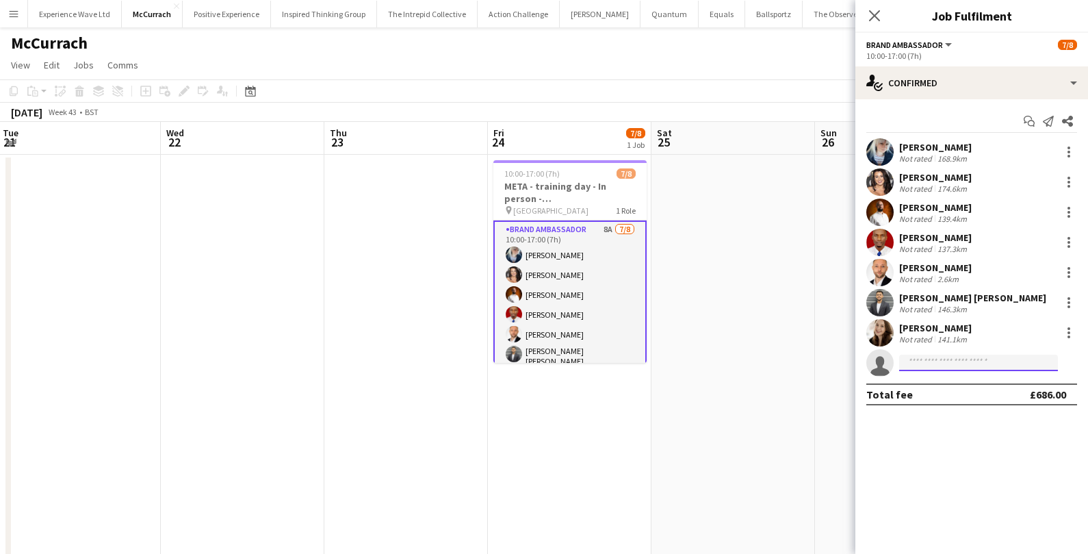
click at [953, 359] on input at bounding box center [978, 362] width 159 height 16
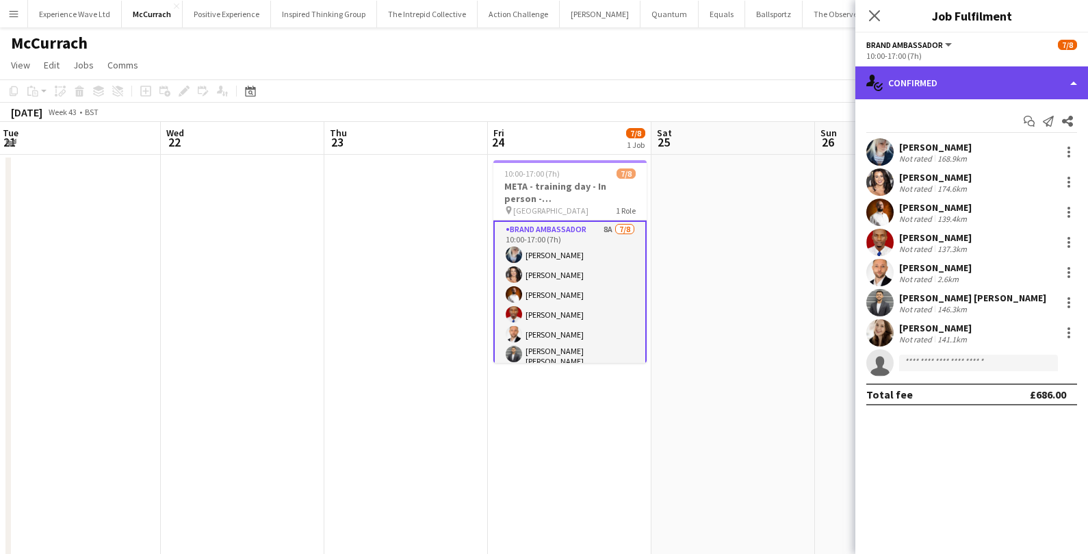
click at [969, 70] on div "single-neutral-actions-check-2 Confirmed" at bounding box center [971, 82] width 233 height 33
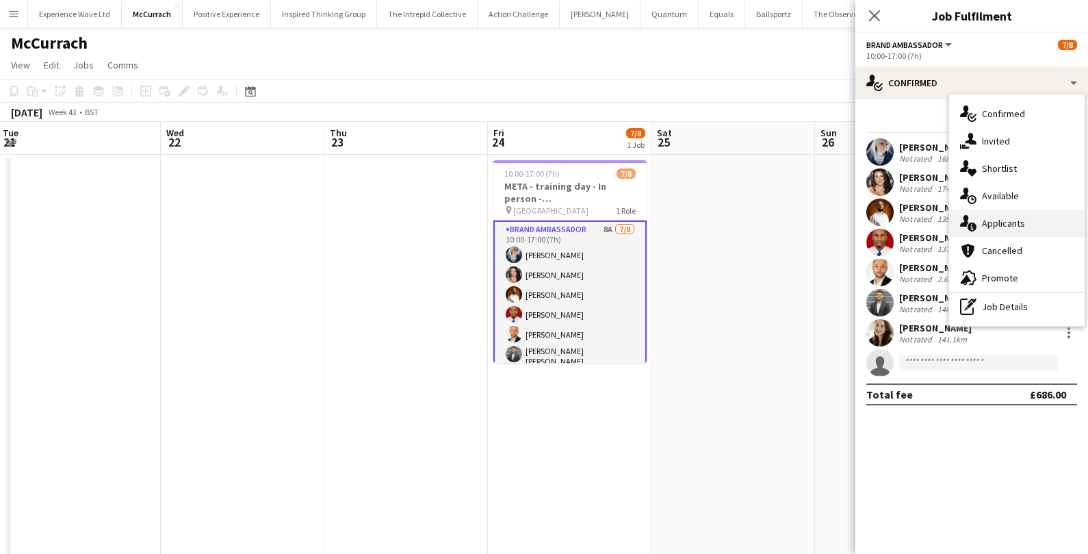
click at [992, 214] on div "single-neutral-actions-information Applicants" at bounding box center [1016, 222] width 135 height 27
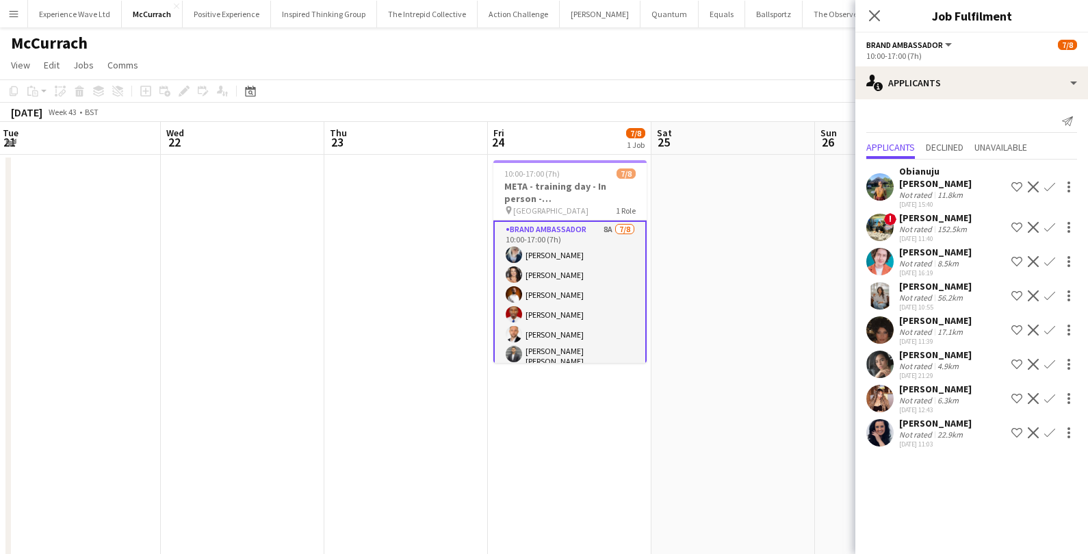
click at [1052, 183] on app-icon "Confirm" at bounding box center [1049, 186] width 11 height 11
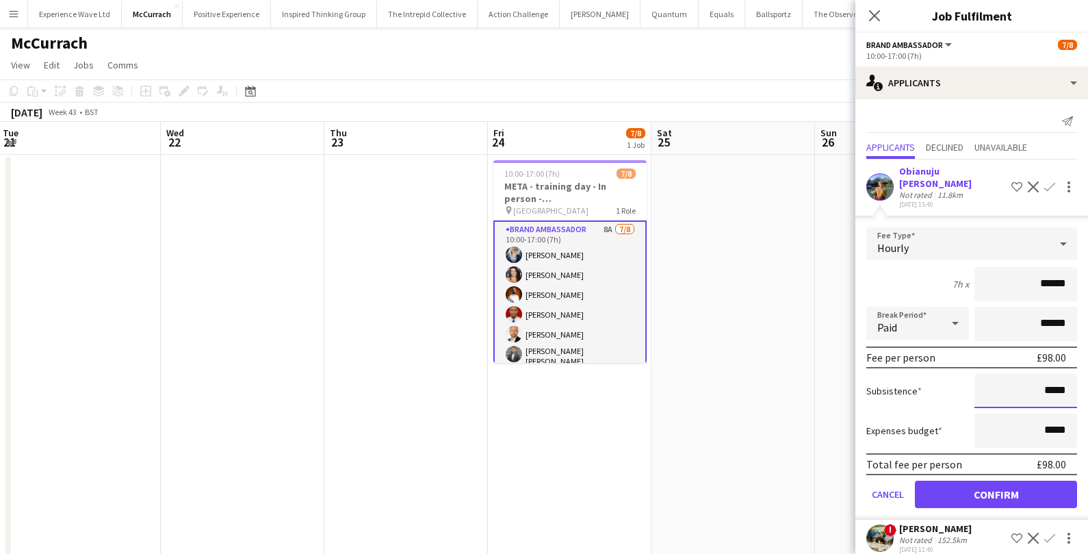
click at [1050, 389] on input "*****" at bounding box center [1025, 391] width 103 height 34
click at [1046, 389] on input "*****" at bounding box center [1025, 391] width 103 height 34
type input "******"
click at [1033, 496] on button "Confirm" at bounding box center [996, 493] width 162 height 27
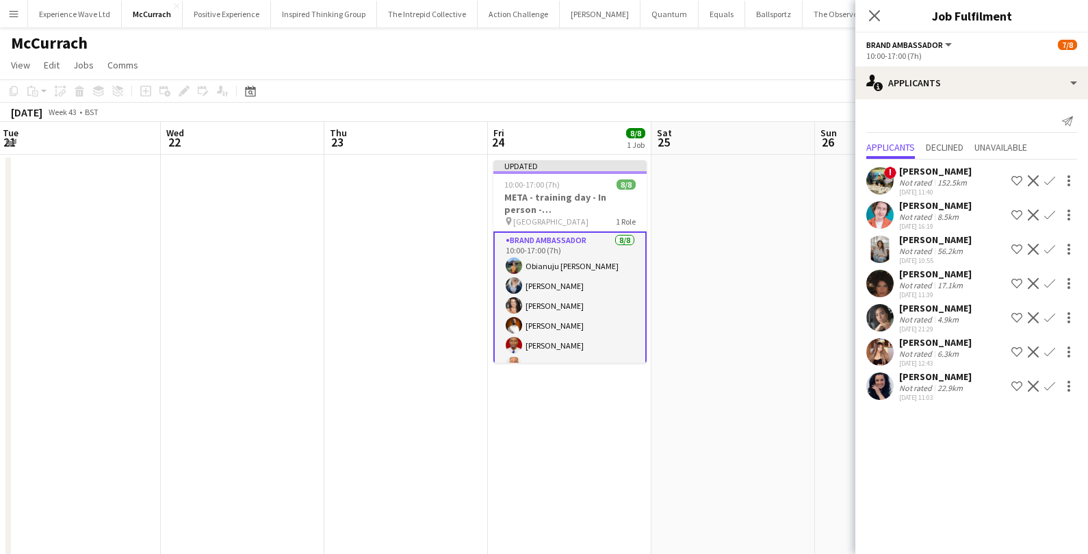
click at [790, 348] on app-date-cell at bounding box center [733, 537] width 164 height 765
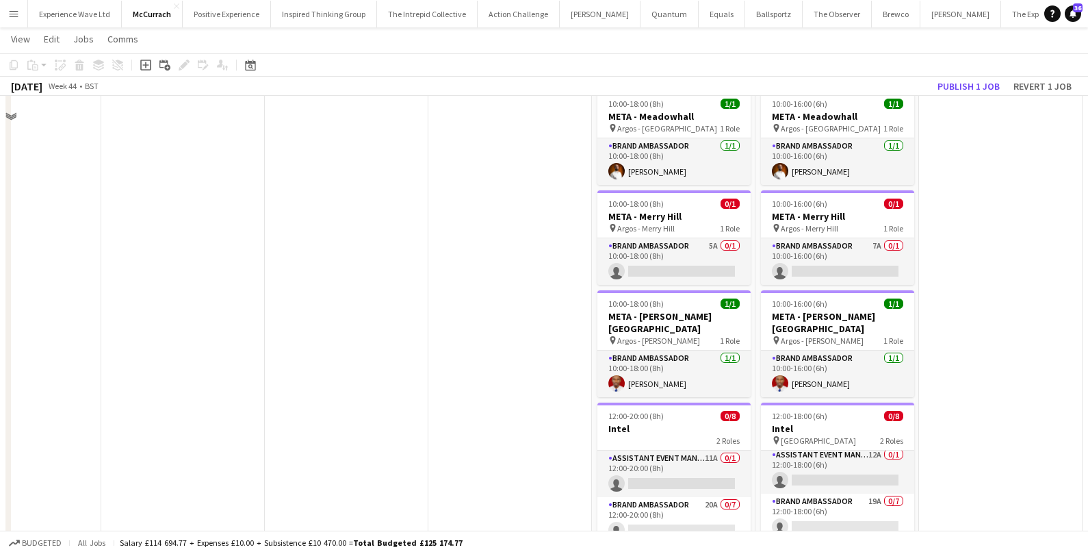
scroll to position [221, 0]
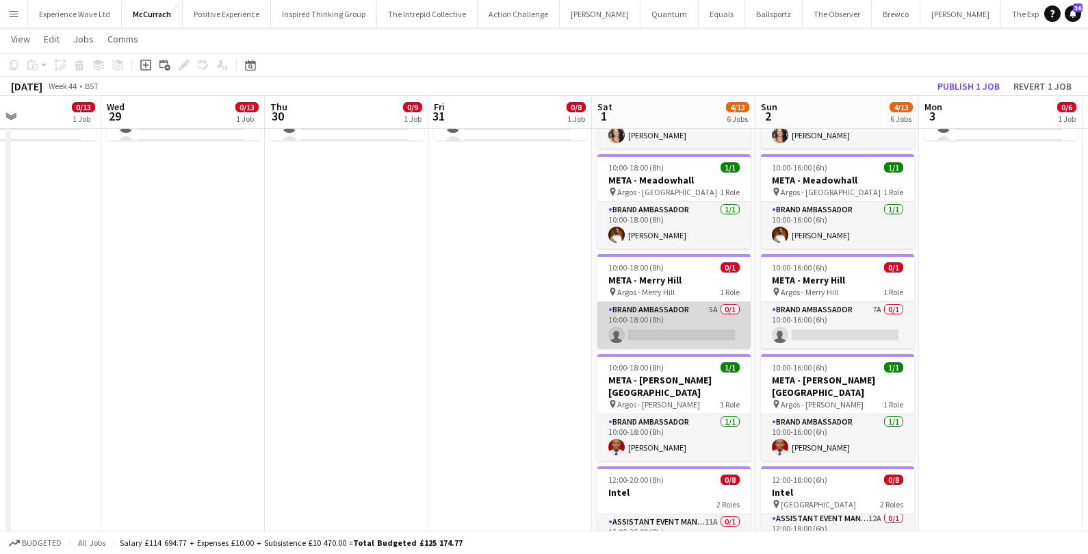
click at [658, 324] on app-card-role "Brand Ambassador 5A 0/1 10:00-18:00 (8h) single-neutral-actions" at bounding box center [673, 325] width 153 height 47
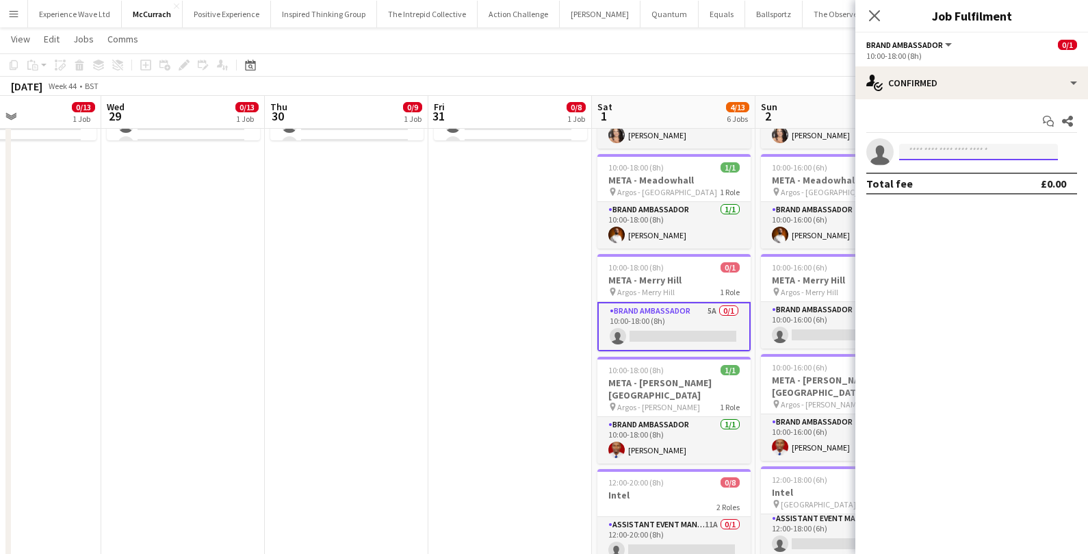
click at [930, 146] on input at bounding box center [978, 152] width 159 height 16
type input "**"
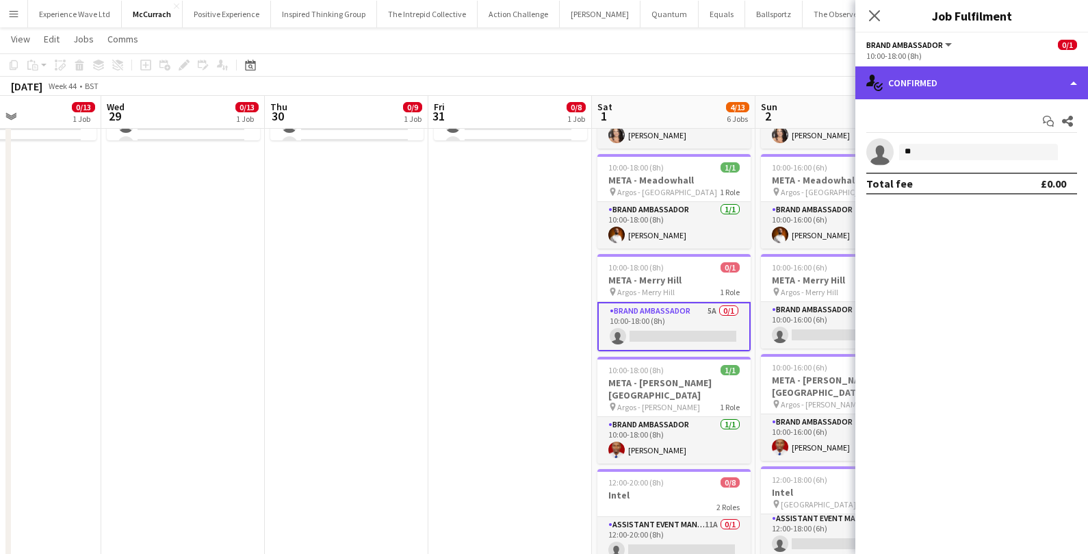
click at [1073, 83] on div "single-neutral-actions-check-2 Confirmed" at bounding box center [971, 82] width 233 height 33
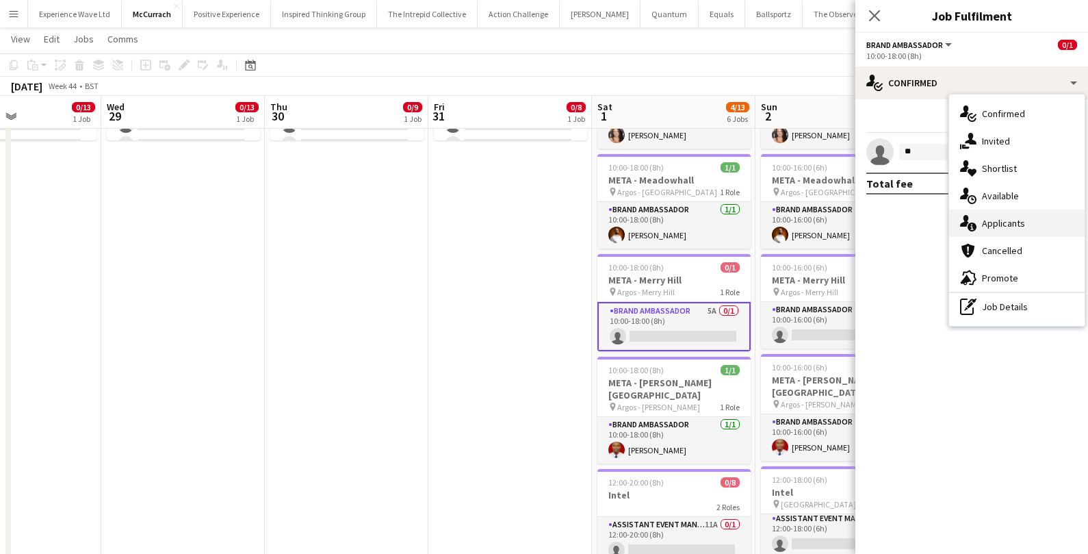
click at [1017, 218] on span "Applicants" at bounding box center [1003, 223] width 43 height 12
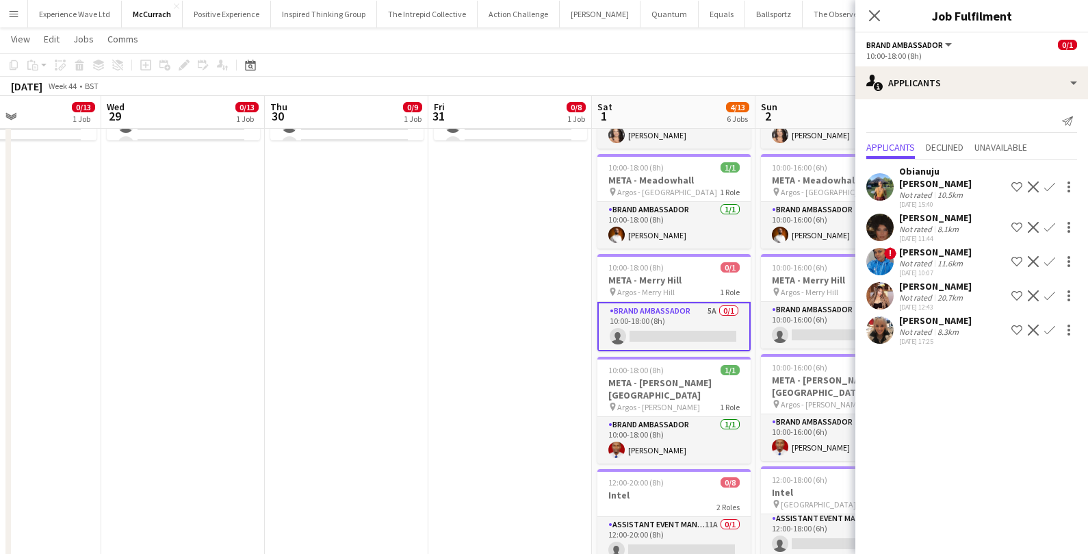
click at [1048, 180] on button "Confirm" at bounding box center [1050, 187] width 16 height 16
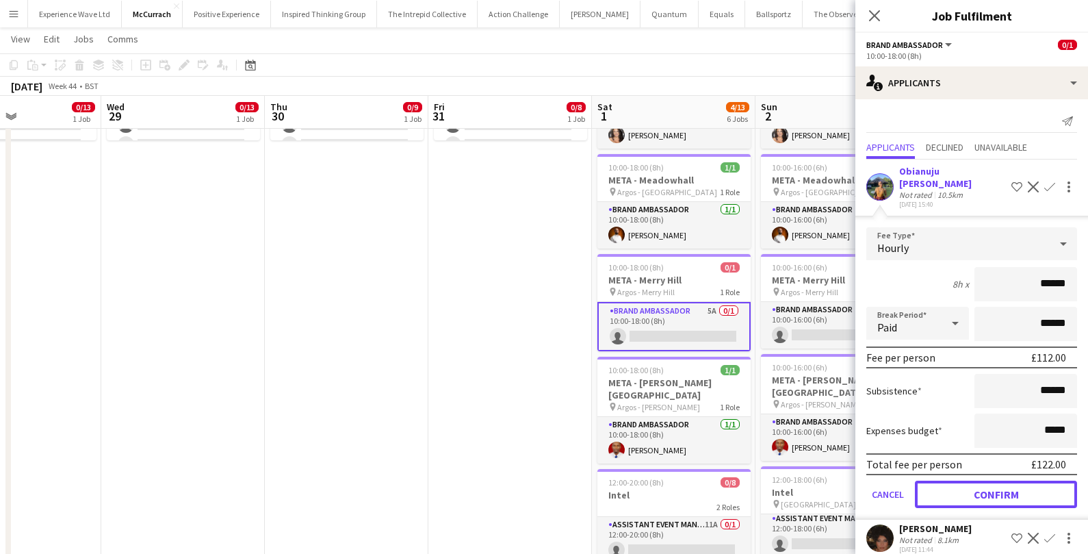
click at [951, 487] on button "Confirm" at bounding box center [996, 493] width 162 height 27
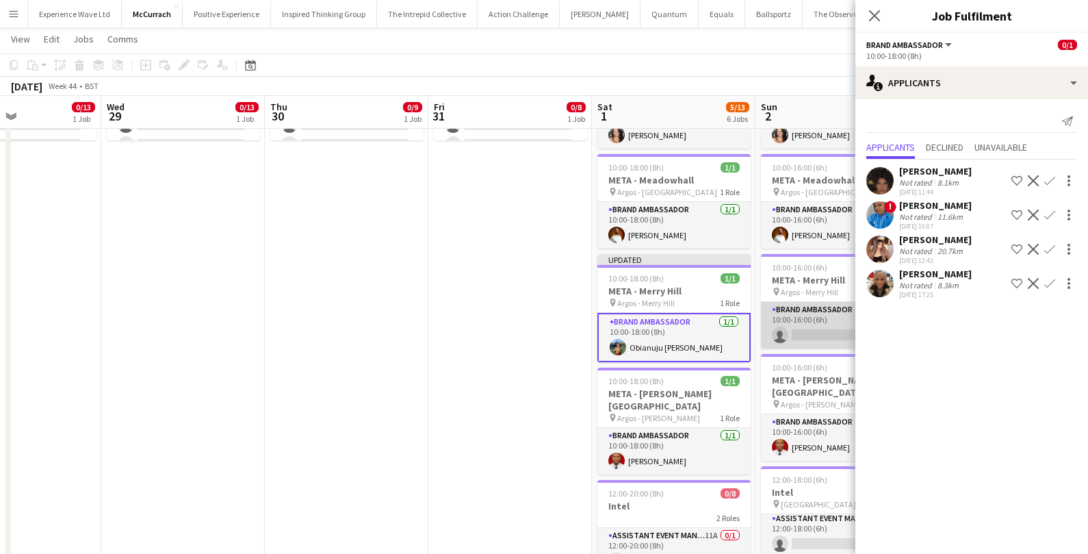
click at [818, 327] on app-card-role "Brand Ambassador 7A 0/1 10:00-16:00 (6h) single-neutral-actions" at bounding box center [837, 325] width 153 height 47
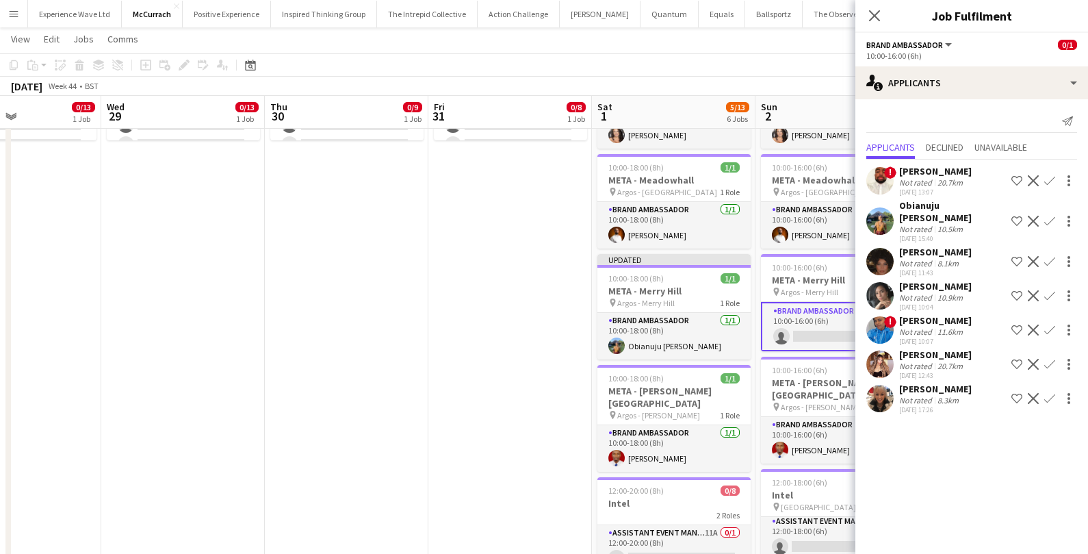
click at [1048, 220] on app-icon "Confirm" at bounding box center [1049, 221] width 11 height 11
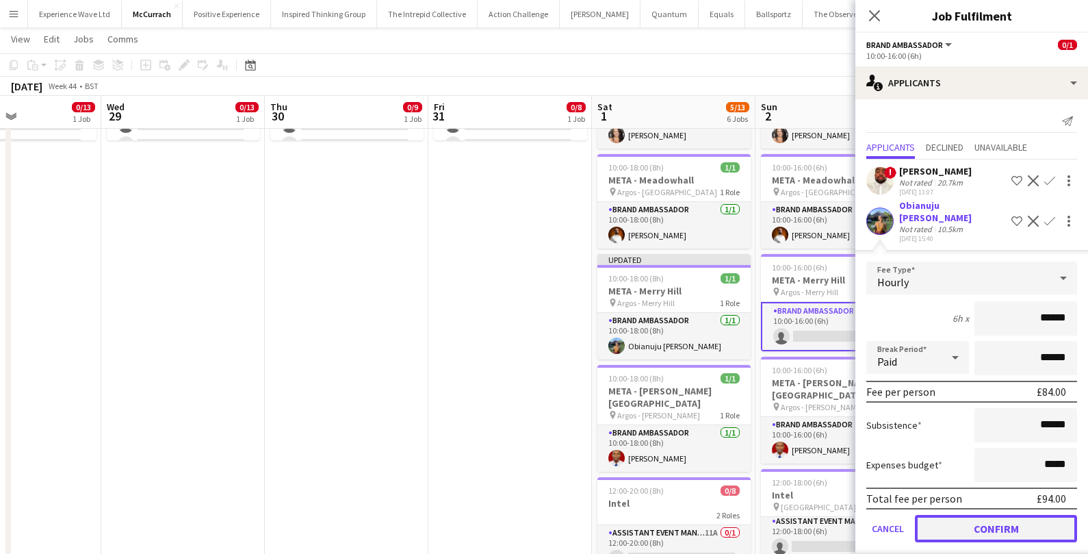
click at [983, 526] on button "Confirm" at bounding box center [996, 528] width 162 height 27
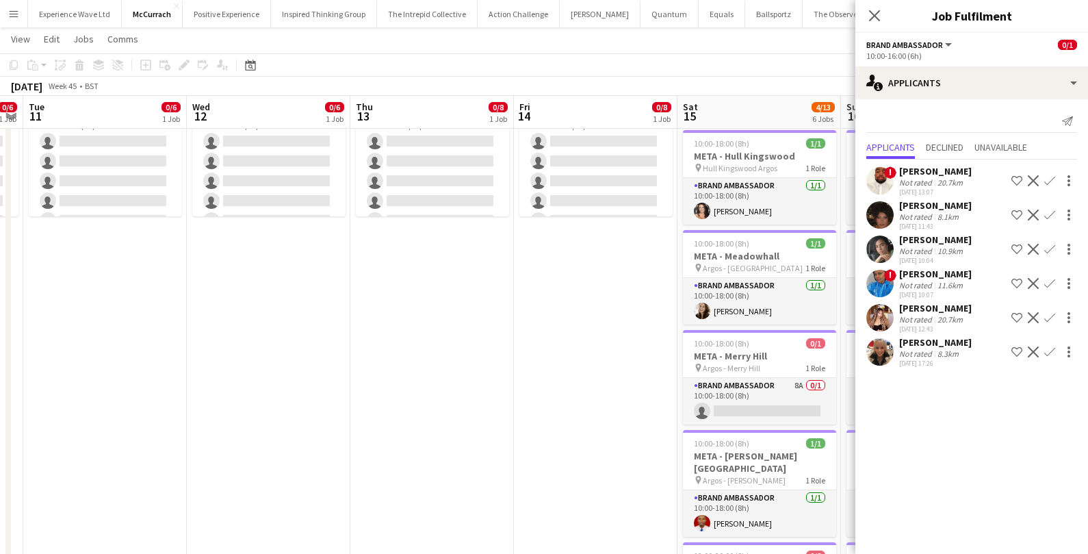
scroll to position [0, 589]
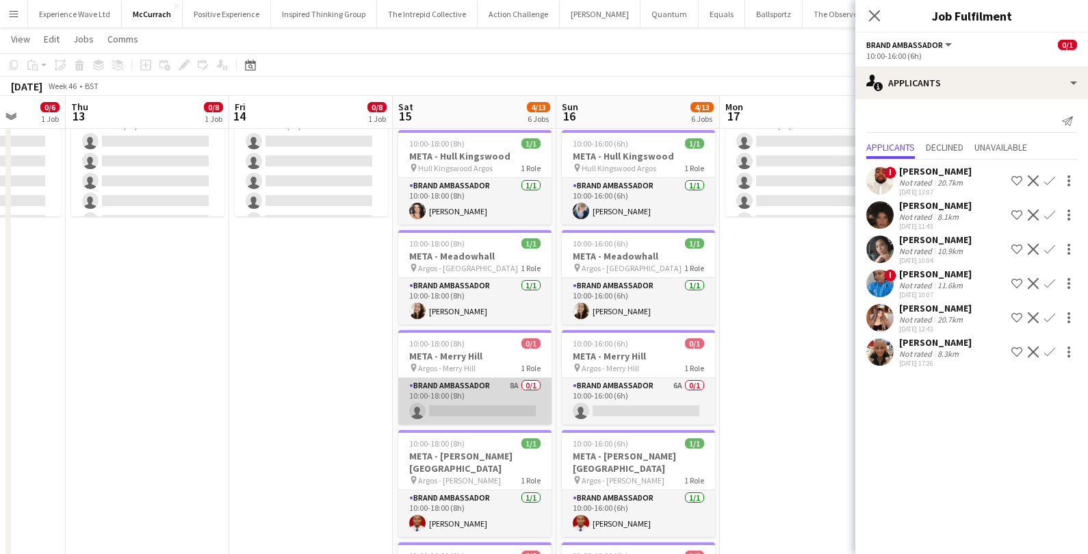
click at [514, 399] on app-card-role "Brand Ambassador 8A 0/1 10:00-18:00 (8h) single-neutral-actions" at bounding box center [474, 401] width 153 height 47
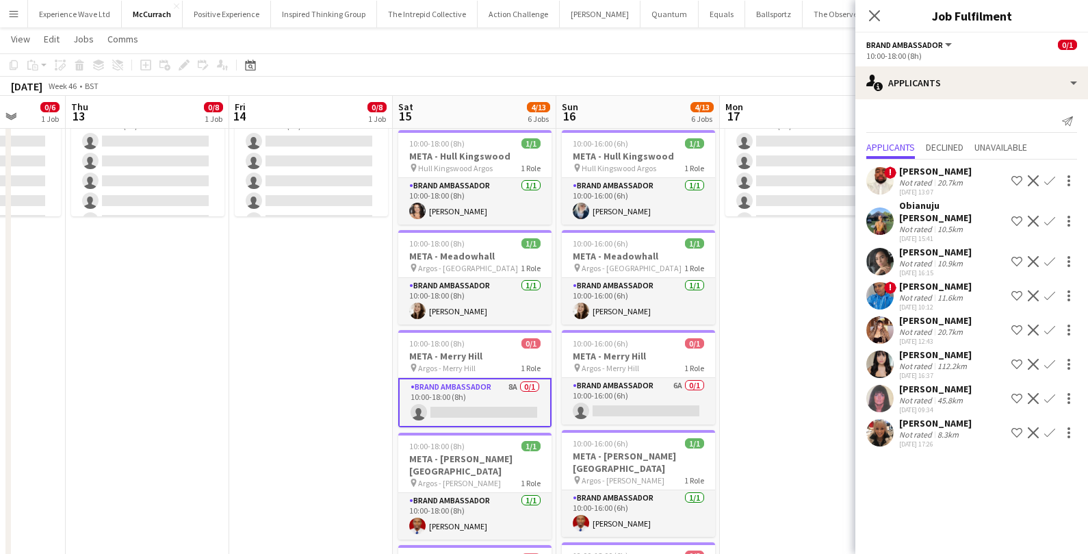
click at [1051, 223] on app-icon "Confirm" at bounding box center [1049, 221] width 11 height 11
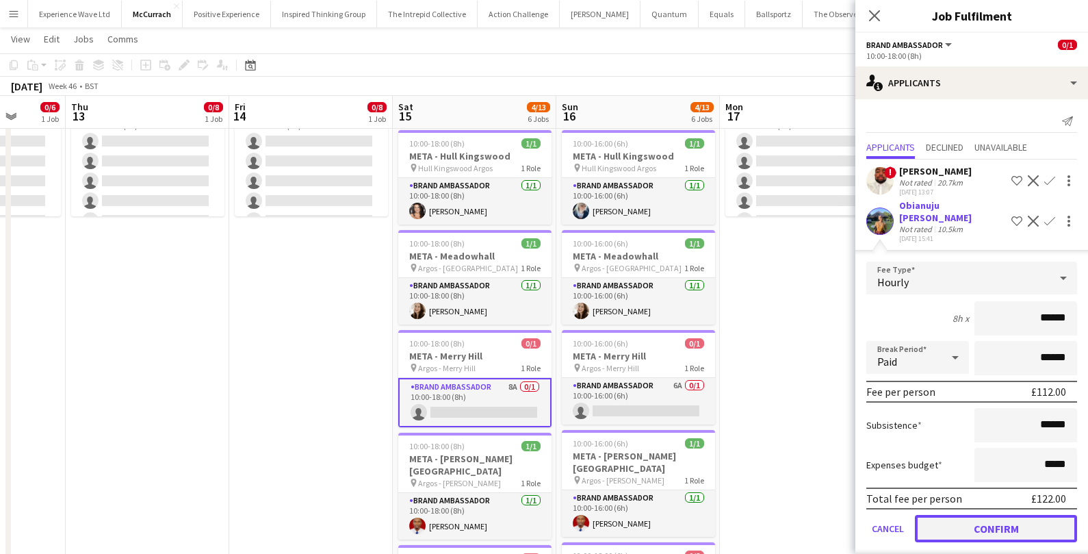
click at [970, 515] on button "Confirm" at bounding box center [996, 528] width 162 height 27
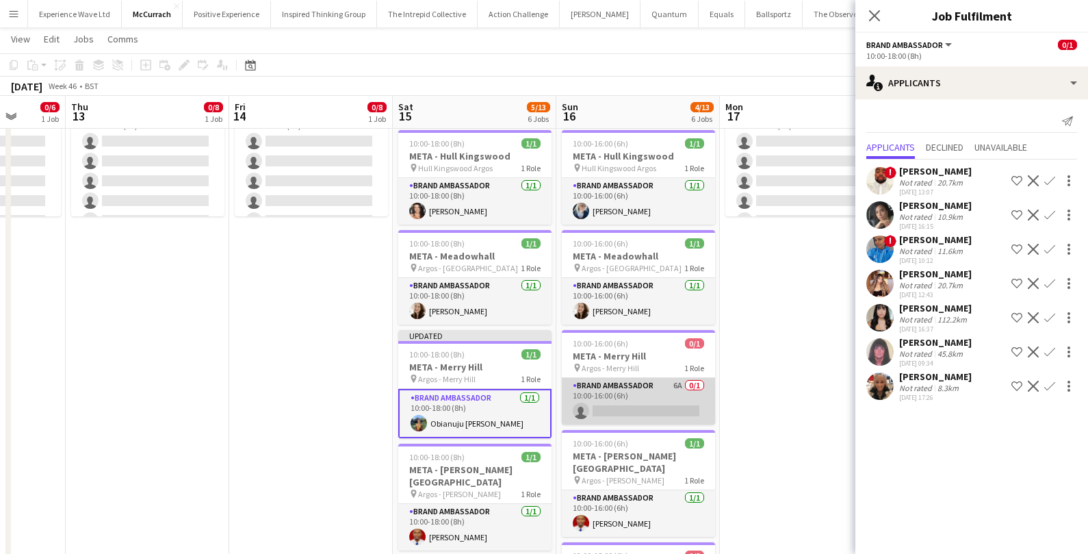
click at [645, 389] on app-card-role "Brand Ambassador 6A 0/1 10:00-16:00 (6h) single-neutral-actions" at bounding box center [638, 401] width 153 height 47
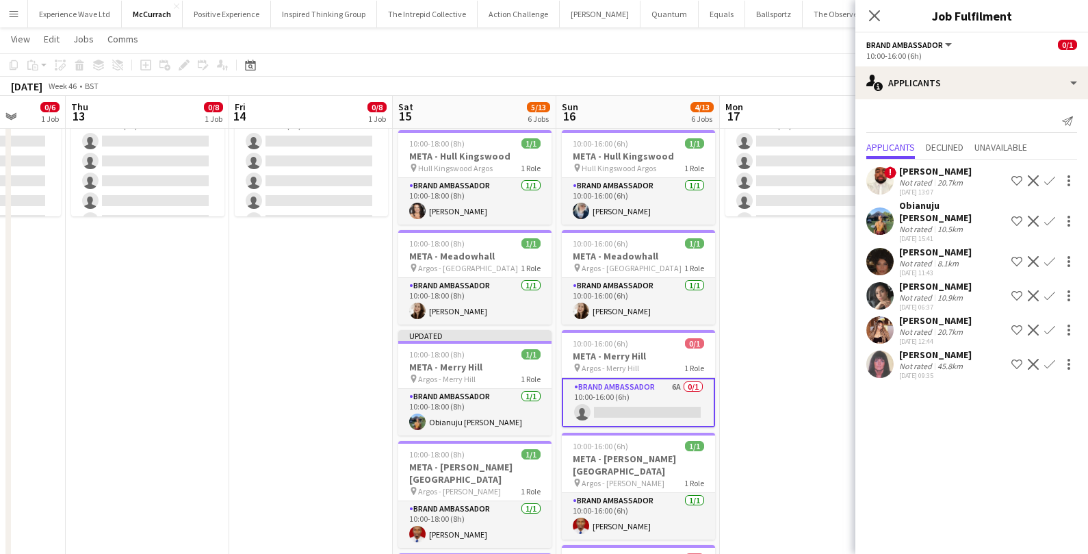
click at [1049, 217] on app-icon "Confirm" at bounding box center [1049, 221] width 11 height 11
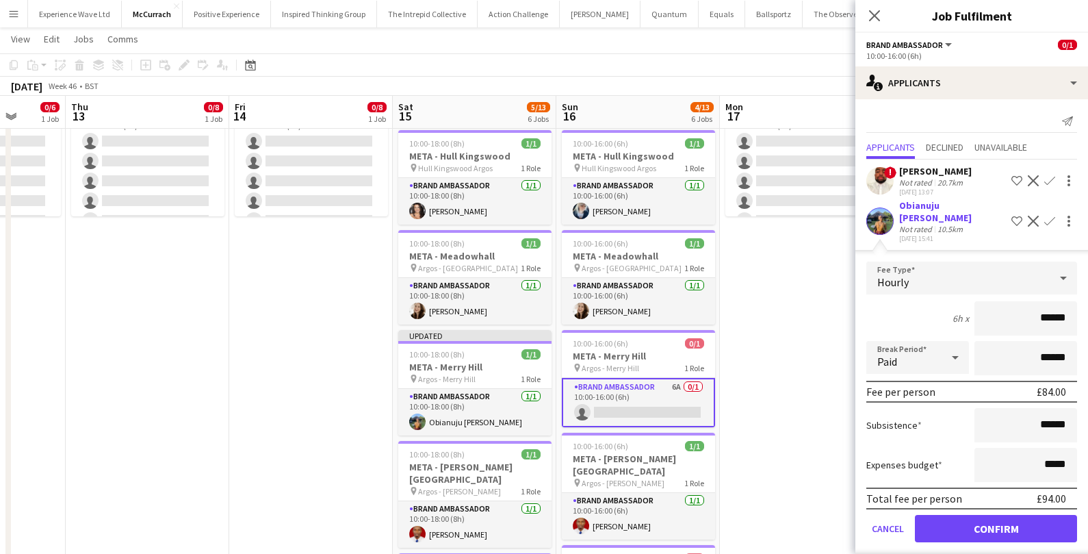
click at [968, 507] on form "Fee Type Hourly 6h x ****** Break Period Paid ****** Fee per person £84.00 Subs…" at bounding box center [971, 407] width 233 height 292
click at [960, 515] on button "Confirm" at bounding box center [996, 528] width 162 height 27
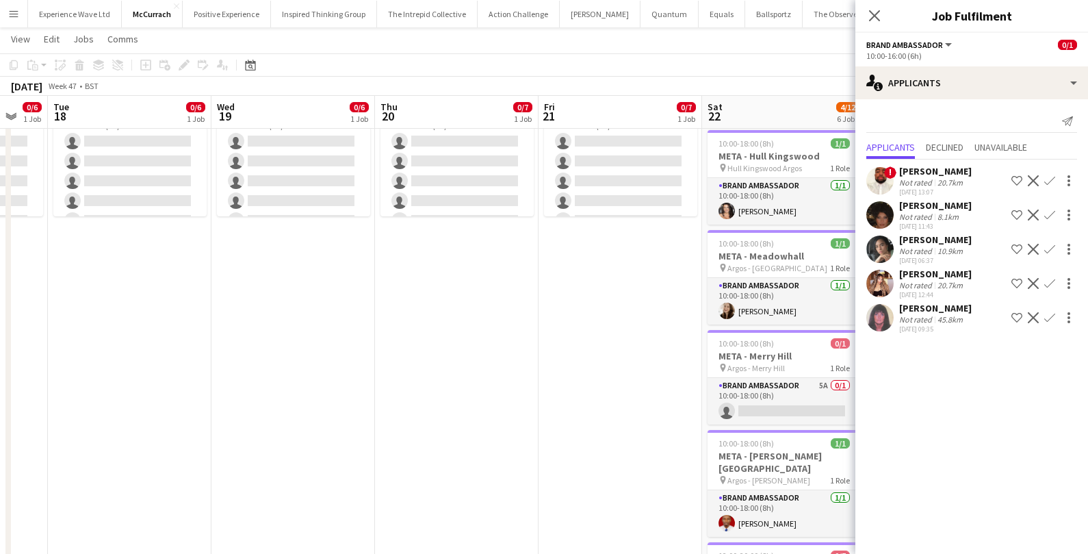
scroll to position [0, 485]
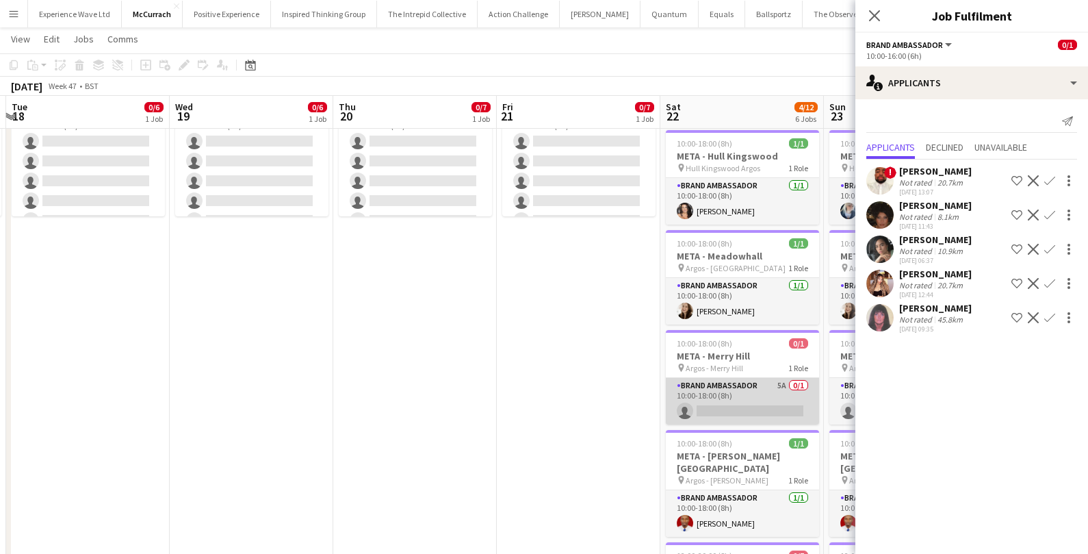
click at [788, 398] on app-card-role "Brand Ambassador 5A 0/1 10:00-18:00 (8h) single-neutral-actions" at bounding box center [742, 401] width 153 height 47
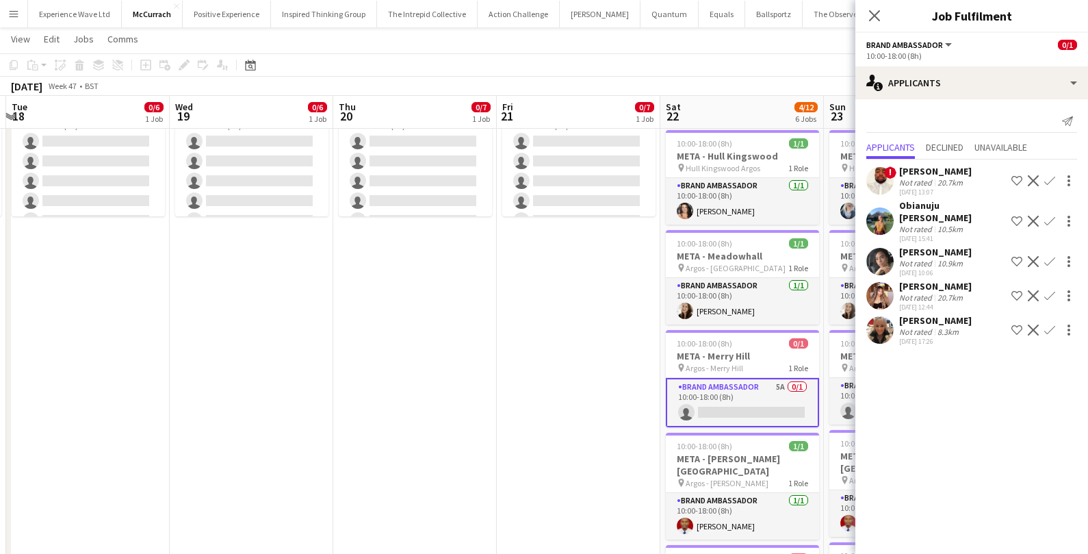
click at [1049, 218] on app-icon "Confirm" at bounding box center [1049, 221] width 11 height 11
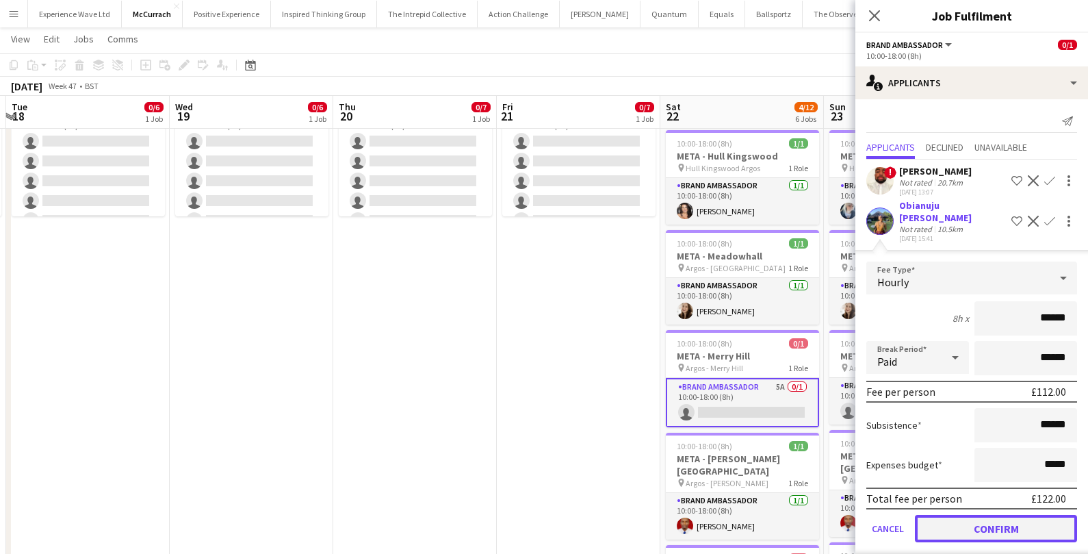
click at [932, 522] on button "Confirm" at bounding box center [996, 528] width 162 height 27
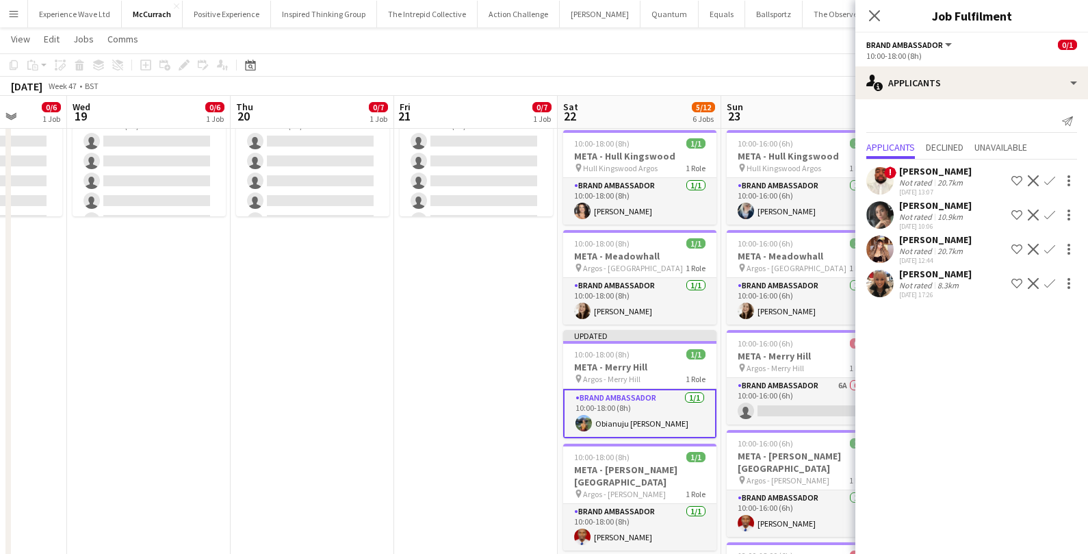
scroll to position [0, 589]
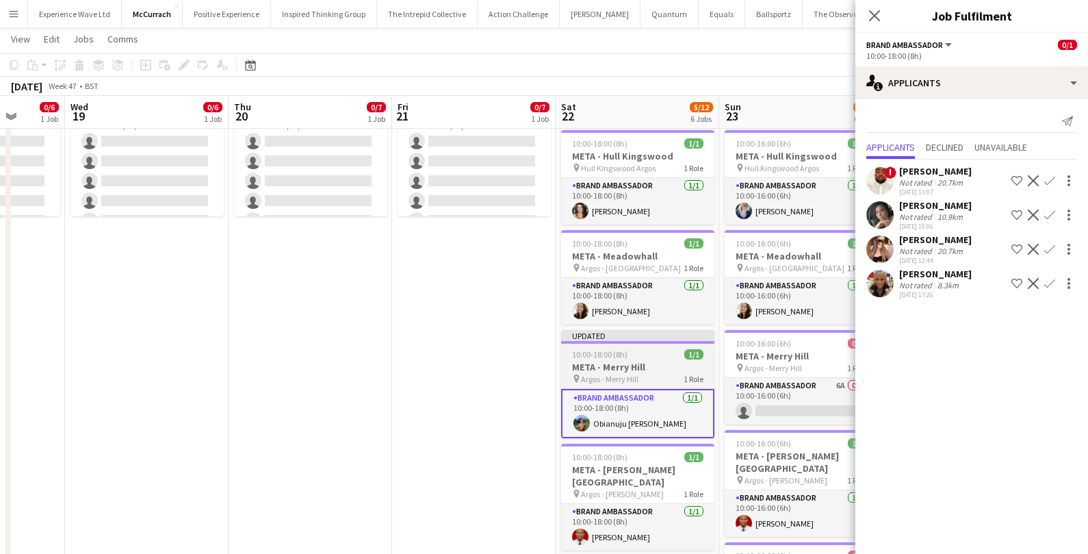
click at [810, 402] on app-card-role "Brand Ambassador 6A 0/1 10:00-16:00 (6h) single-neutral-actions" at bounding box center [801, 401] width 153 height 47
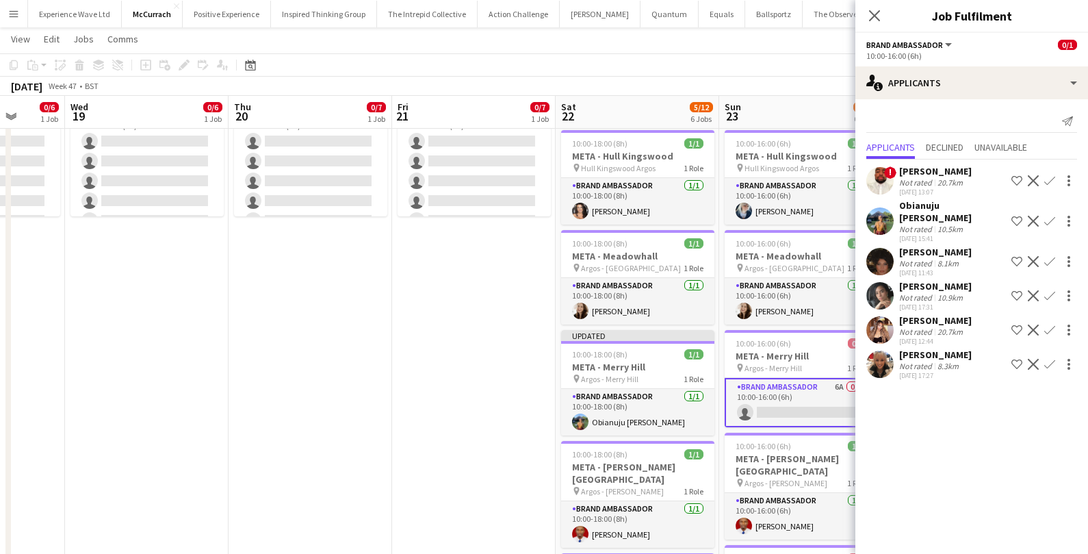
click at [1052, 221] on app-icon "Confirm" at bounding box center [1049, 221] width 11 height 11
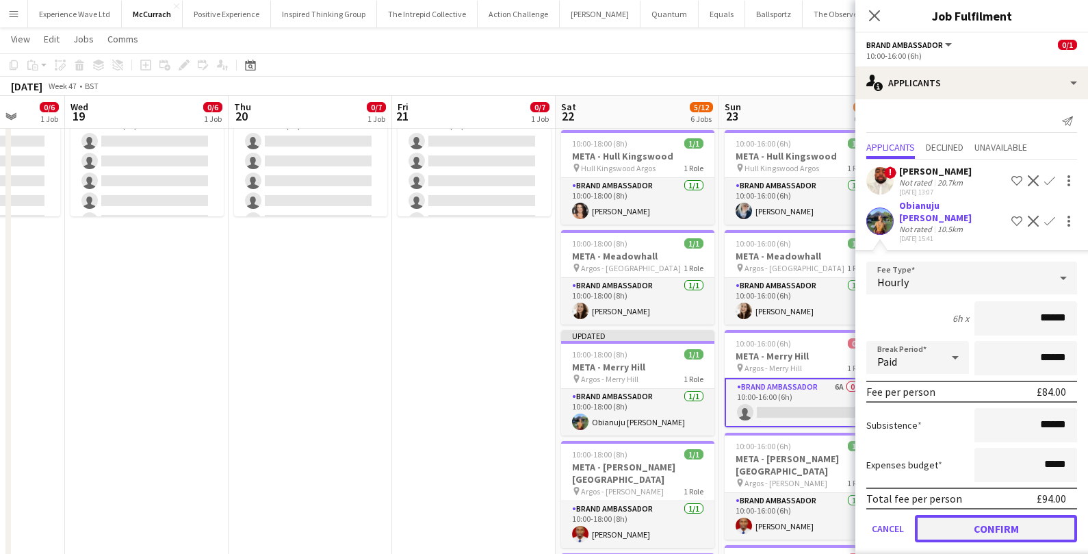
click at [983, 522] on button "Confirm" at bounding box center [996, 528] width 162 height 27
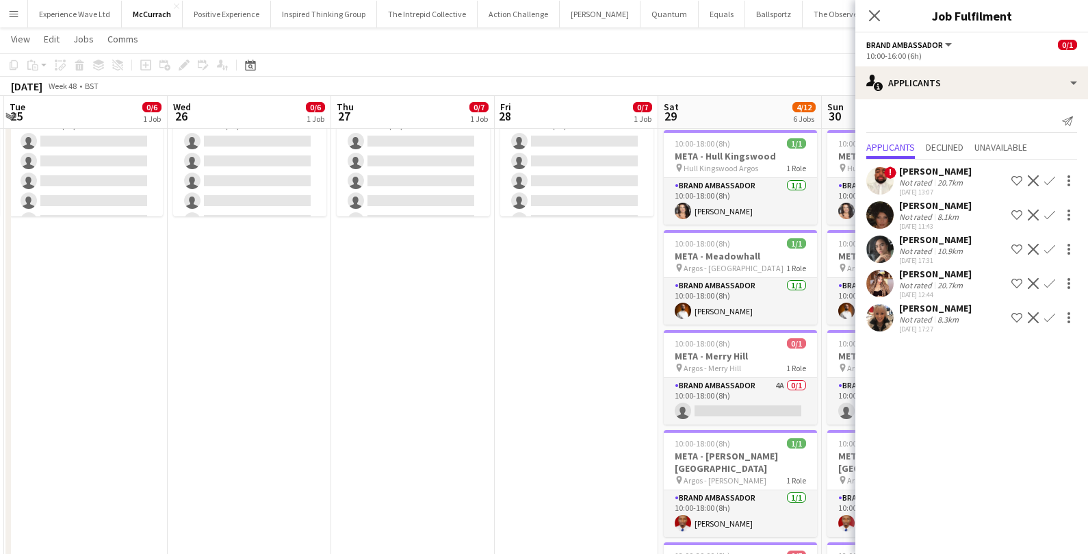
scroll to position [0, 488]
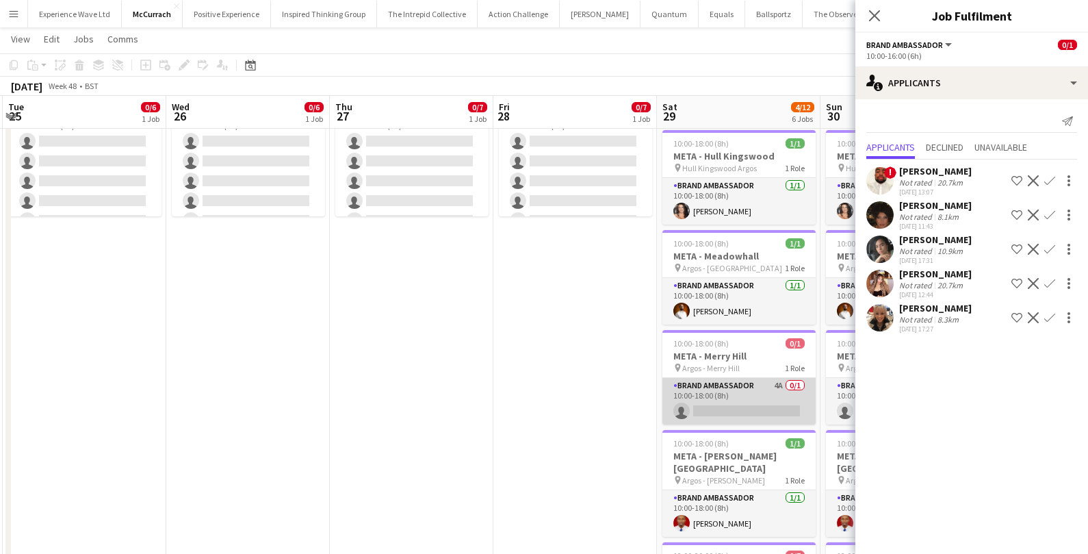
click at [777, 385] on app-card-role "Brand Ambassador 4A 0/1 10:00-18:00 (8h) single-neutral-actions" at bounding box center [738, 401] width 153 height 47
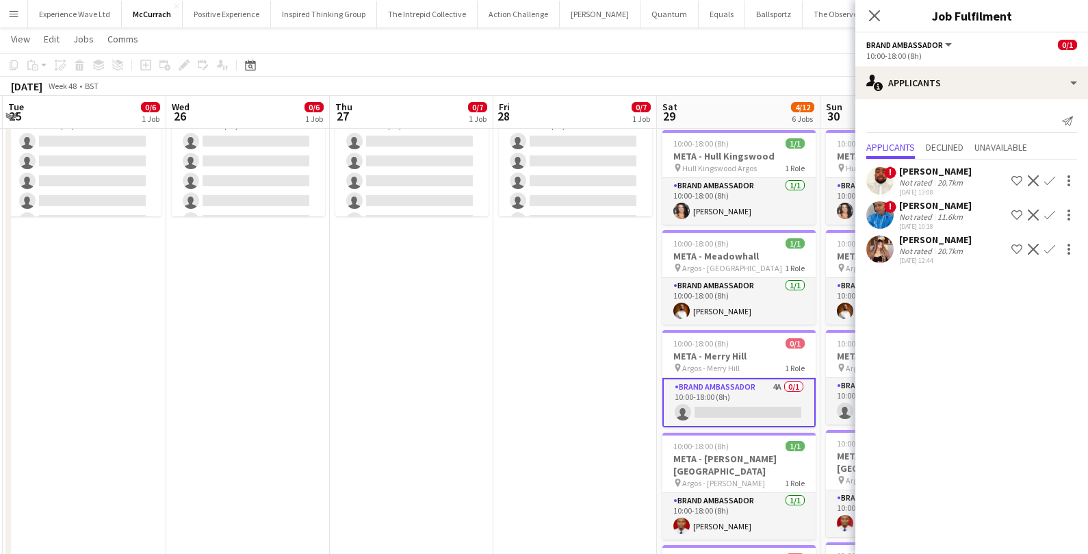
click at [766, 406] on app-card-role "Brand Ambassador 4A 0/1 10:00-18:00 (8h) single-neutral-actions" at bounding box center [738, 402] width 153 height 49
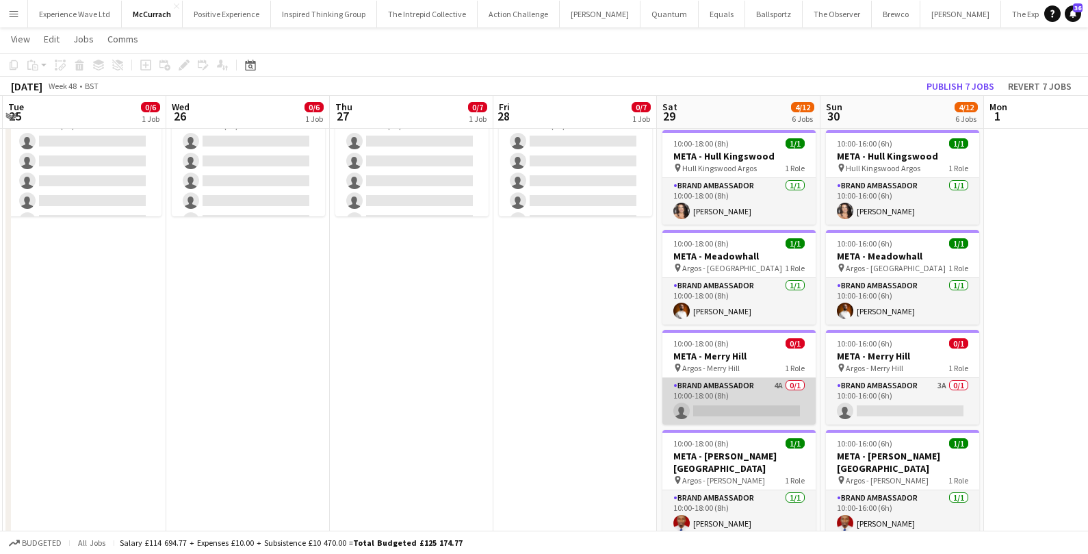
click at [766, 406] on app-card-role "Brand Ambassador 4A 0/1 10:00-18:00 (8h) single-neutral-actions" at bounding box center [738, 401] width 153 height 47
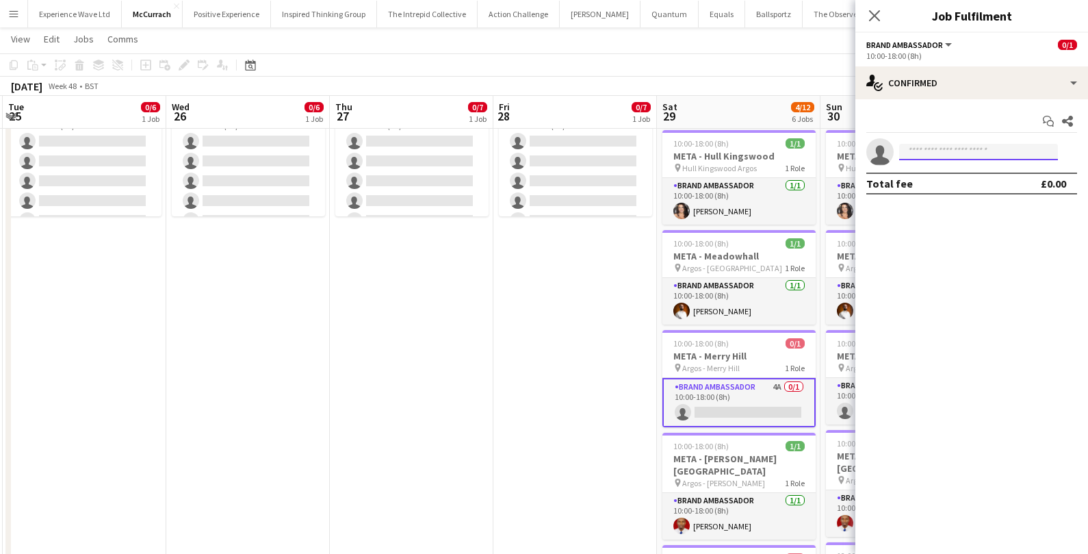
click at [968, 153] on input at bounding box center [978, 152] width 159 height 16
type input "*****"
click at [975, 175] on span "Obianuju Rosemary Ofodu" at bounding box center [957, 172] width 94 height 12
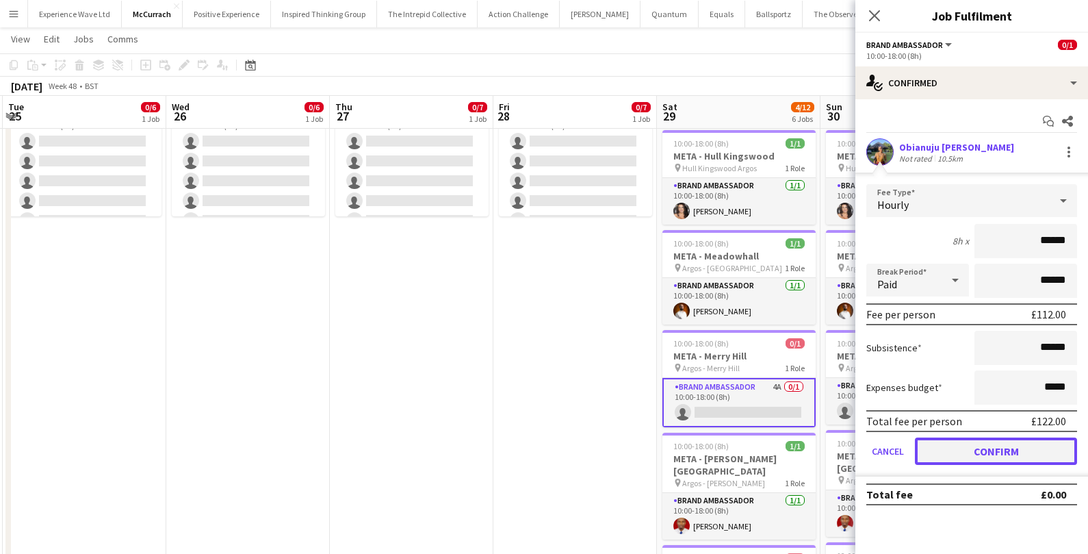
click at [964, 456] on button "Confirm" at bounding box center [996, 450] width 162 height 27
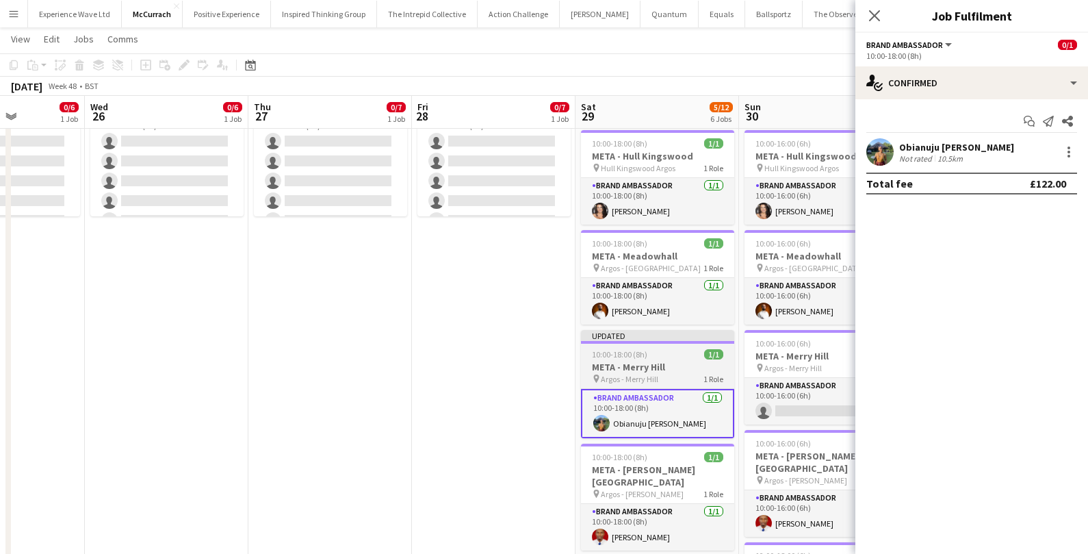
scroll to position [0, 600]
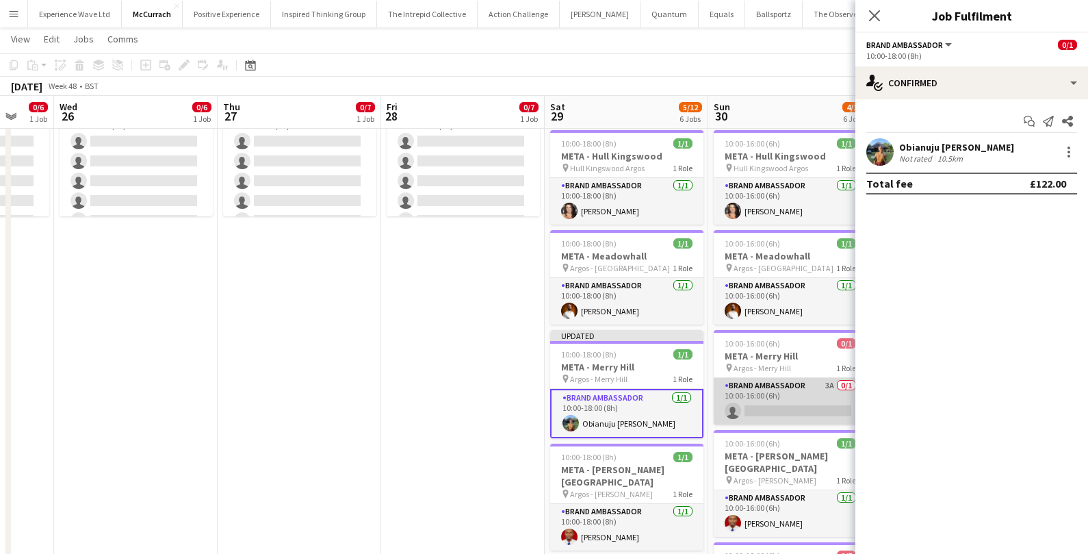
click at [767, 402] on app-card-role "Brand Ambassador 3A 0/1 10:00-16:00 (6h) single-neutral-actions" at bounding box center [790, 401] width 153 height 47
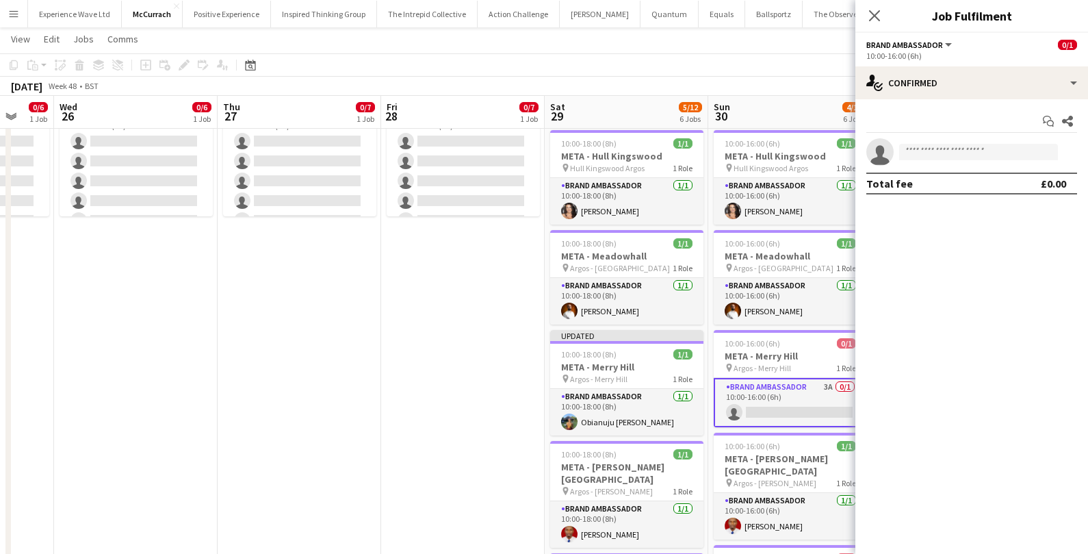
click at [953, 143] on app-invite-slot "single-neutral-actions" at bounding box center [971, 151] width 233 height 27
click at [953, 144] on input at bounding box center [978, 152] width 159 height 16
type input "*****"
click at [959, 173] on span "Obianuju Rosemary Ofodu" at bounding box center [957, 172] width 94 height 12
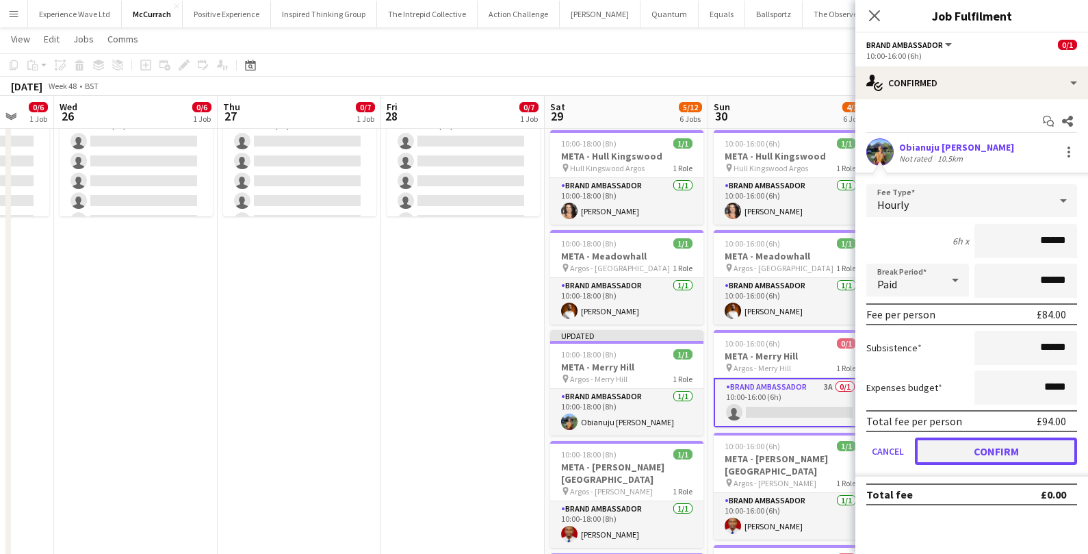
click at [951, 444] on button "Confirm" at bounding box center [996, 450] width 162 height 27
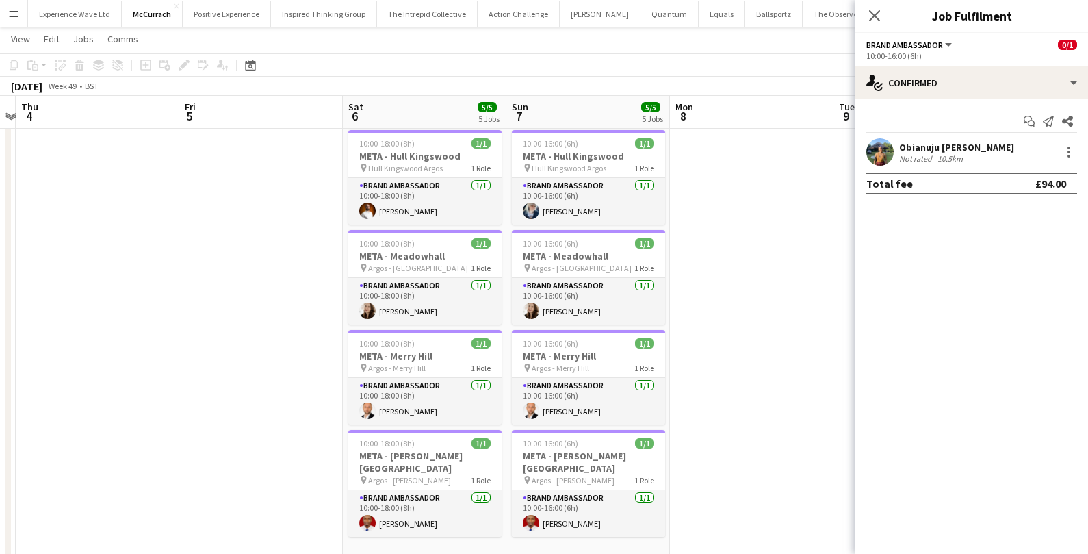
scroll to position [0, 480]
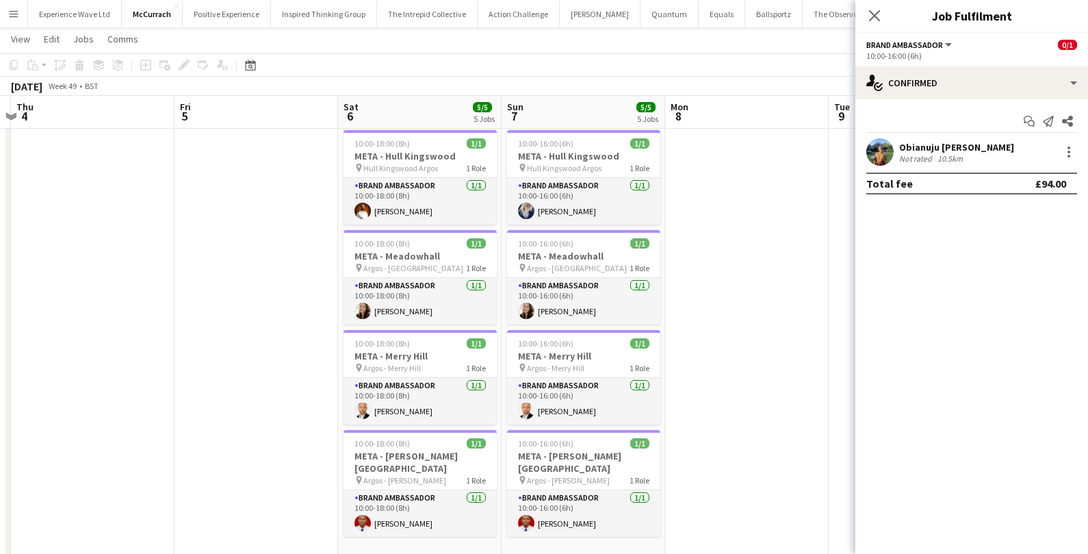
click at [724, 192] on app-date-cell at bounding box center [747, 396] width 164 height 776
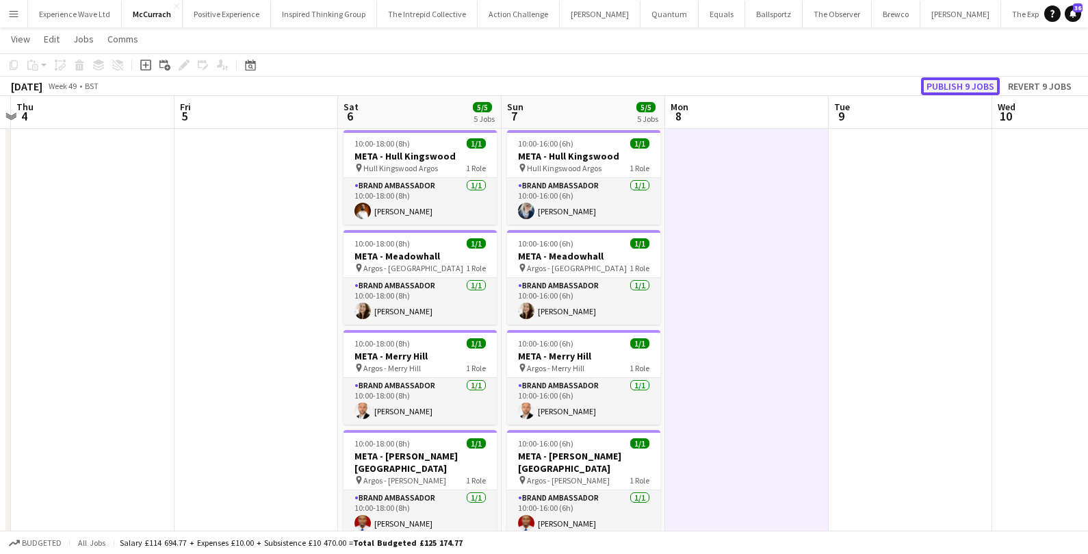
click at [966, 88] on button "Publish 9 jobs" at bounding box center [960, 86] width 79 height 18
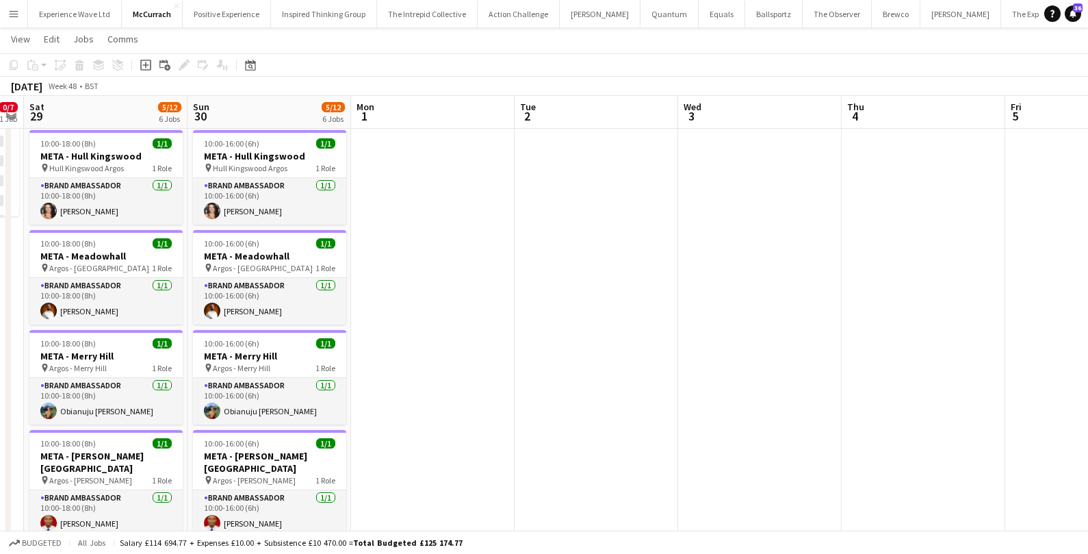
scroll to position [0, 296]
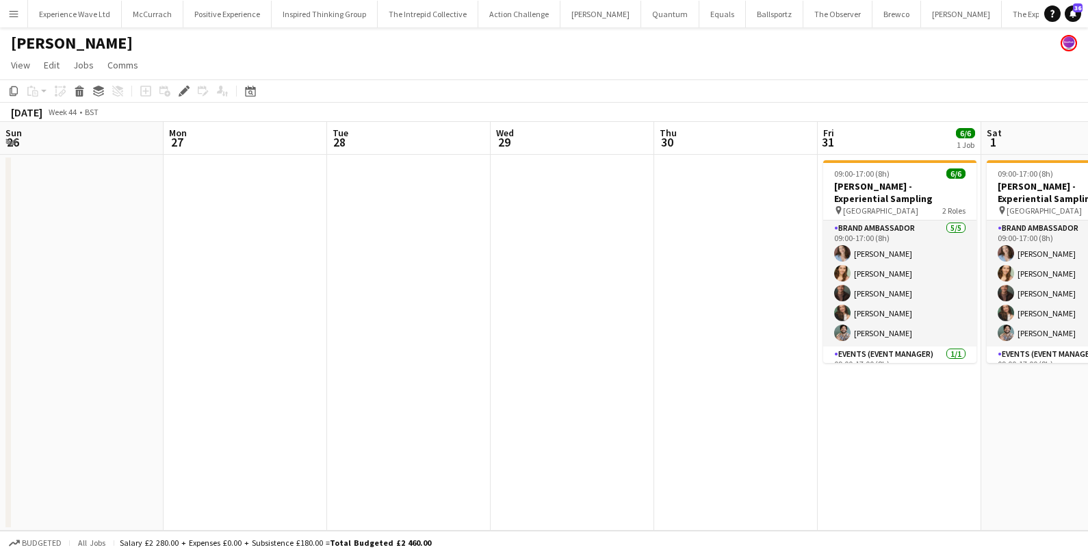
scroll to position [0, 470]
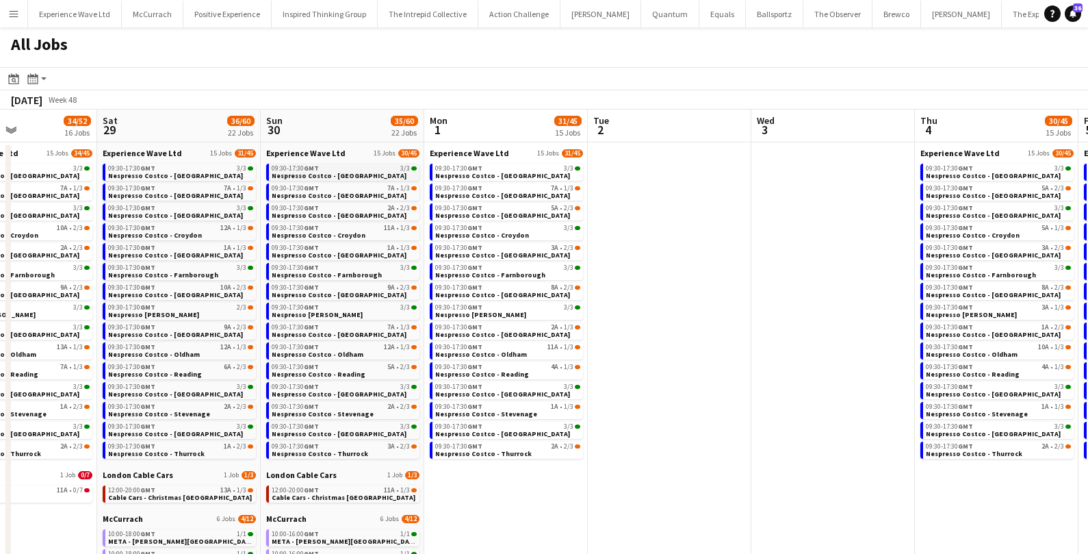
scroll to position [0, 396]
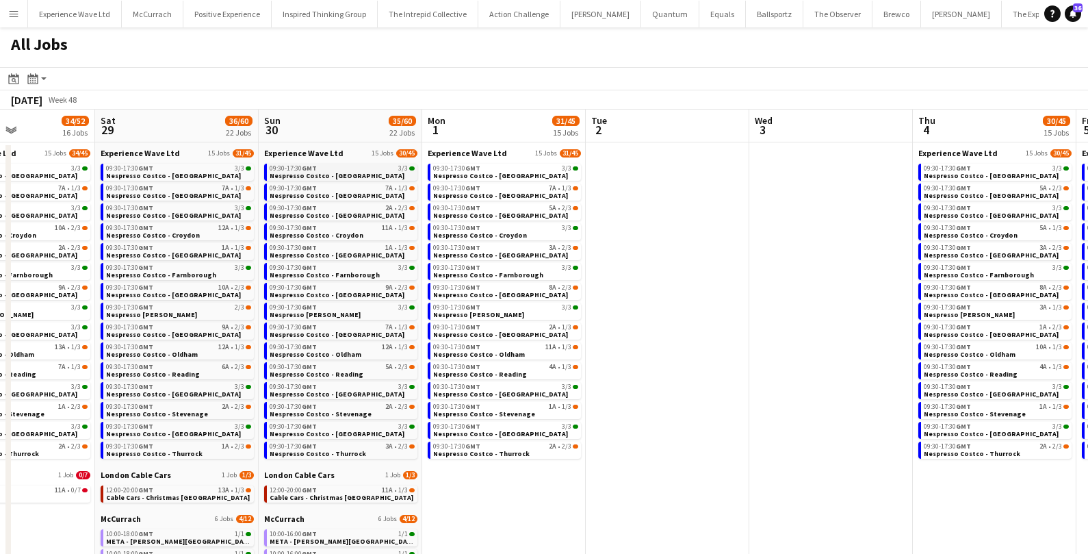
click at [319, 171] on span "Nespresso Costco - [GEOGRAPHIC_DATA]" at bounding box center [337, 175] width 135 height 9
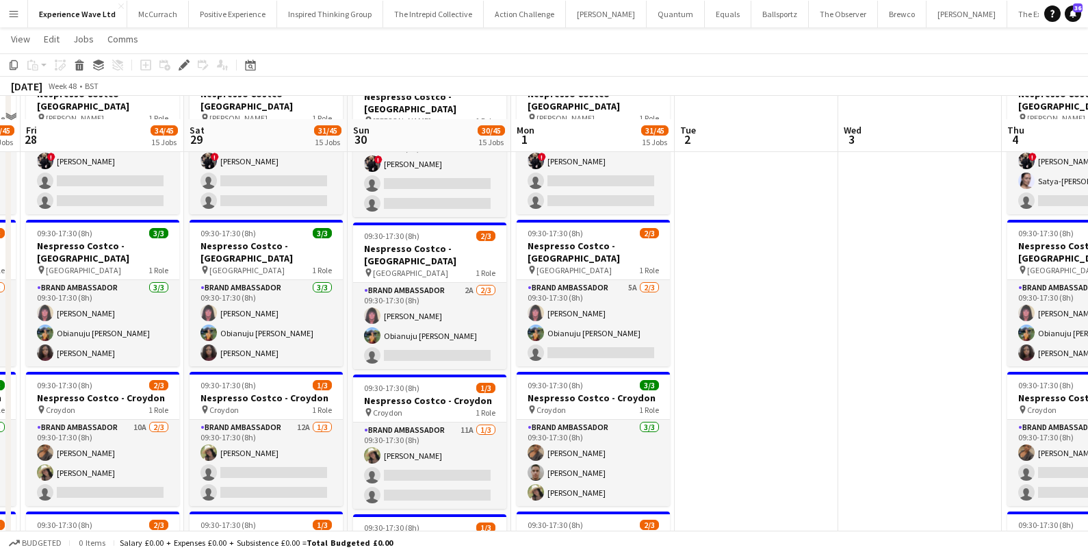
scroll to position [266, 0]
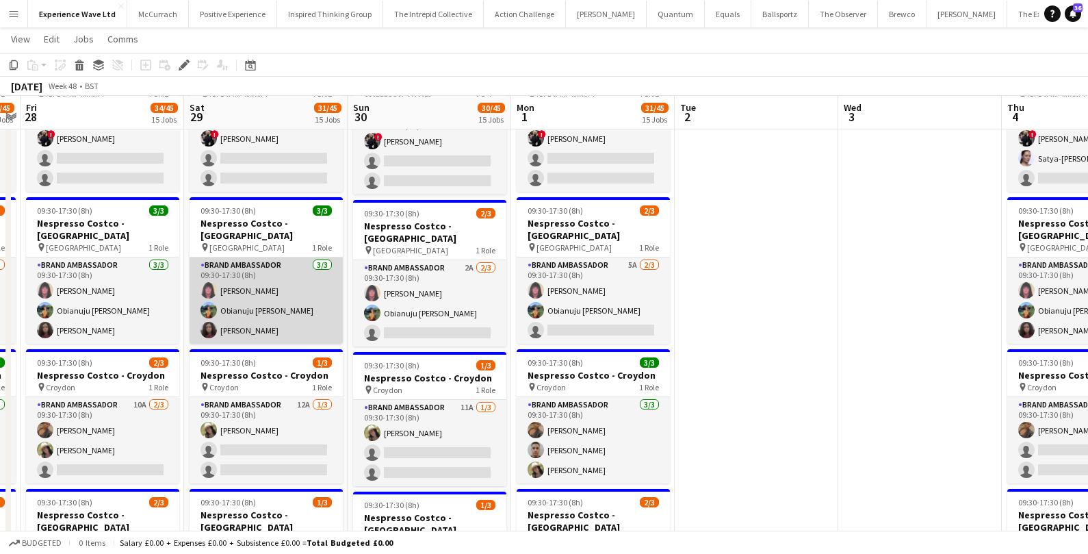
click at [244, 289] on app-card-role "Brand Ambassador [DATE] 09:30-17:30 (8h) [PERSON_NAME] [PERSON_NAME] [PERSON_NA…" at bounding box center [266, 300] width 153 height 86
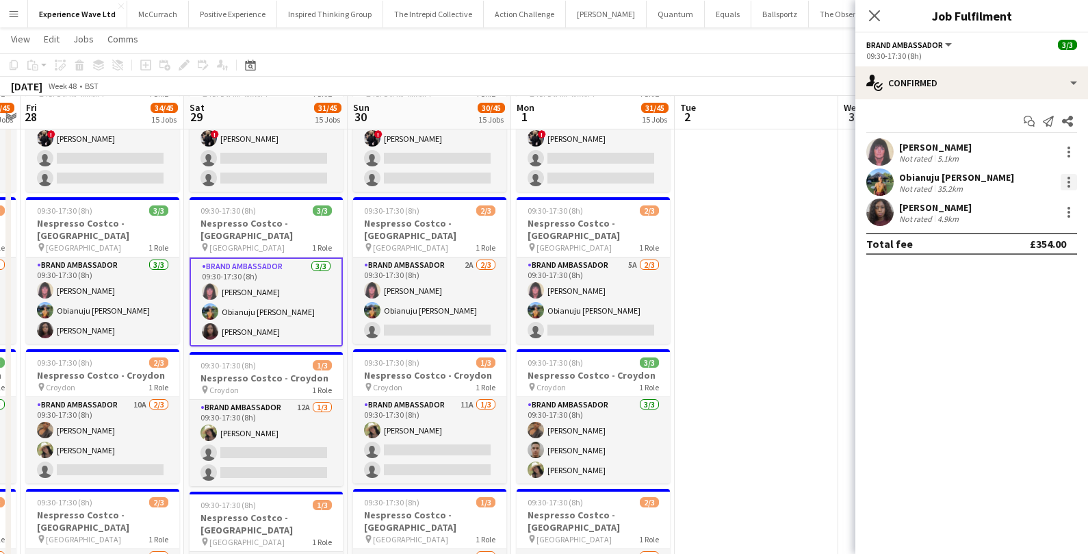
click at [1068, 178] on div at bounding box center [1069, 178] width 3 height 3
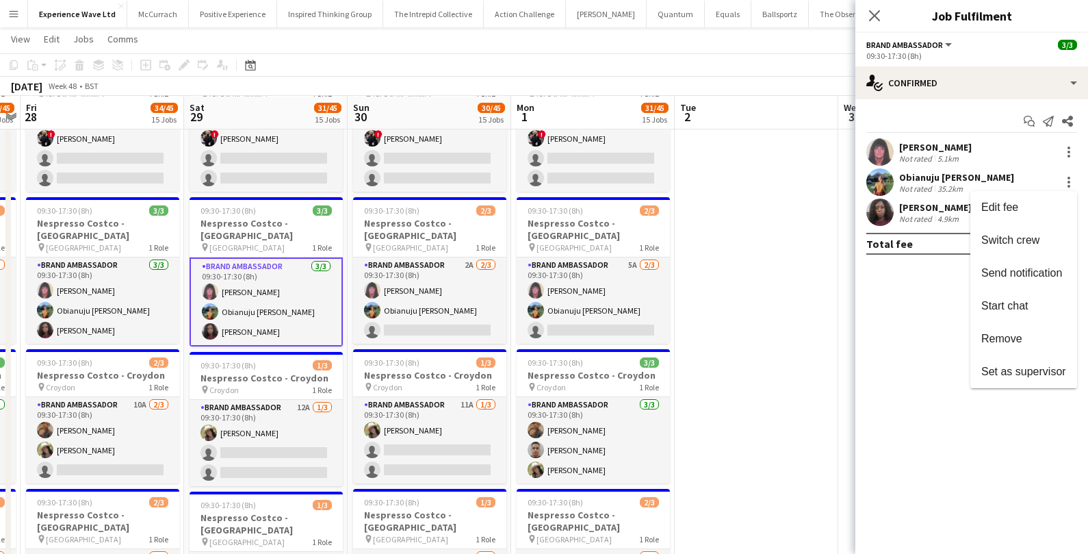
click at [1010, 326] on button "Remove" at bounding box center [1023, 338] width 107 height 33
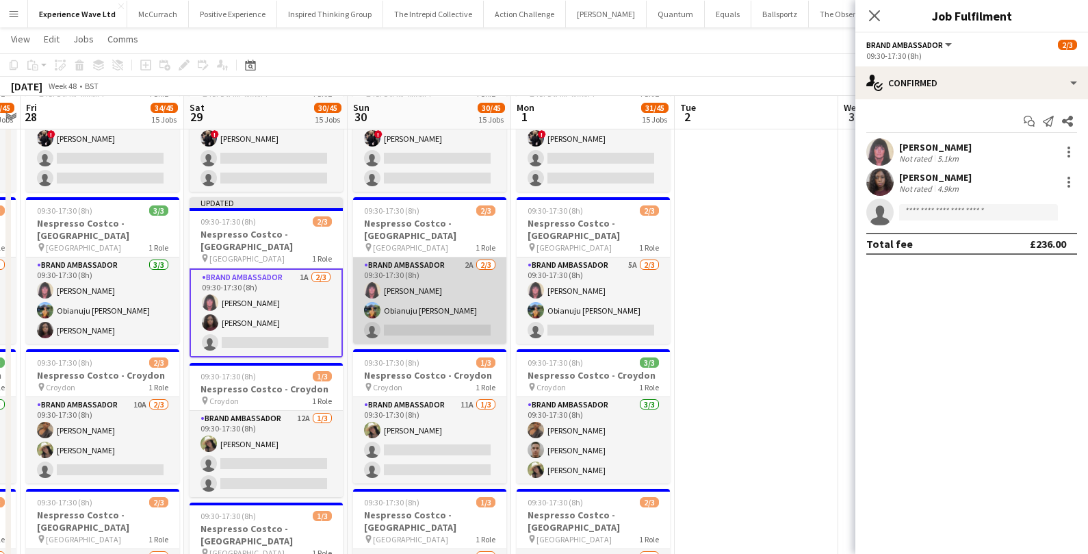
click at [411, 279] on app-card-role "Brand Ambassador 2A [DATE] 09:30-17:30 (8h) [PERSON_NAME] [PERSON_NAME] [PERSON…" at bounding box center [429, 300] width 153 height 86
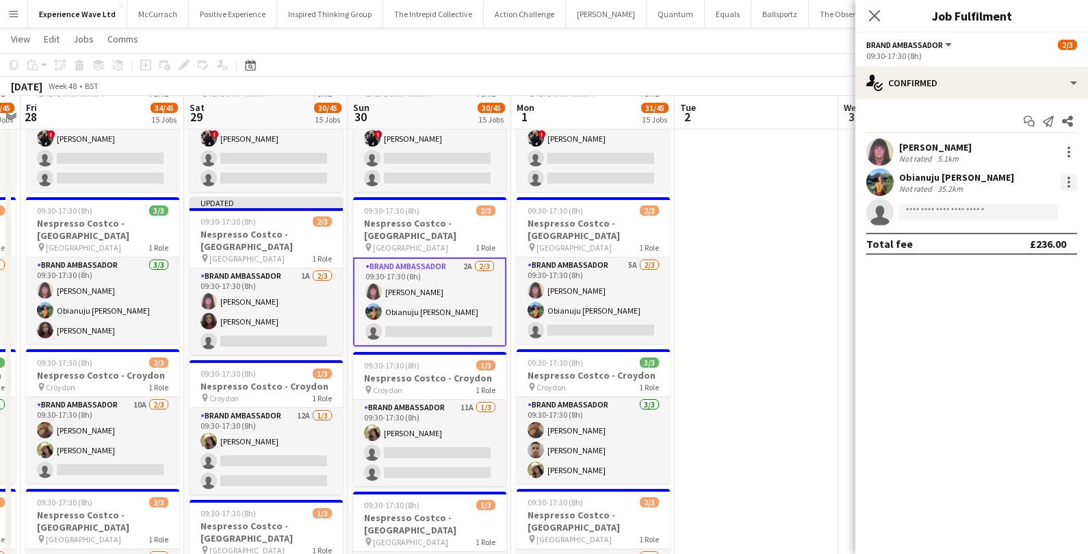
click at [1074, 181] on div at bounding box center [1069, 182] width 16 height 16
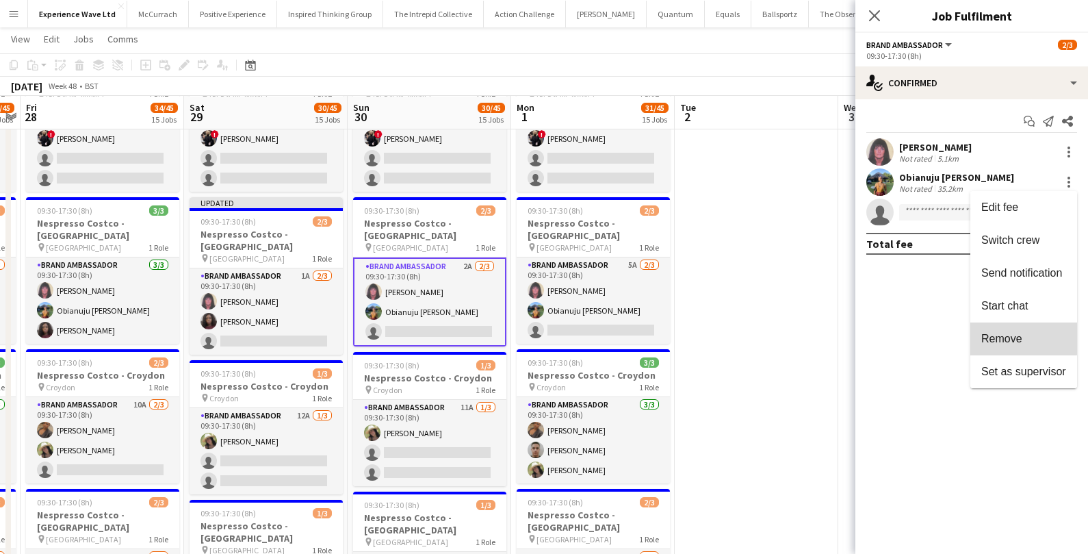
click at [1012, 333] on span "Remove" at bounding box center [1001, 338] width 41 height 12
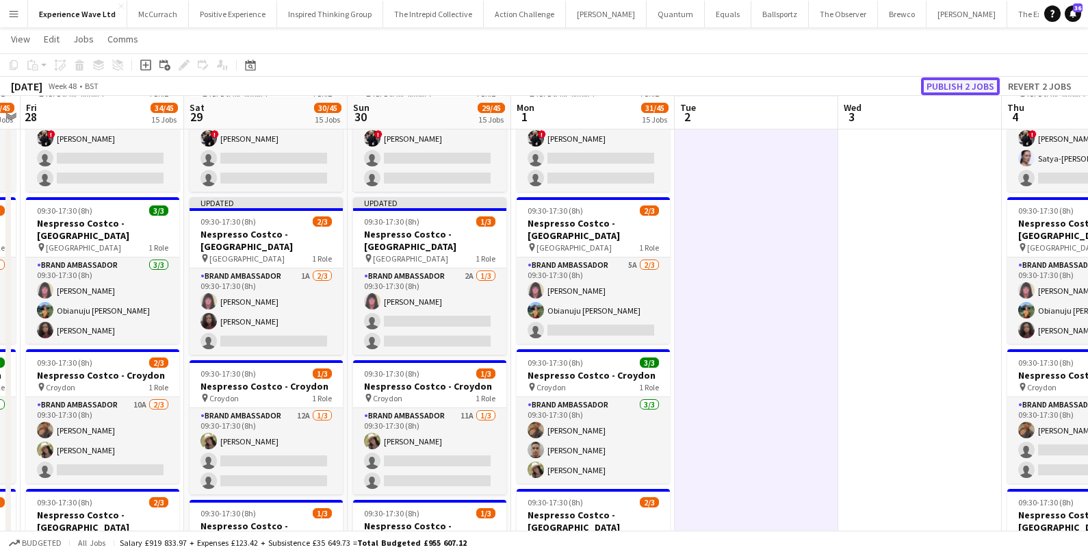
click at [969, 86] on button "Publish 2 jobs" at bounding box center [960, 86] width 79 height 18
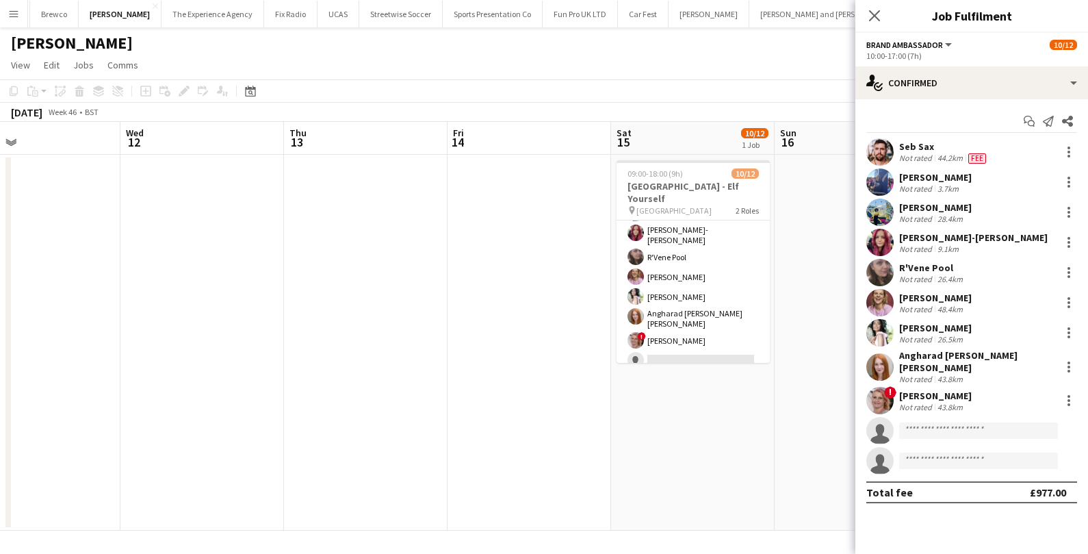
scroll to position [136, 0]
